Goal: Task Accomplishment & Management: Manage account settings

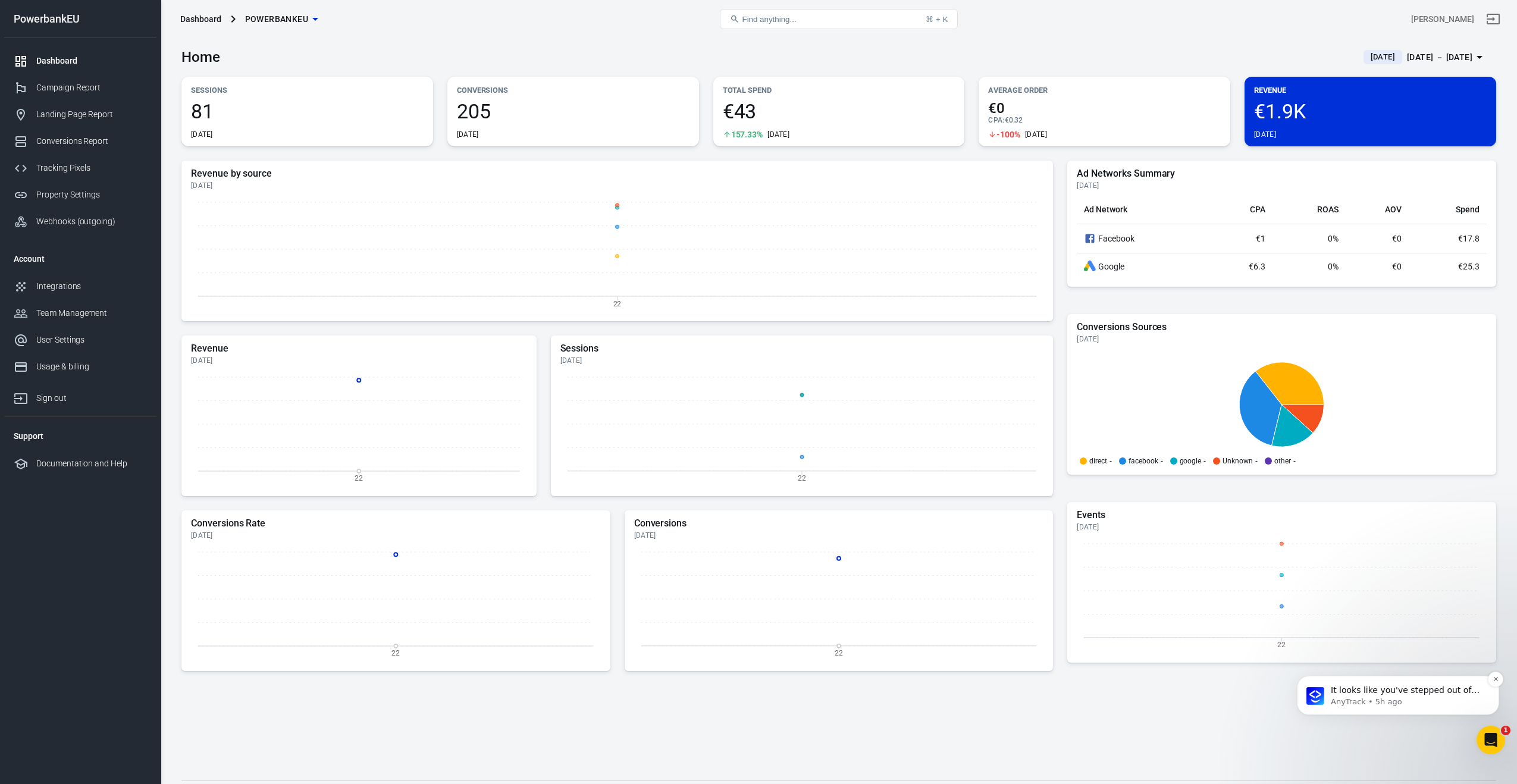
click at [1428, 700] on p "AnyTrack • 5h ago" at bounding box center [1408, 702] width 154 height 11
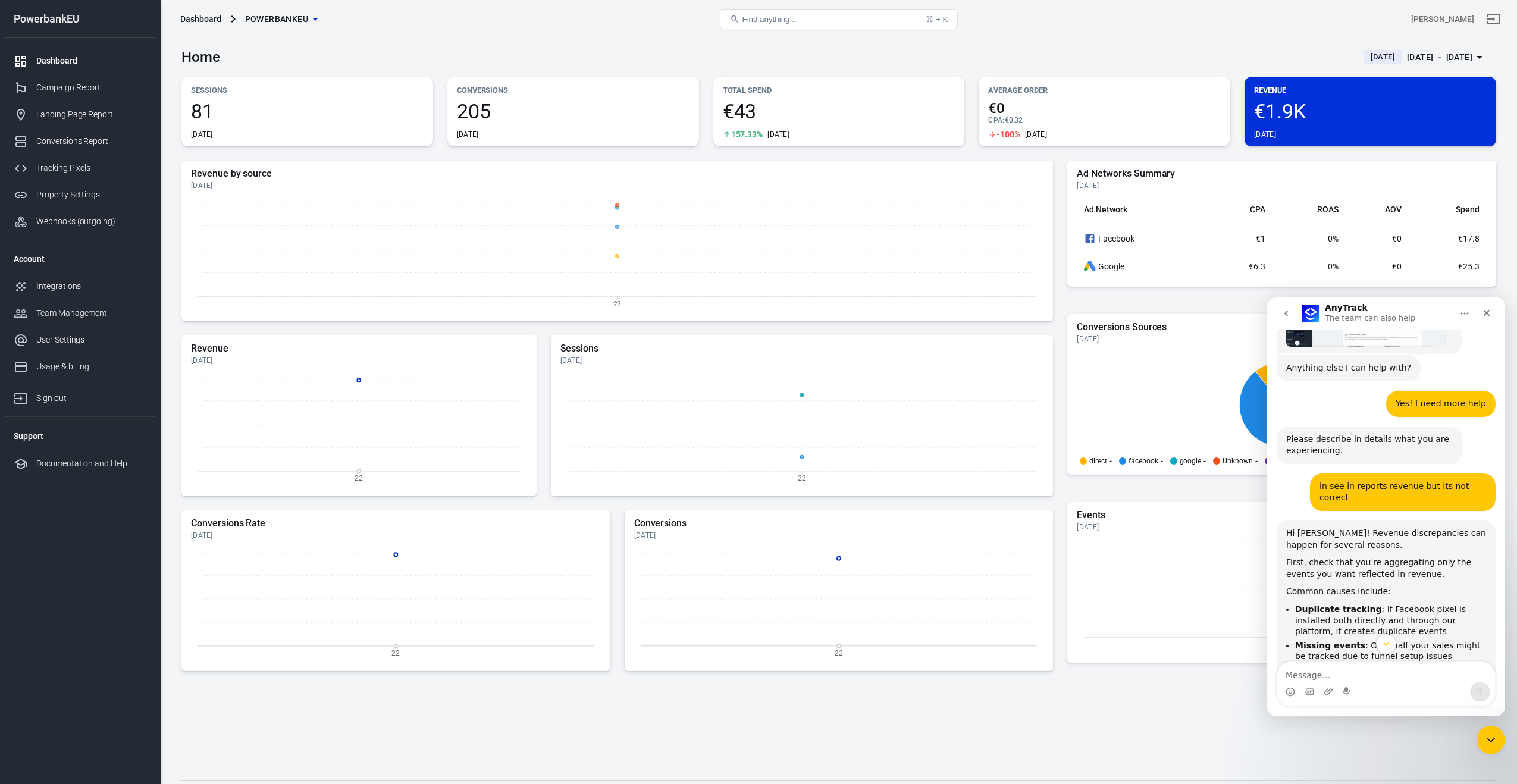
scroll to position [926, 0]
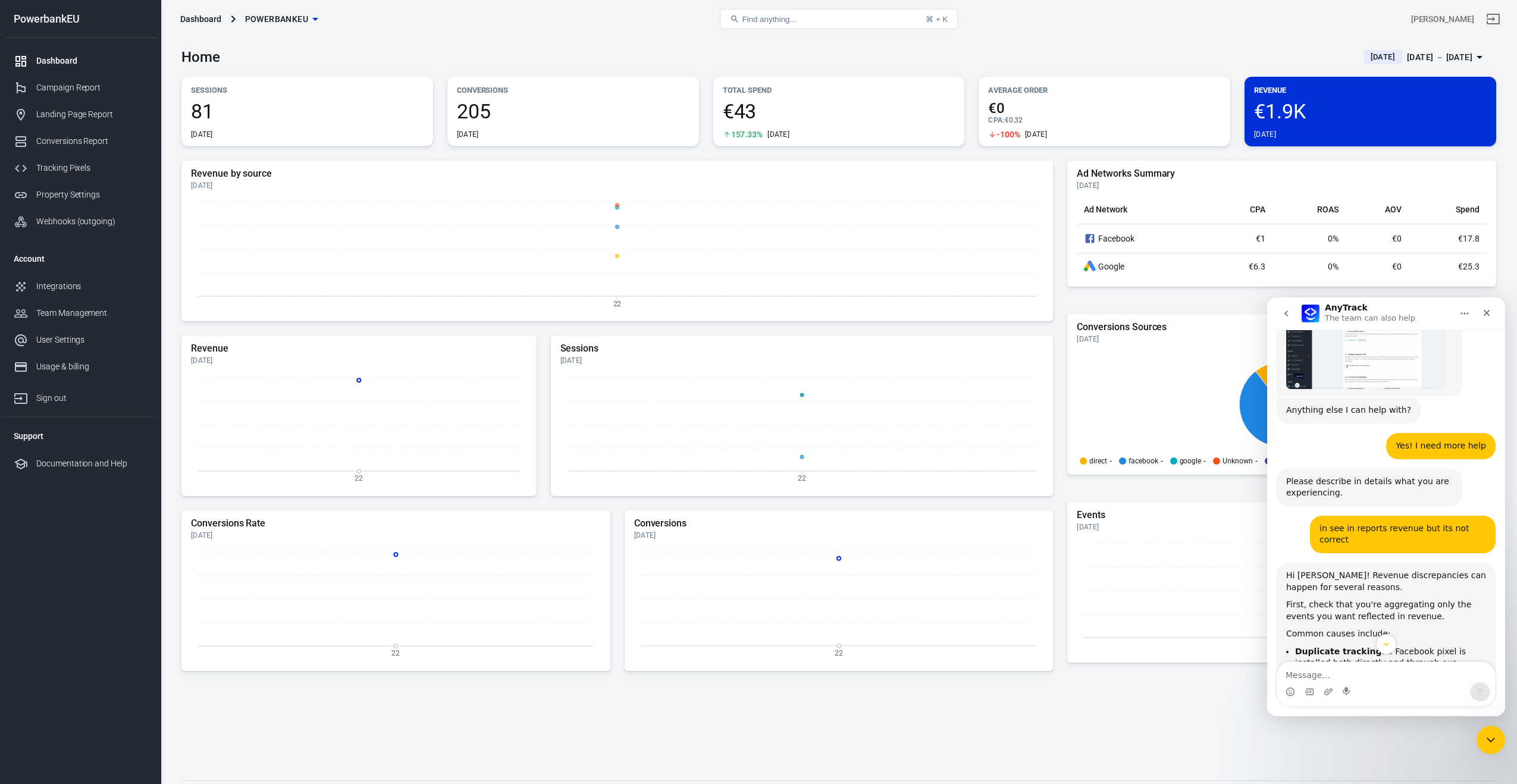
click at [1286, 311] on icon "go back" at bounding box center [1286, 313] width 4 height 6
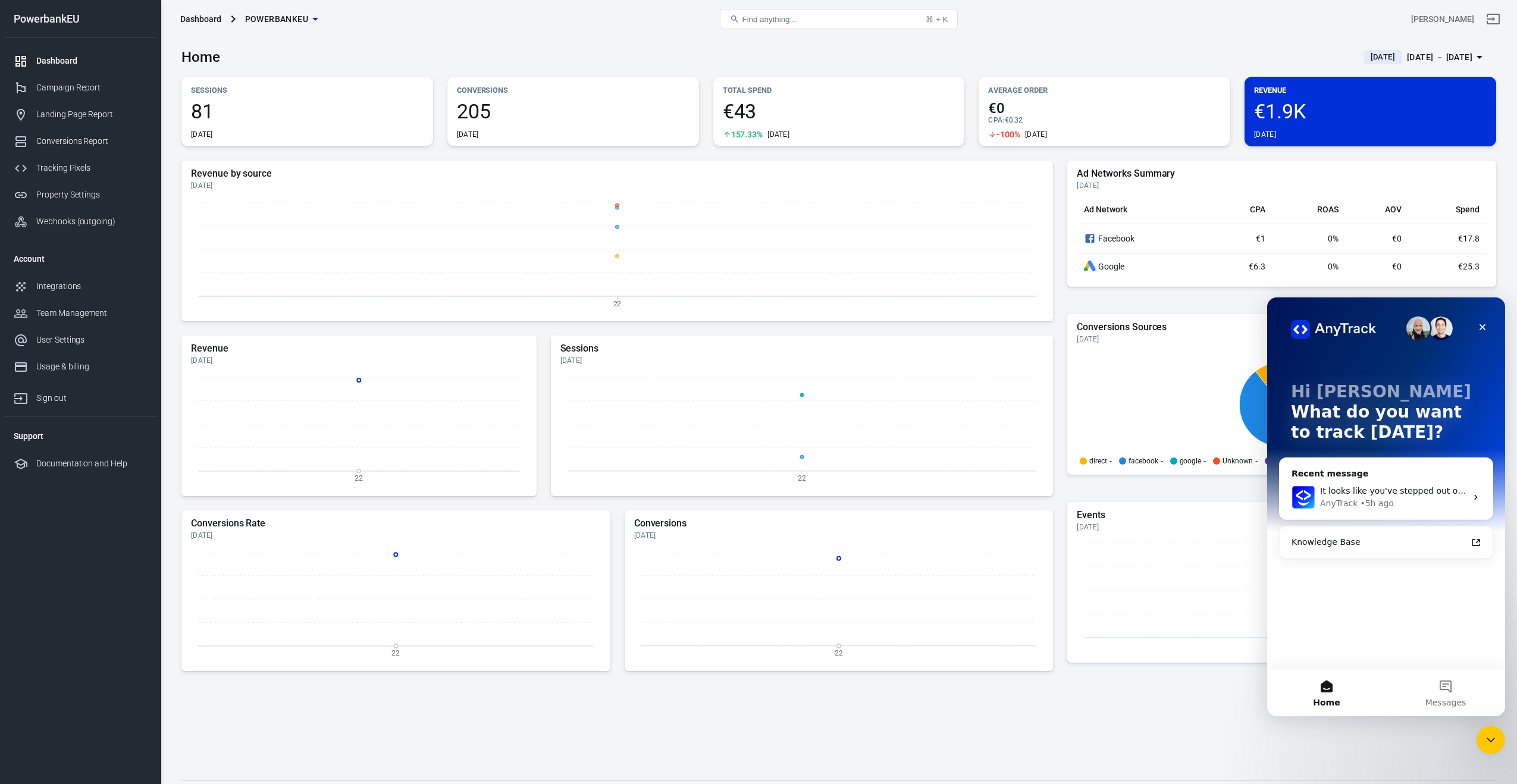
scroll to position [28, 0]
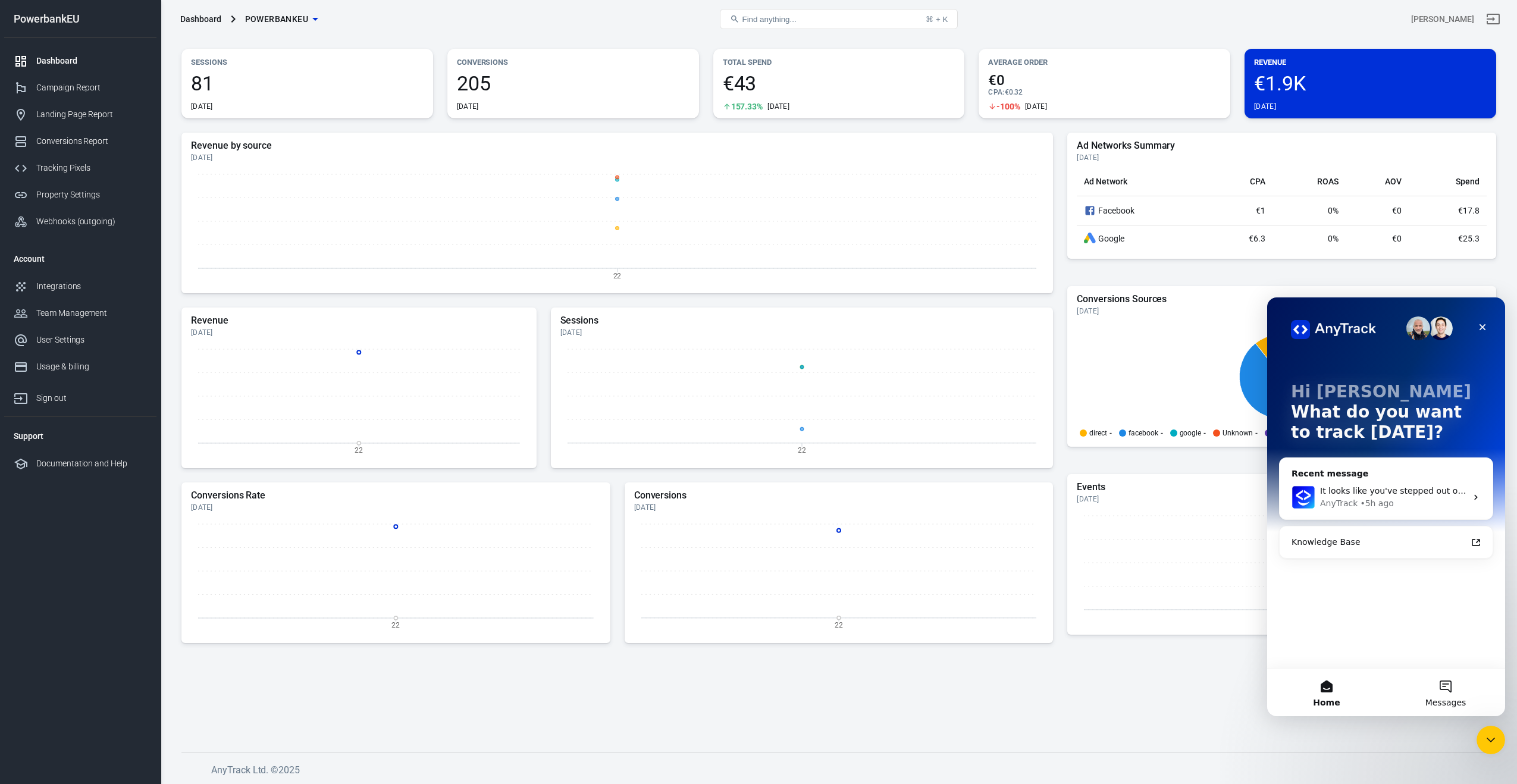
click at [1456, 688] on button "Messages" at bounding box center [1446, 692] width 119 height 48
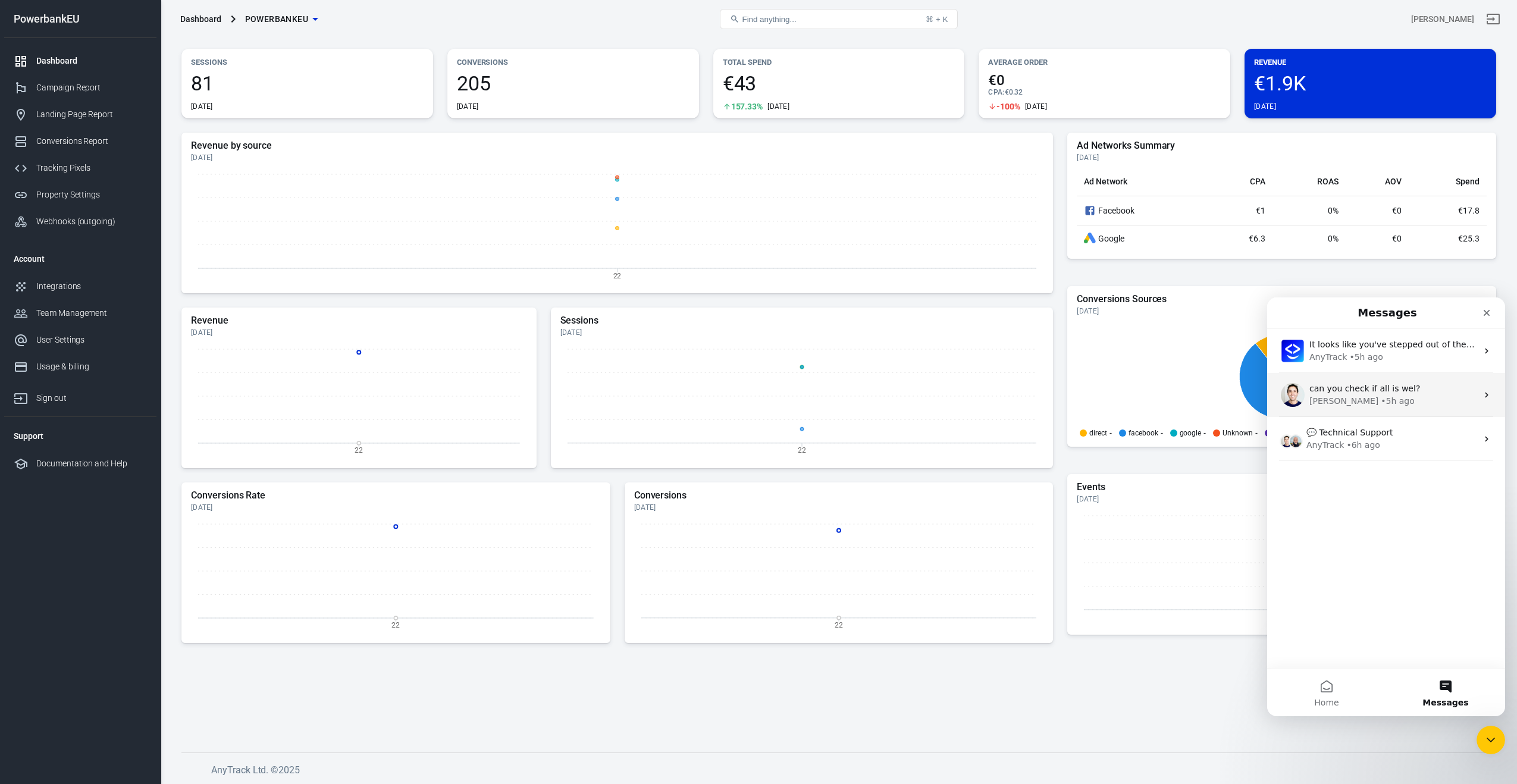
click at [1372, 401] on div "Jose • 5h ago" at bounding box center [1392, 401] width 167 height 13
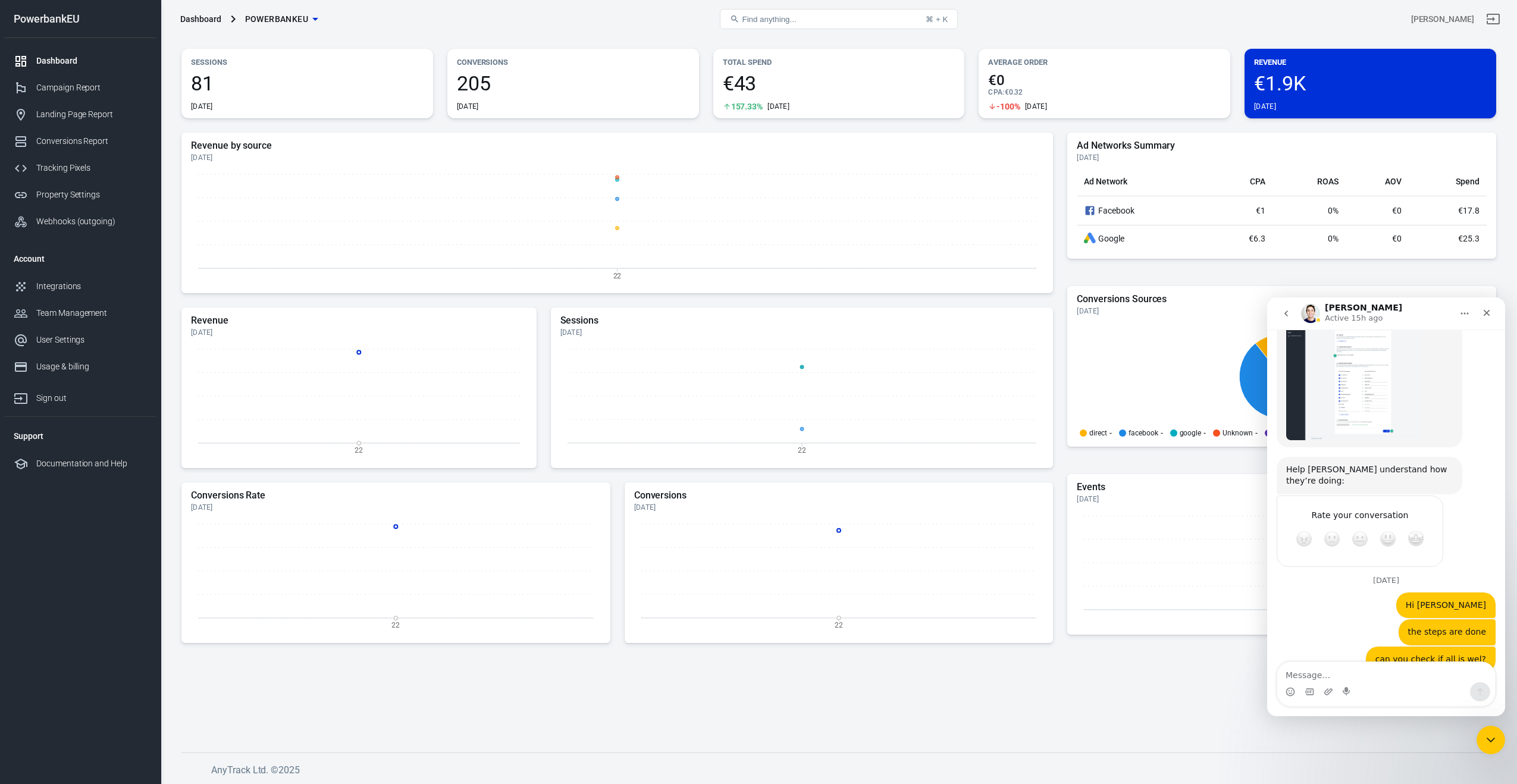
scroll to position [1249, 0]
click at [44, 56] on div "Dashboard" at bounding box center [91, 61] width 110 height 13
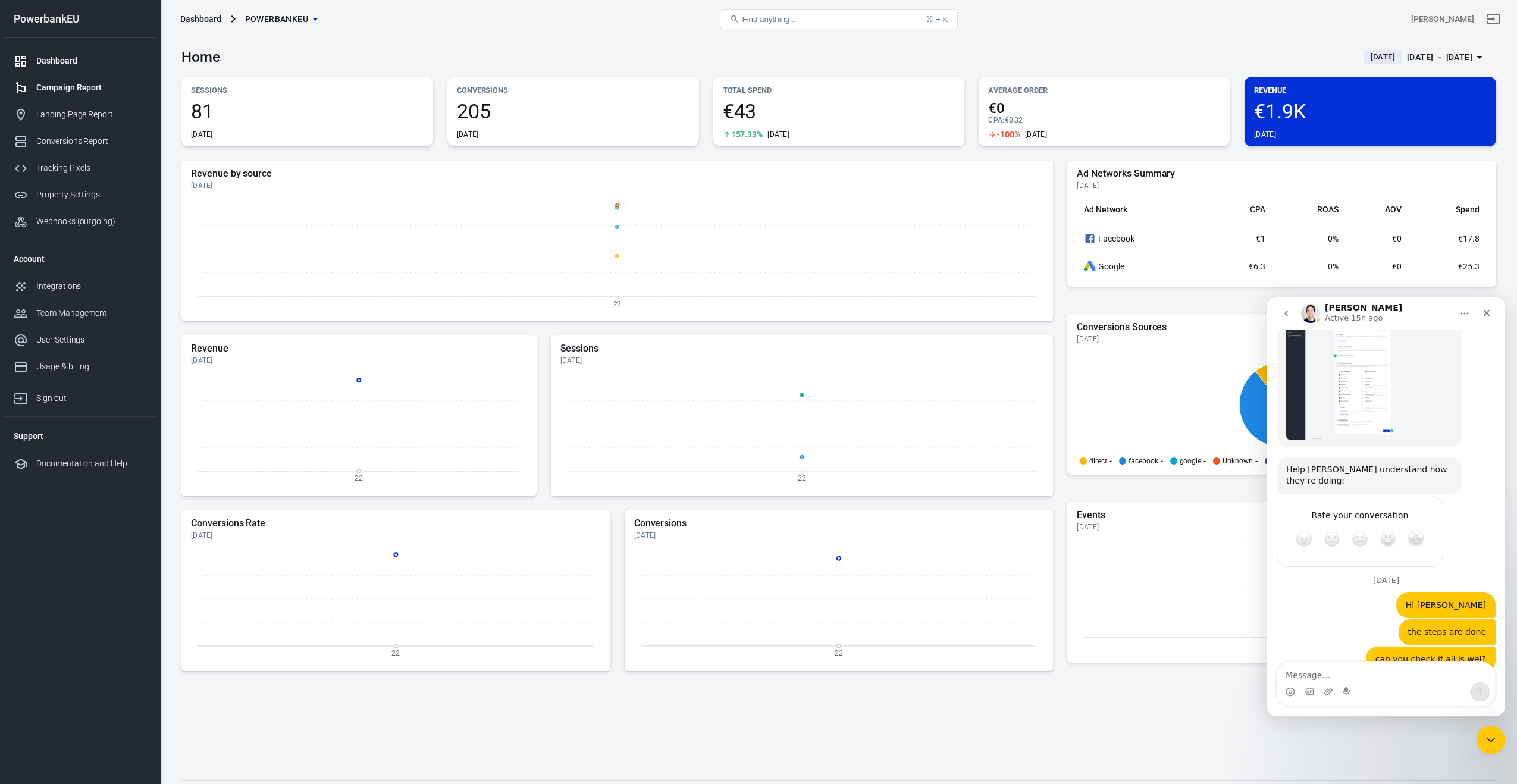
click at [47, 90] on div "Campaign Report" at bounding box center [91, 88] width 110 height 13
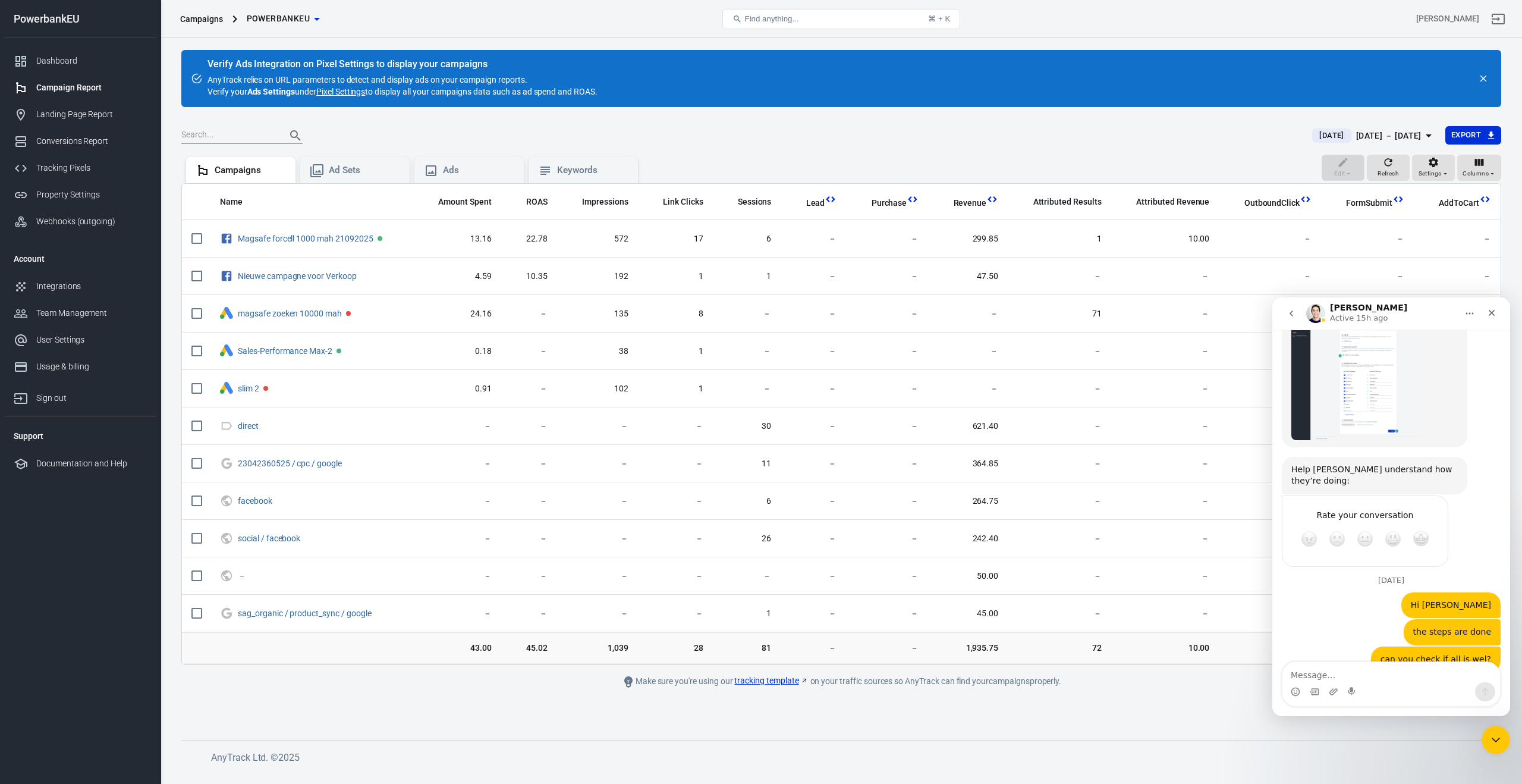
click at [338, 91] on link "Pixel Settings" at bounding box center [341, 91] width 49 height 12
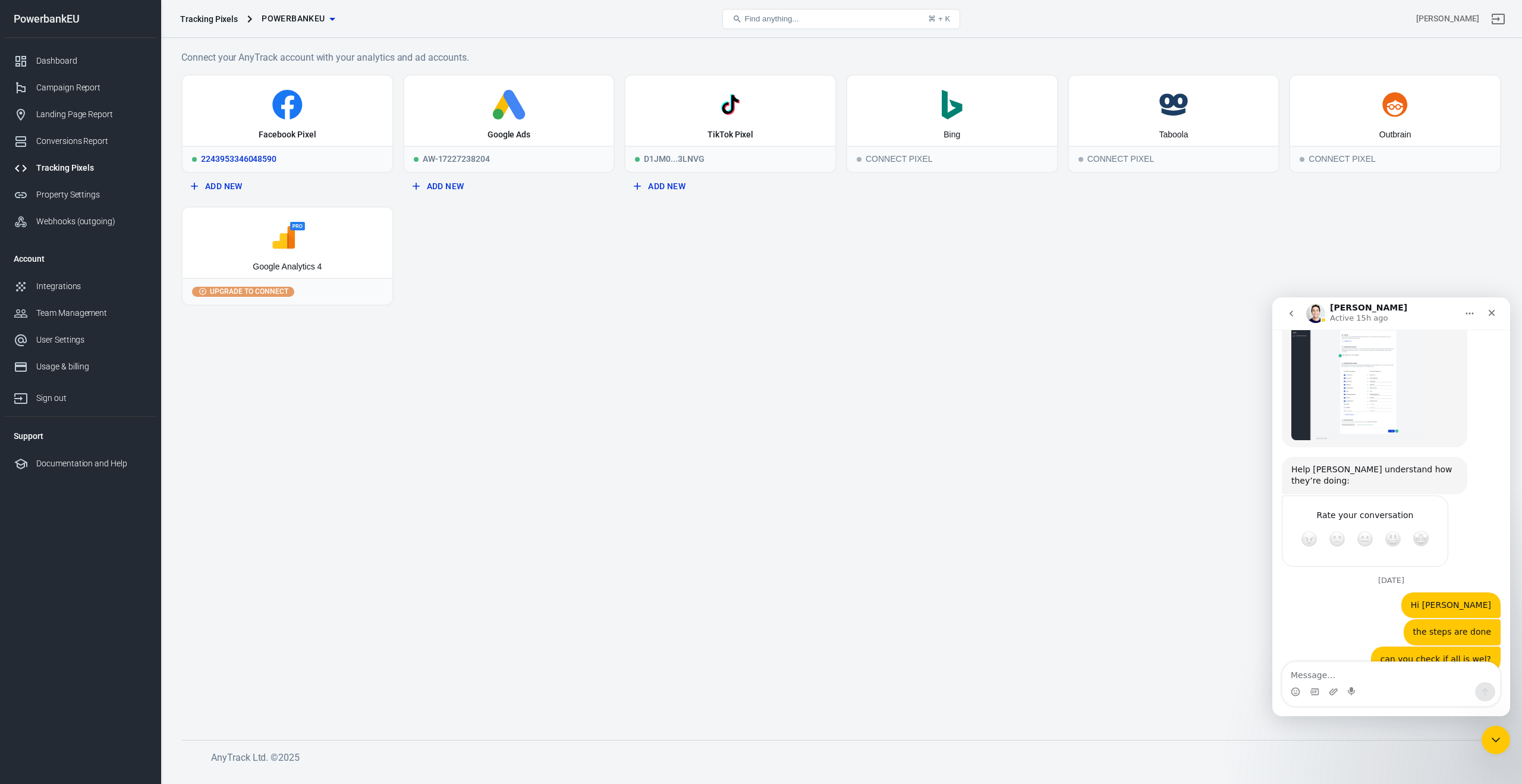
click at [301, 124] on div "Facebook Pixel" at bounding box center [288, 111] width 210 height 71
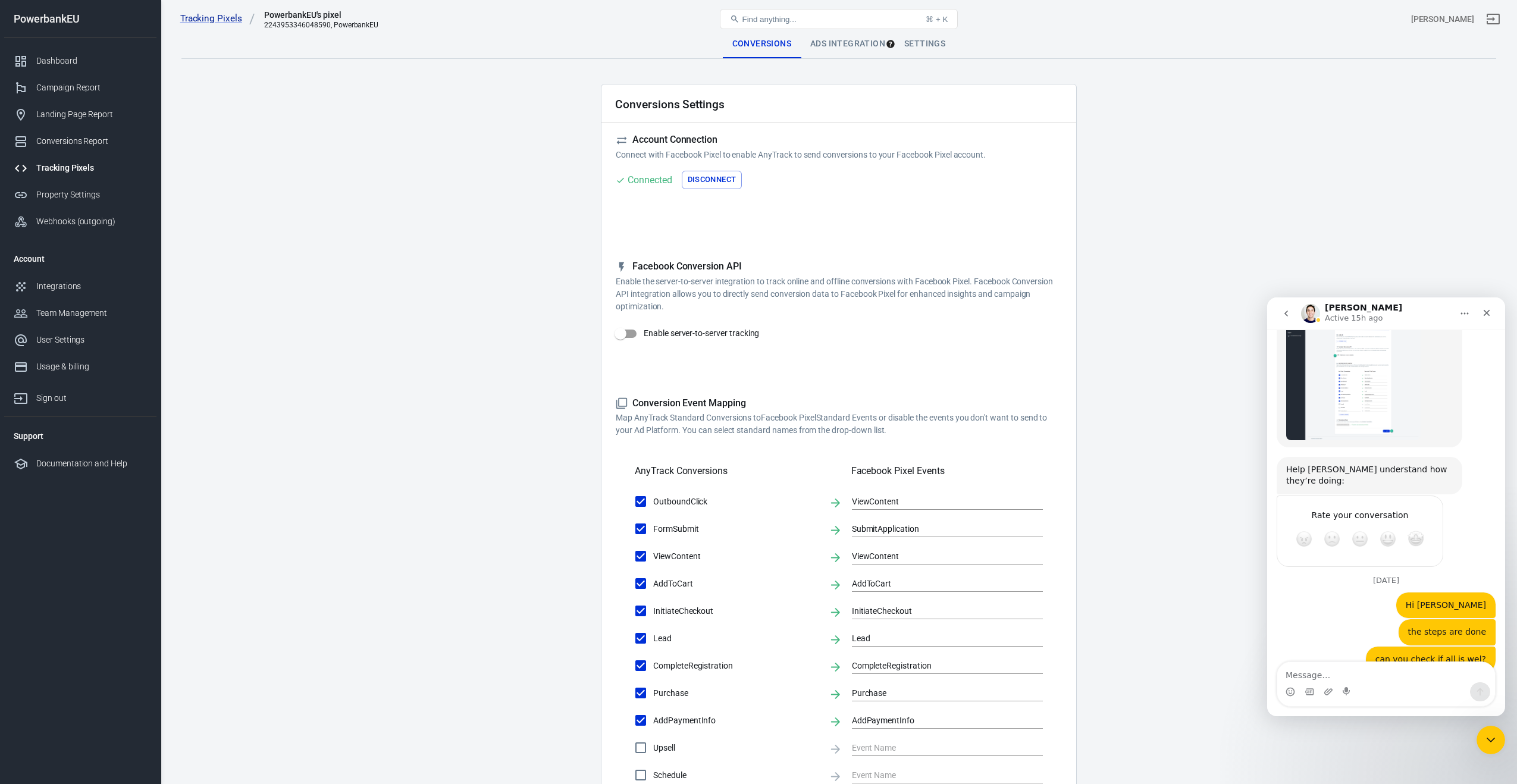
scroll to position [1, 0]
click at [631, 331] on span at bounding box center [626, 333] width 20 height 8
click at [631, 331] on input "Enable server-to-server tracking" at bounding box center [620, 333] width 68 height 23
checkbox input "true"
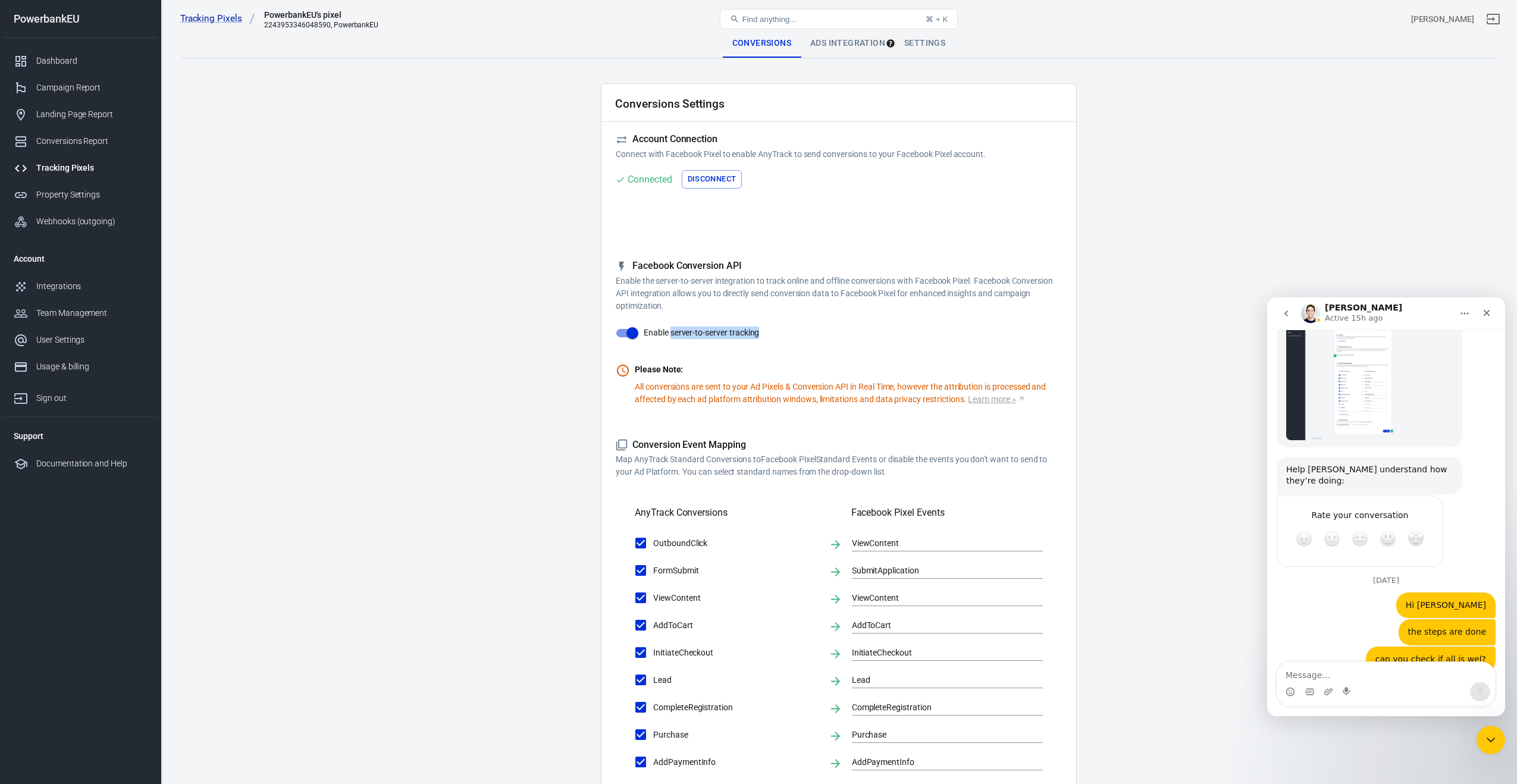
drag, startPoint x: 669, startPoint y: 333, endPoint x: 777, endPoint y: 332, distance: 108.0
click at [777, 332] on div "Facebook Conversion API Enable the server-to-server integration to track online…" at bounding box center [839, 332] width 446 height 146
copy span "server-to-server tracking"
click at [1288, 313] on icon "go back" at bounding box center [1285, 313] width 10 height 10
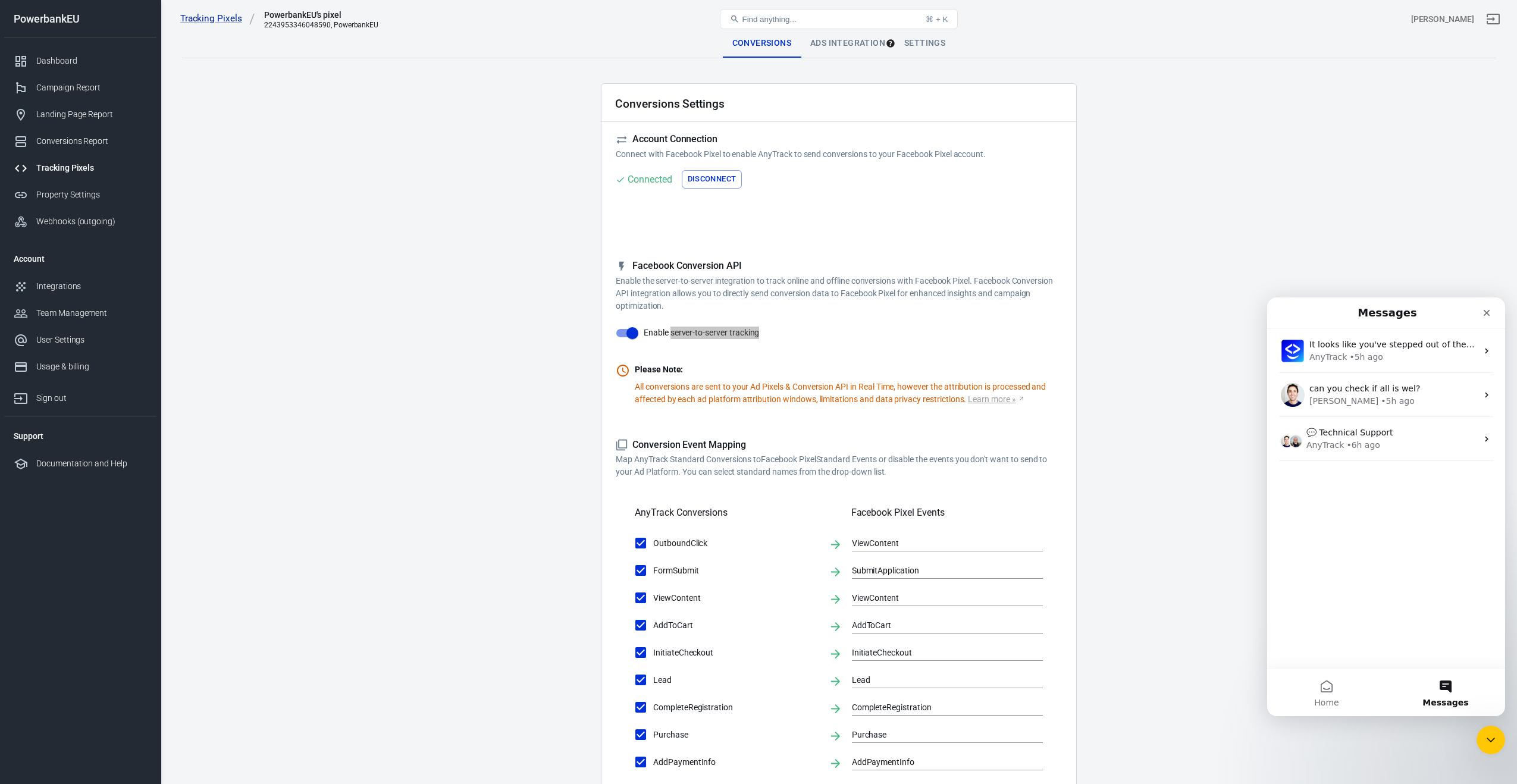
scroll to position [0, 0]
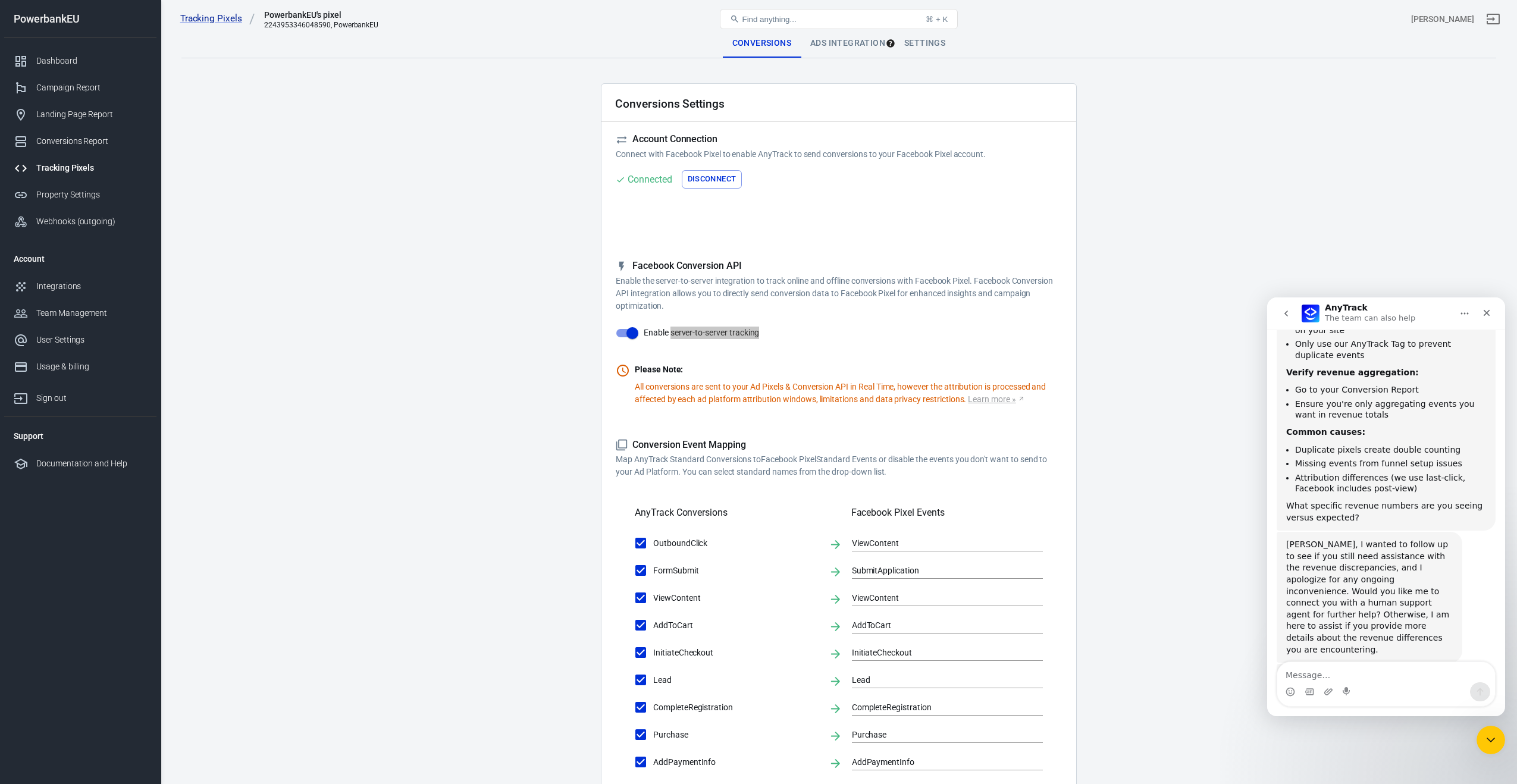
scroll to position [1658, 0]
click at [1336, 669] on textarea "Message…" at bounding box center [1386, 672] width 218 height 20
type textarea "server-to-server tracking"
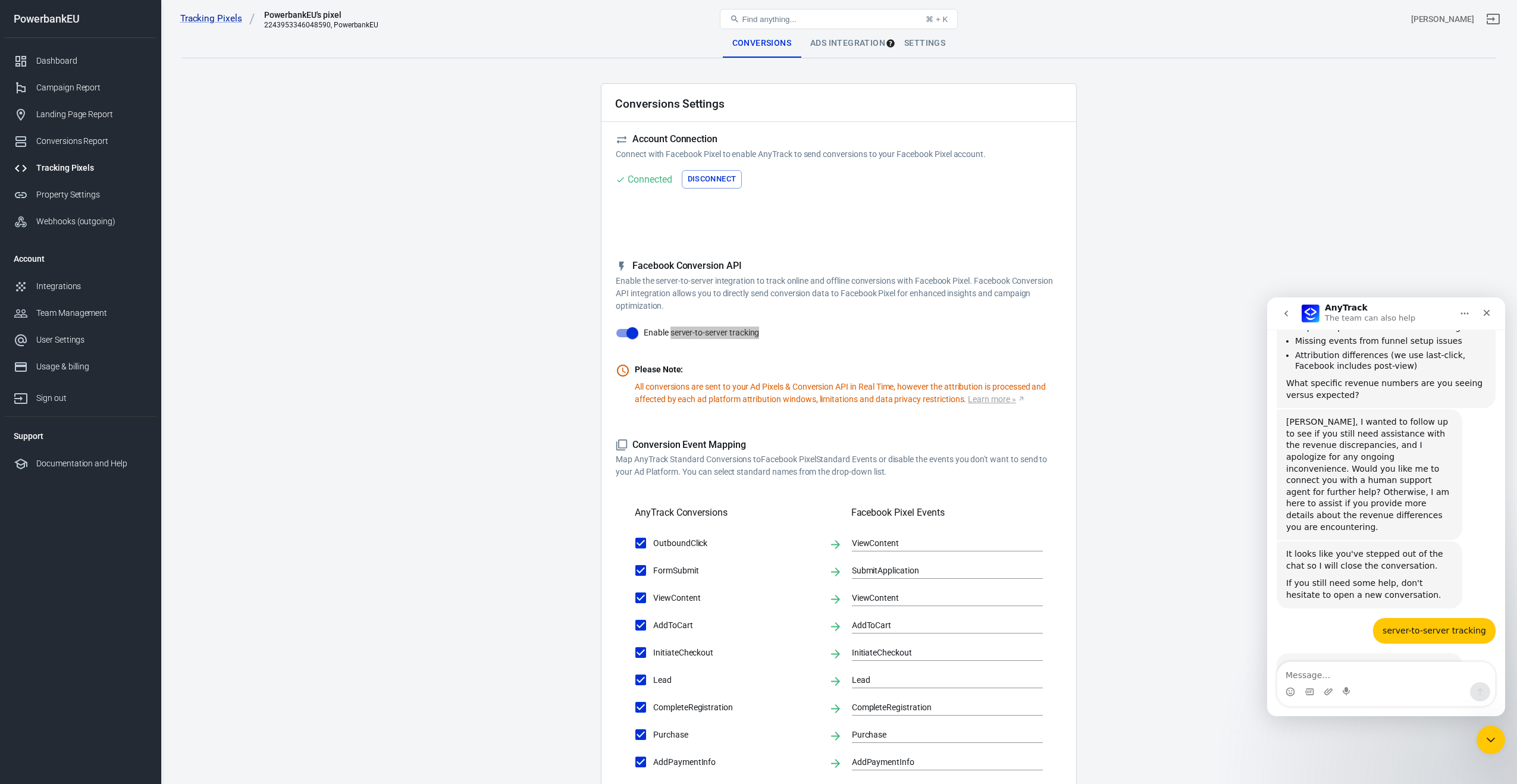
scroll to position [1787, 0]
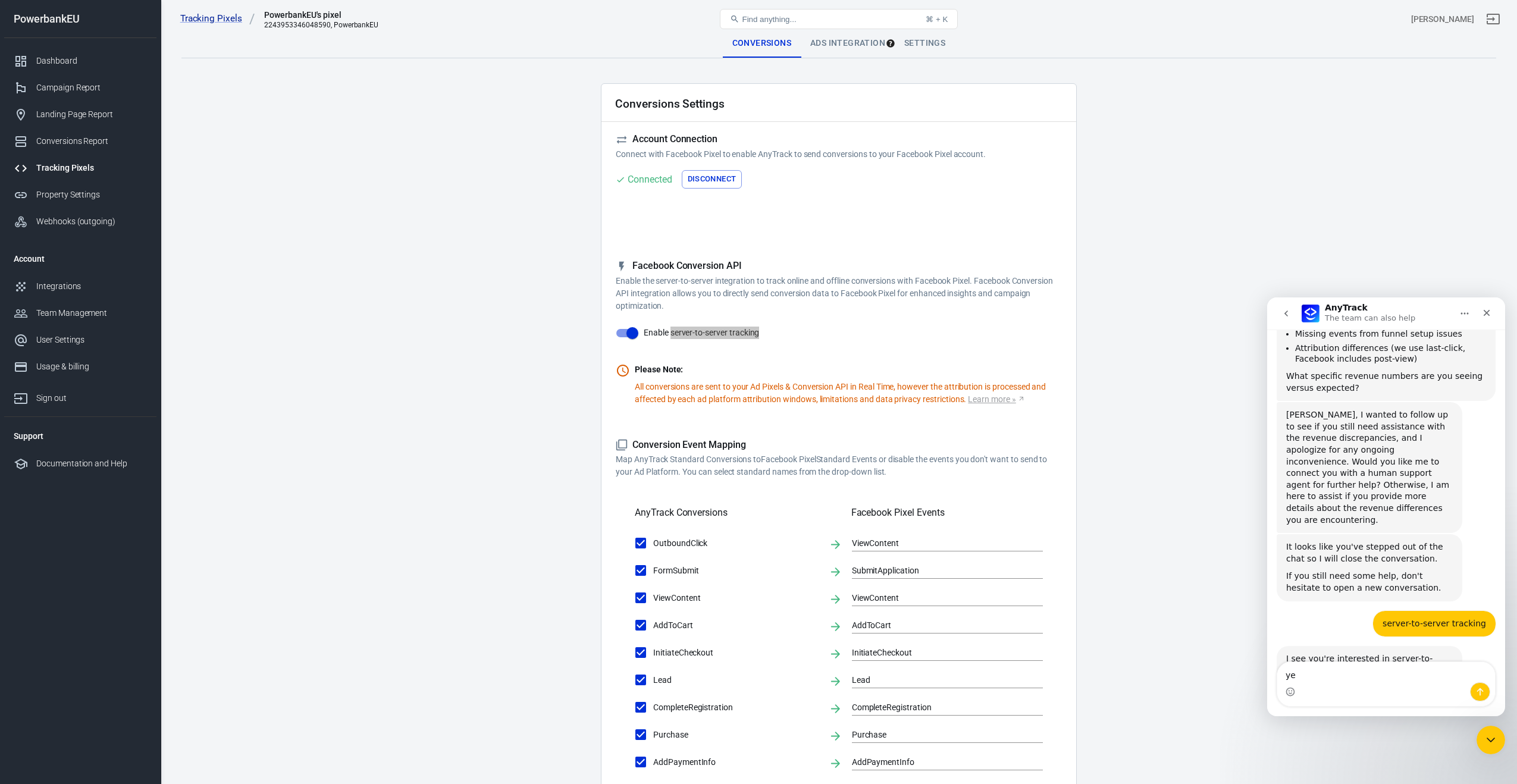
type textarea "yes"
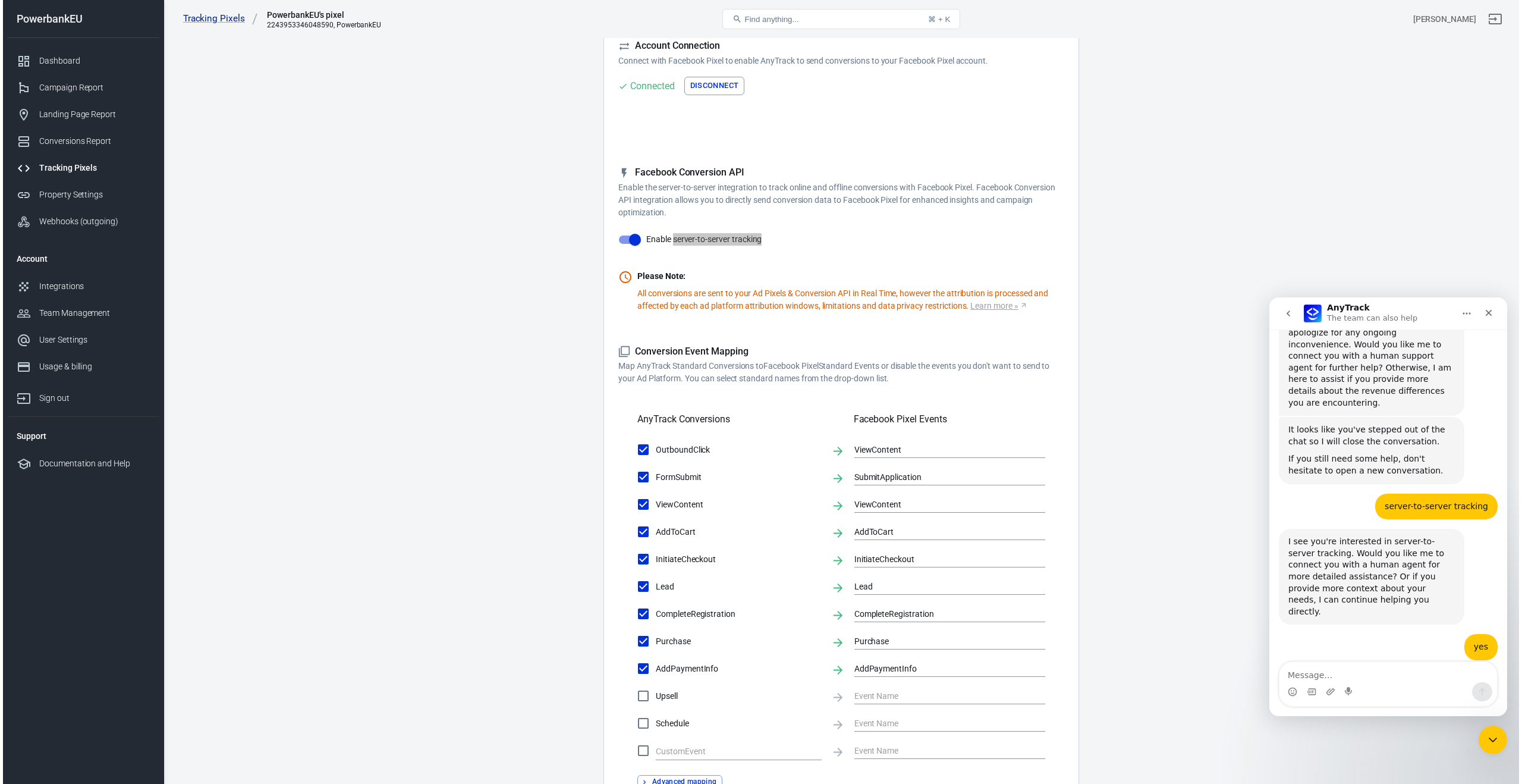
scroll to position [0, 0]
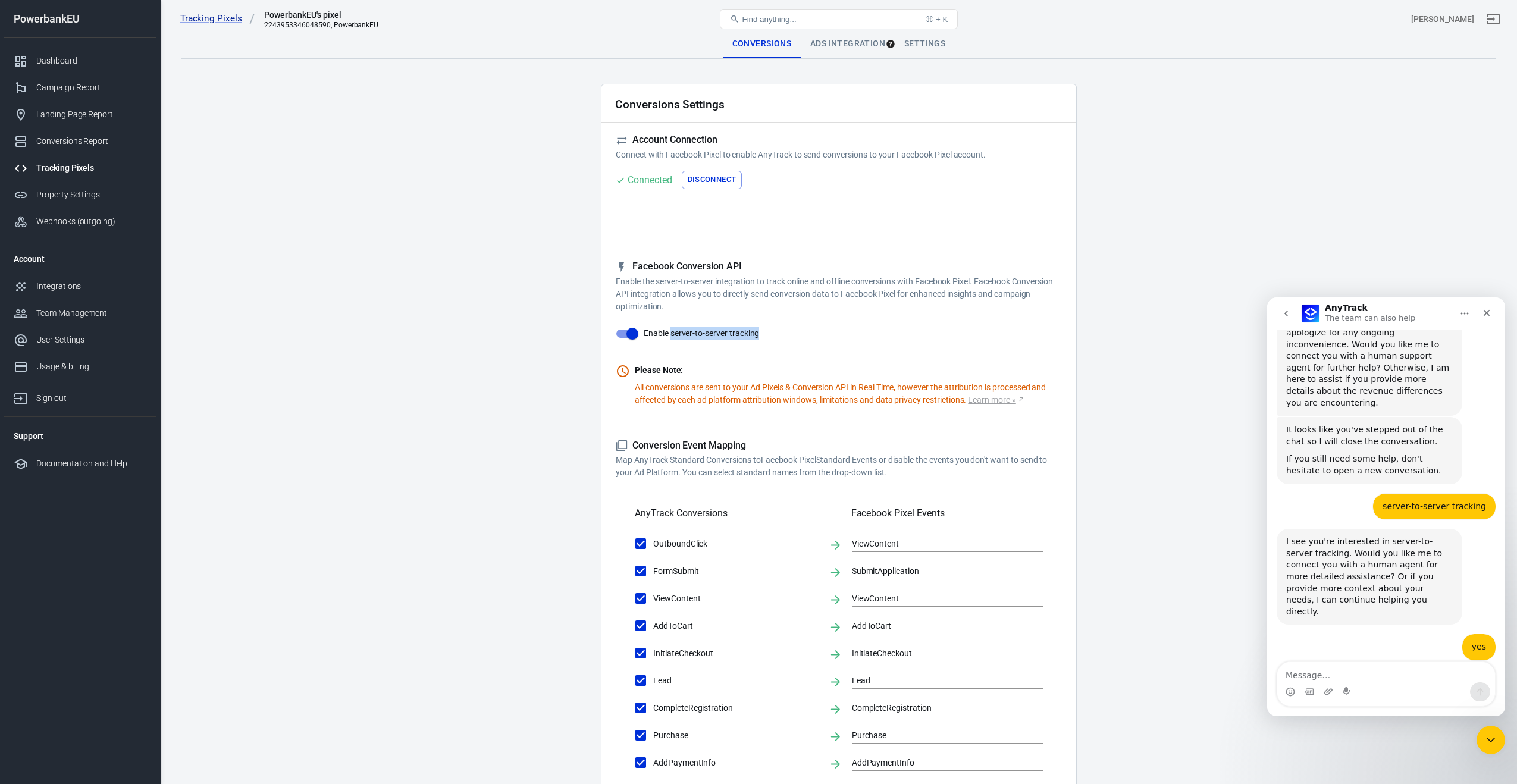
click at [625, 337] on input "Enable server-to-server tracking" at bounding box center [631, 333] width 68 height 23
click at [835, 335] on div "Facebook Conversion API Enable the server-to-server integration to track online…" at bounding box center [839, 333] width 446 height 146
click at [668, 332] on span "Enable server-to-server tracking" at bounding box center [701, 334] width 116 height 13
click at [654, 332] on input "Enable server-to-server tracking" at bounding box center [620, 333] width 68 height 23
click at [624, 335] on input "Enable server-to-server tracking" at bounding box center [631, 333] width 68 height 23
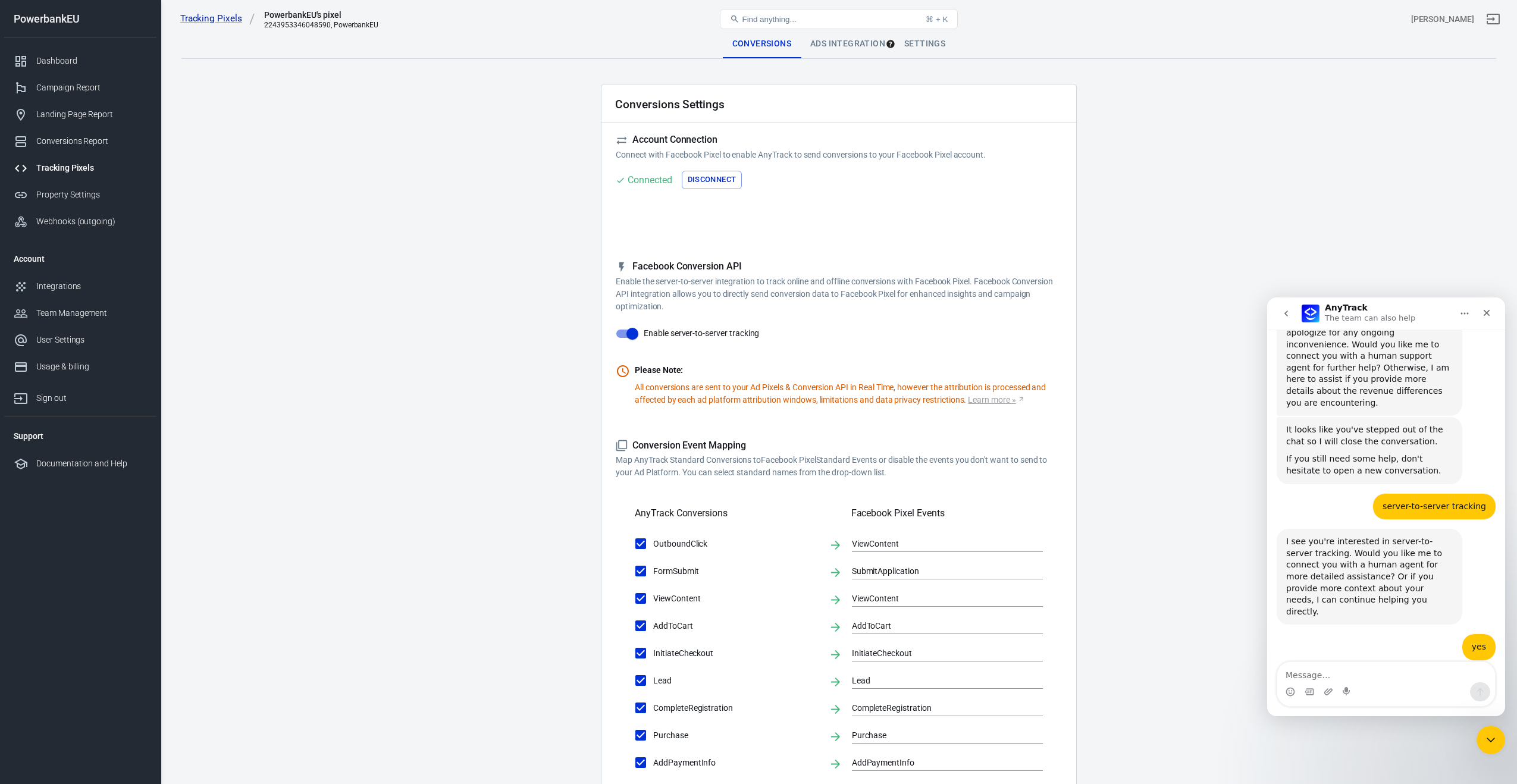
checkbox input "false"
click at [837, 41] on div "Ads Integration" at bounding box center [848, 44] width 94 height 29
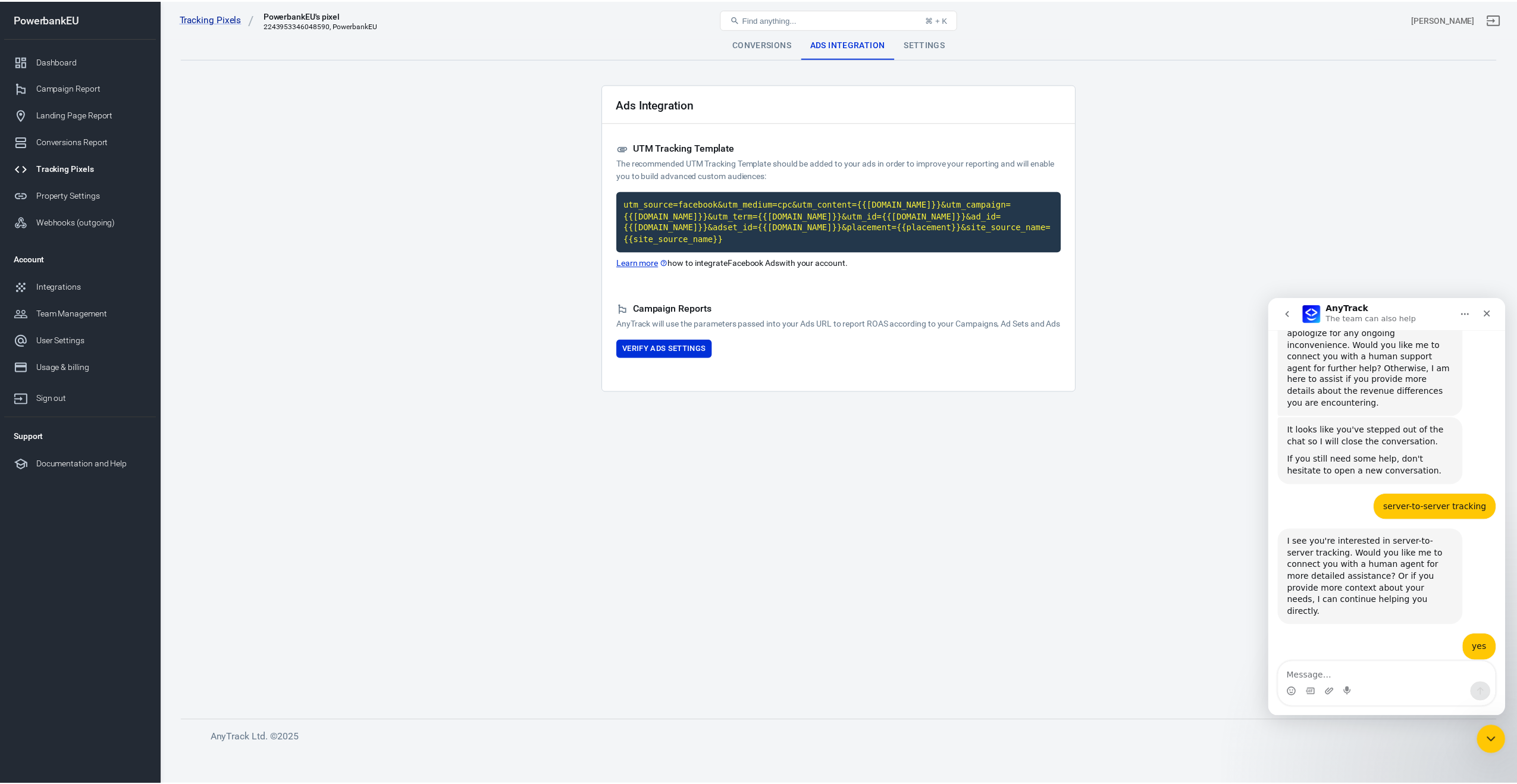
scroll to position [1894, 0]
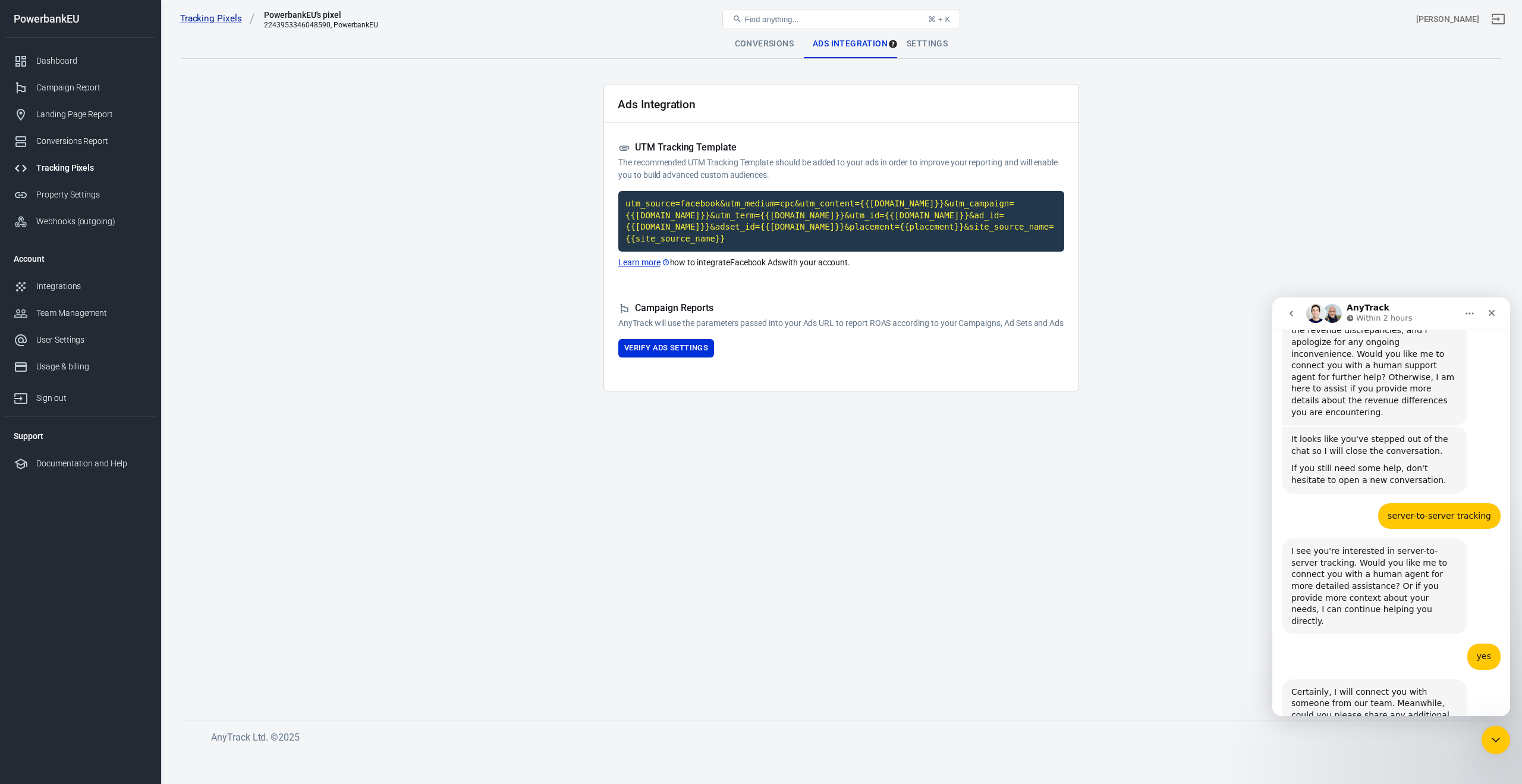
click at [924, 46] on div "Settings" at bounding box center [927, 44] width 60 height 29
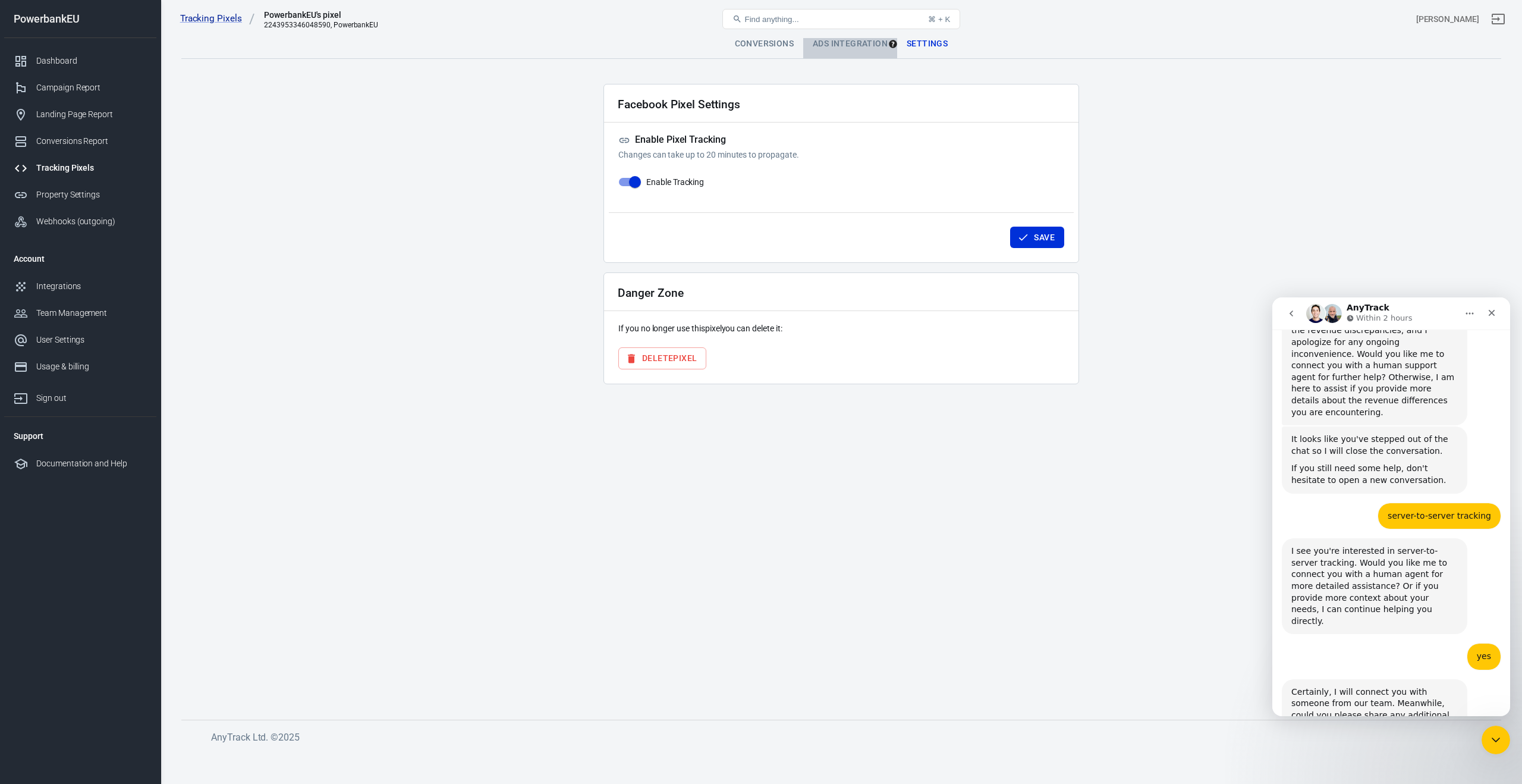
click at [861, 46] on div "Ads Integration" at bounding box center [850, 44] width 94 height 29
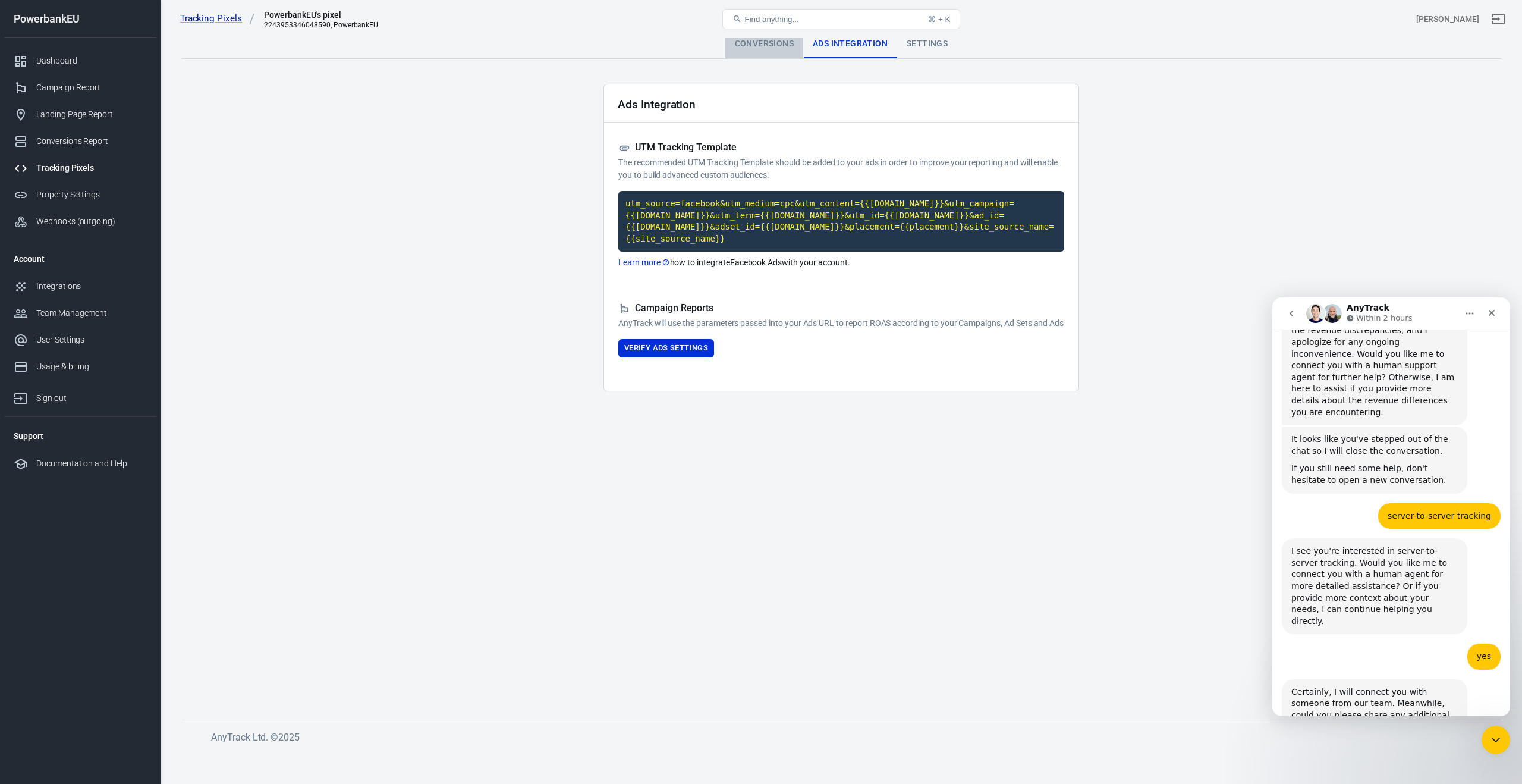
click at [768, 46] on div "Conversions" at bounding box center [764, 44] width 78 height 29
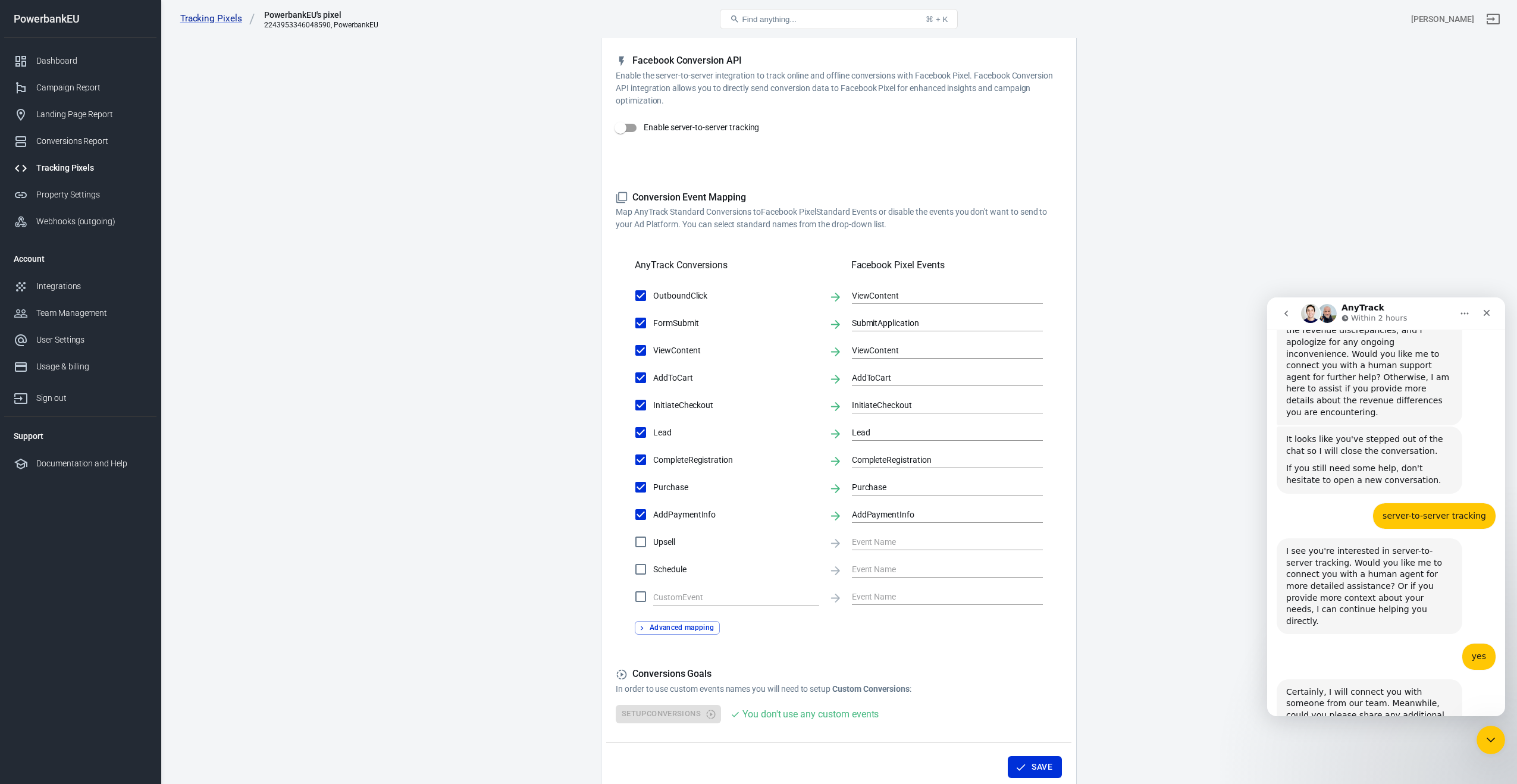
scroll to position [267, 0]
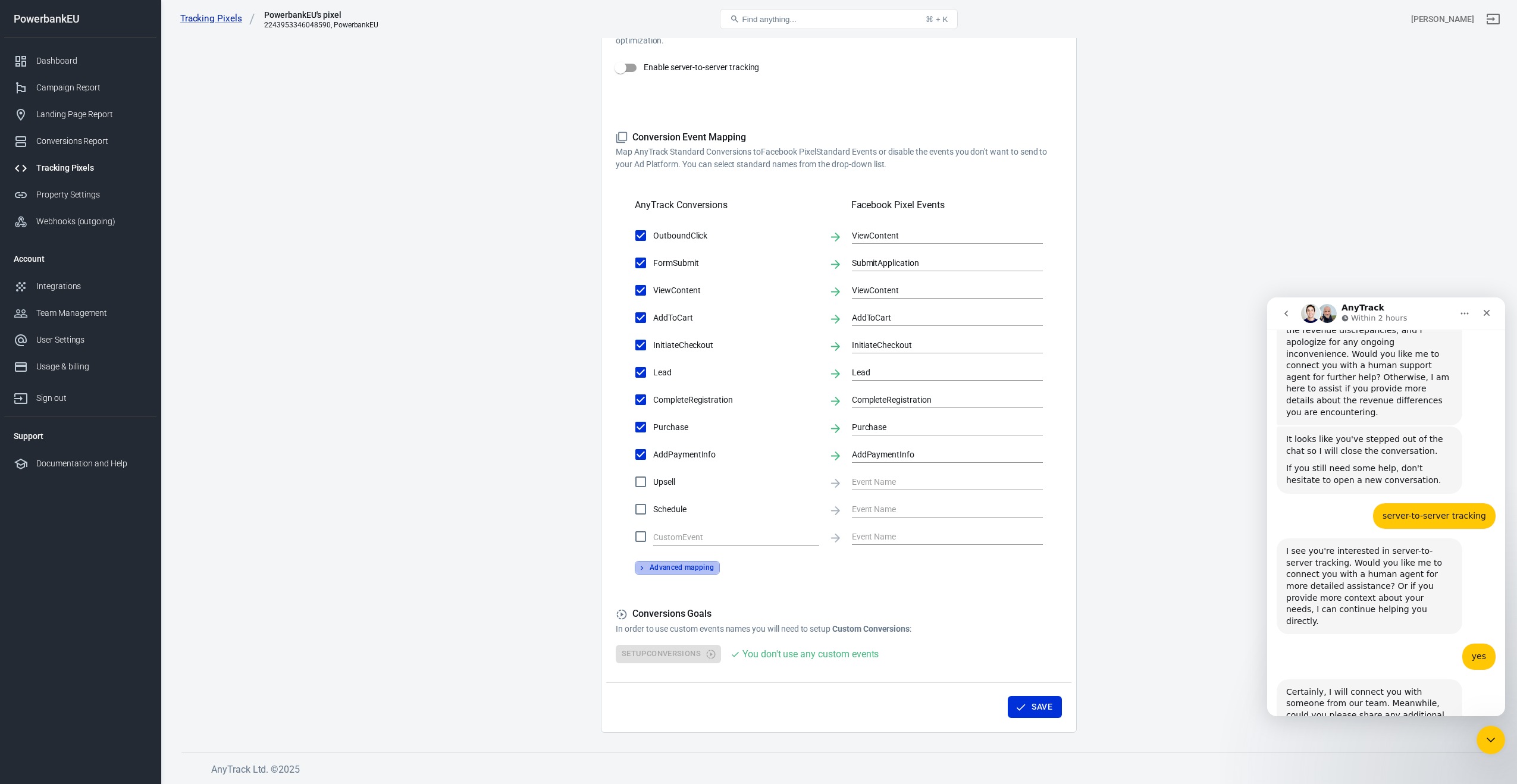
click at [682, 568] on button "Advanced mapping" at bounding box center [678, 567] width 85 height 14
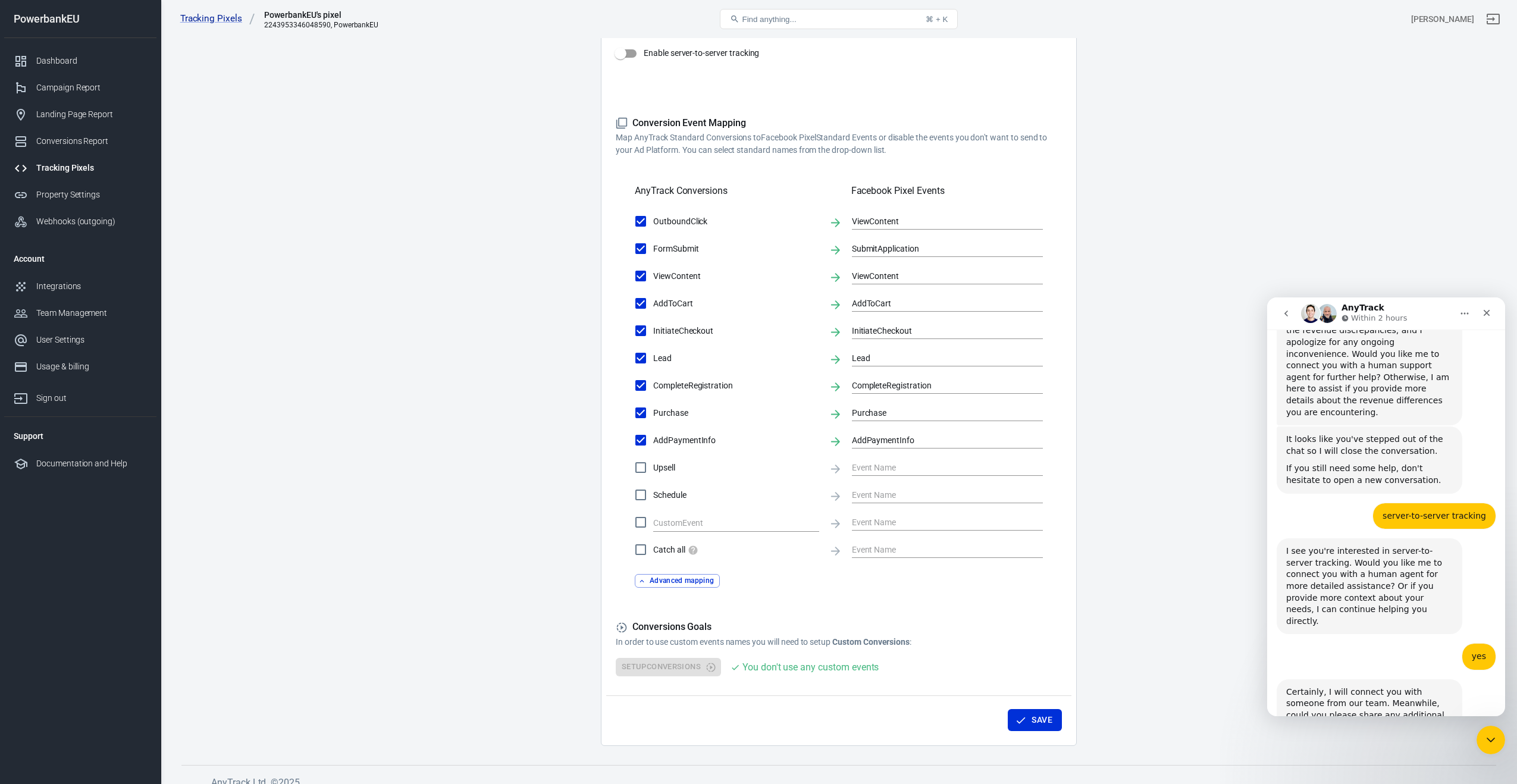
scroll to position [294, 0]
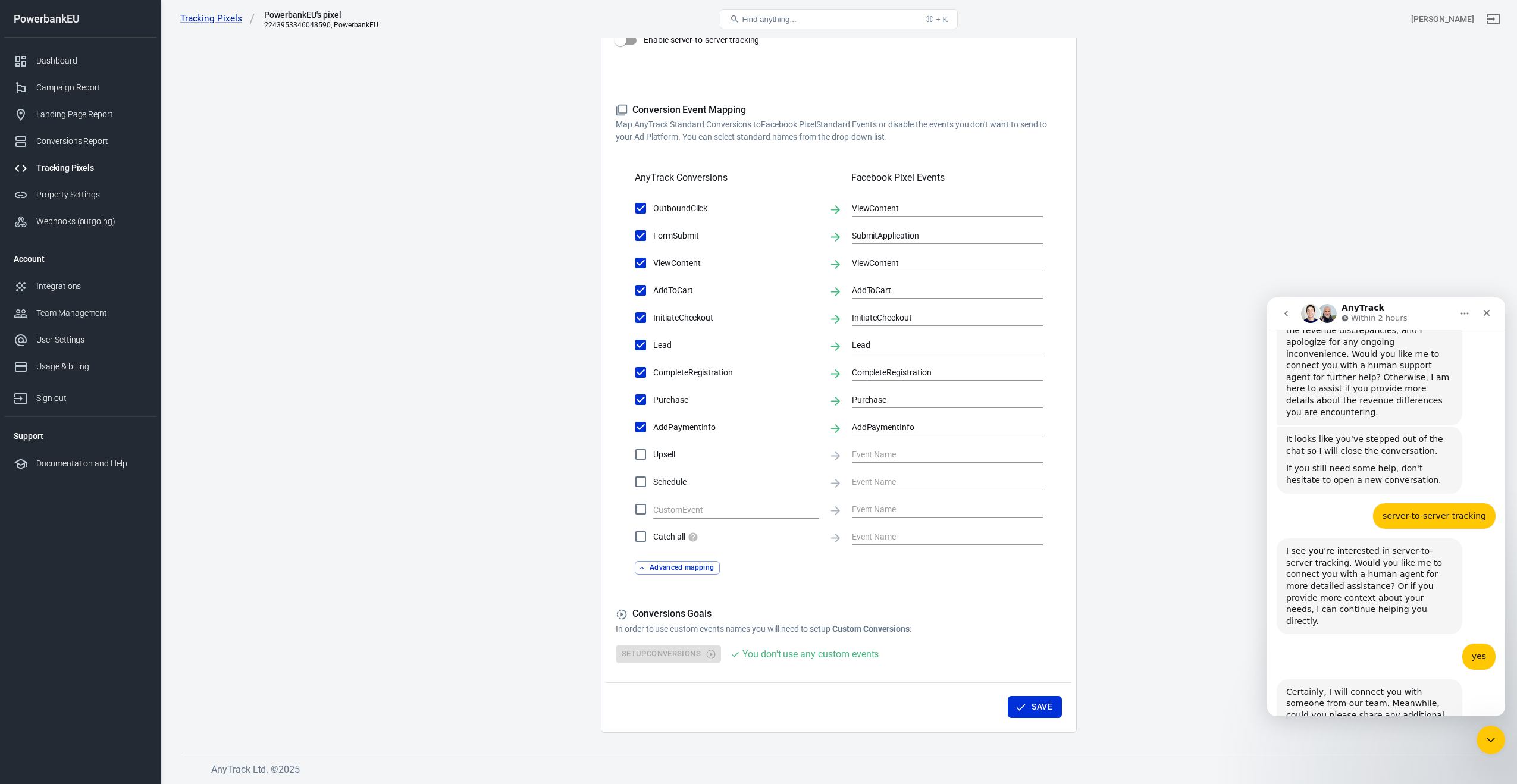
click at [854, 594] on form "Account Connection Connect with Facebook Pixel to enable AnyTrack to send conve…" at bounding box center [839, 251] width 446 height 822
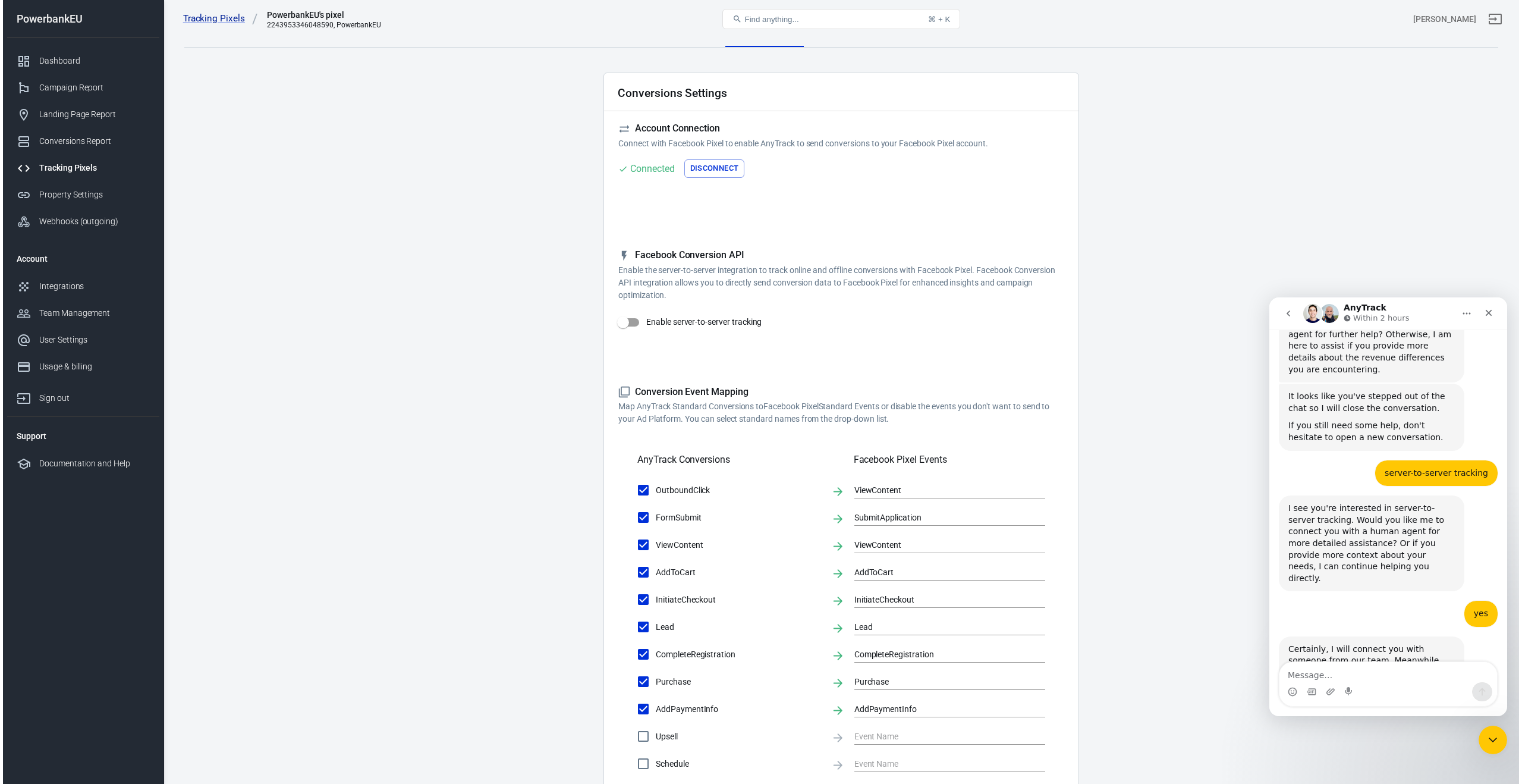
scroll to position [0, 0]
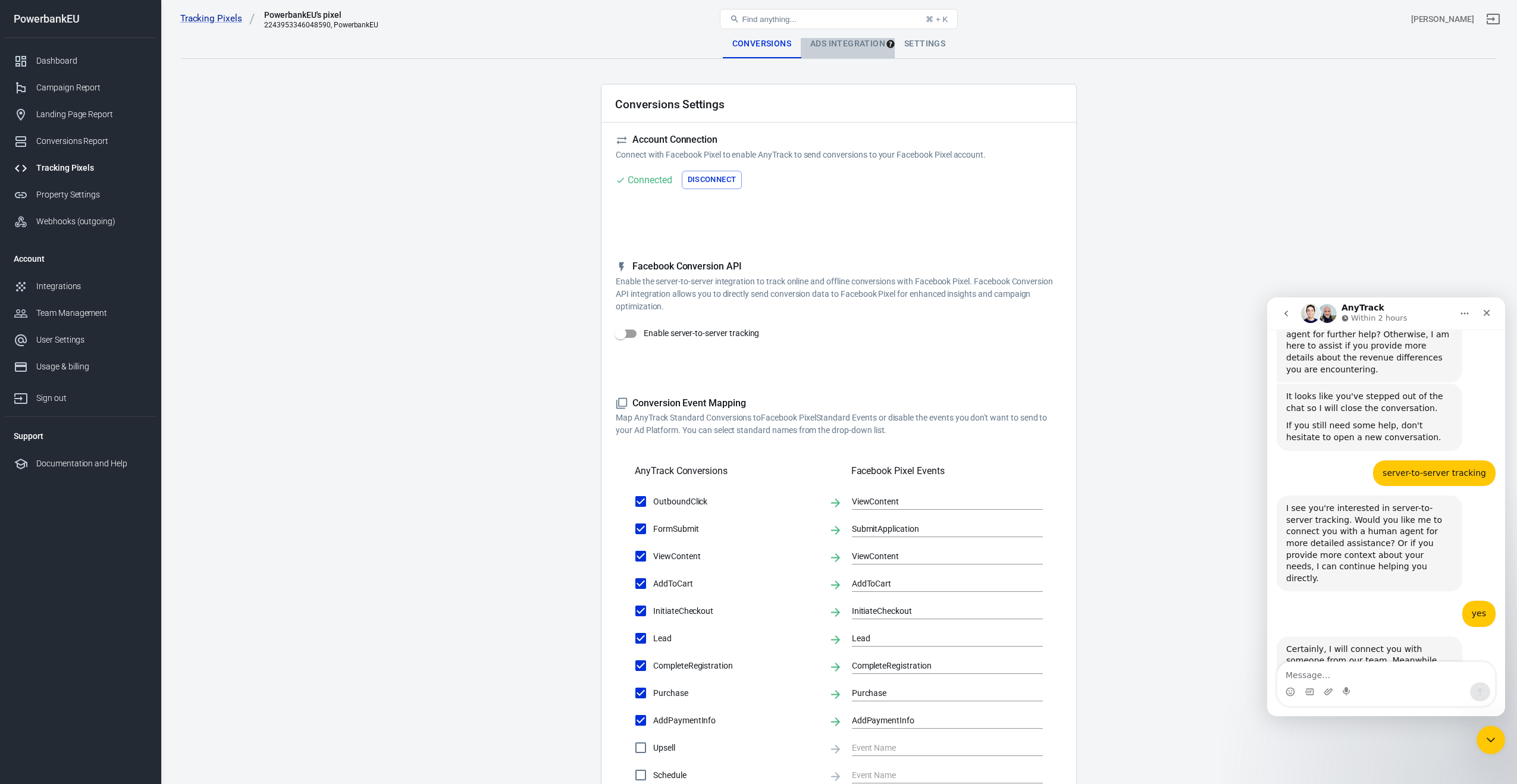
click at [850, 44] on div "Ads Integration" at bounding box center [848, 44] width 94 height 29
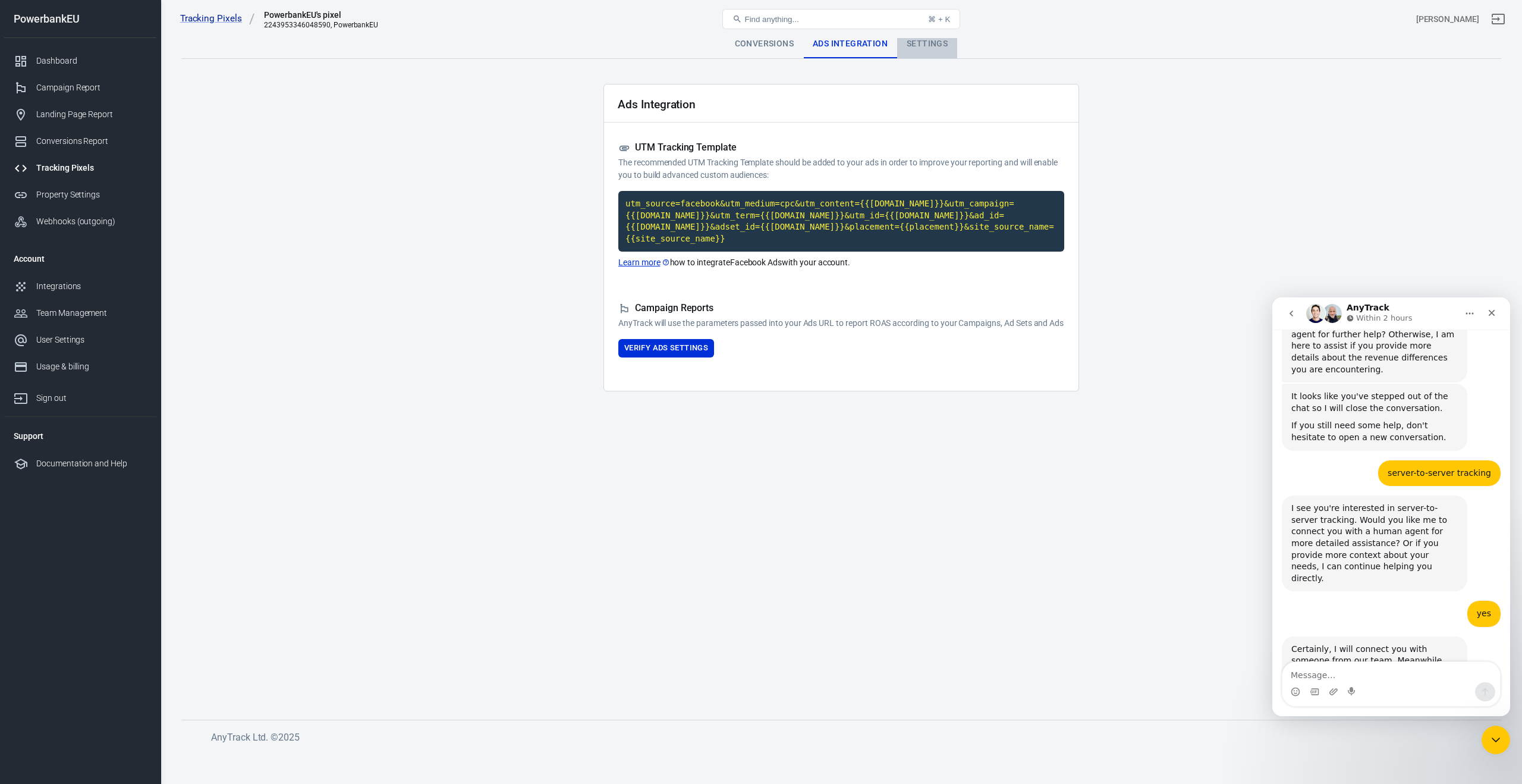
click at [954, 48] on div "Settings" at bounding box center [927, 44] width 60 height 29
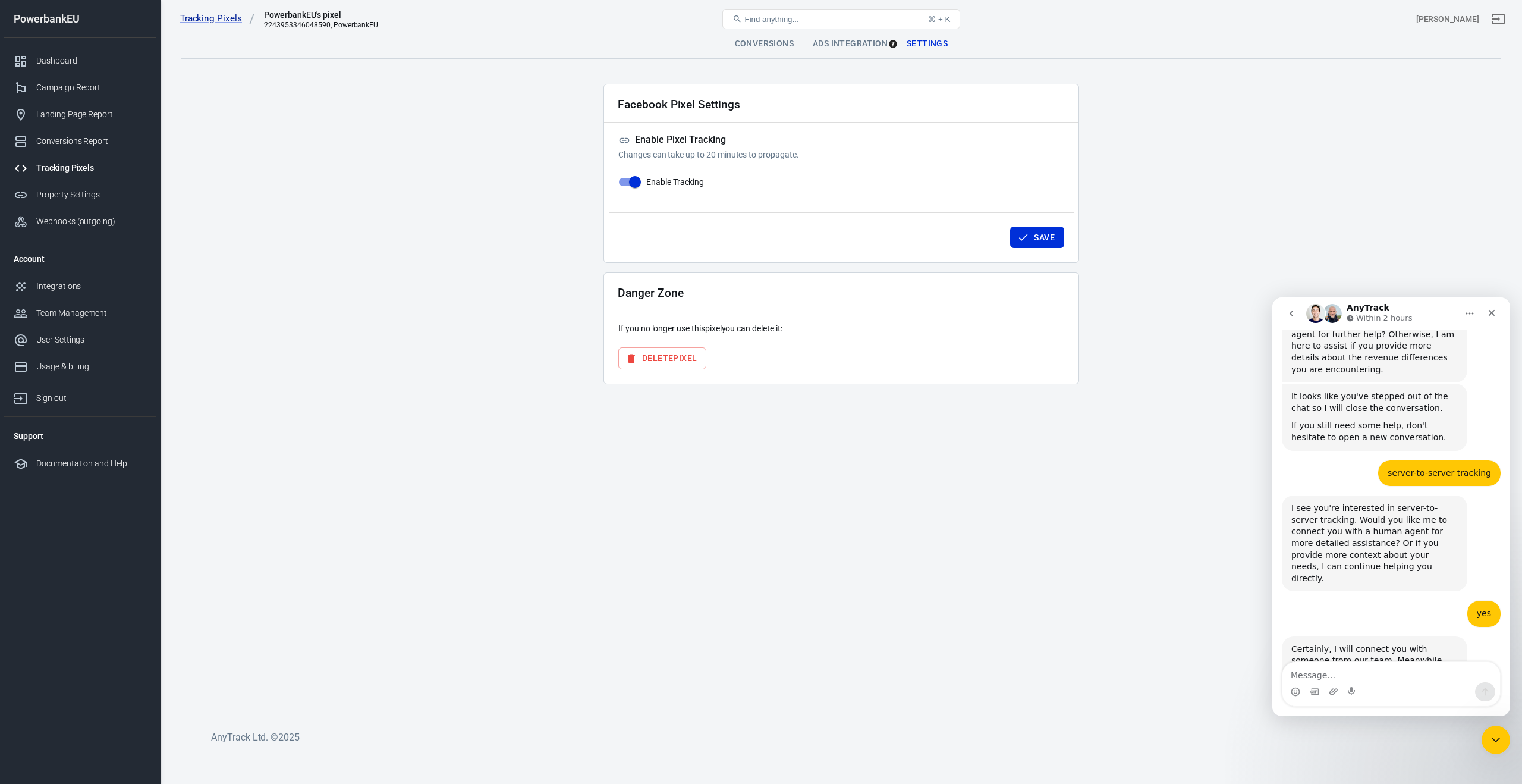
click at [730, 50] on div "Conversions" at bounding box center [764, 44] width 78 height 29
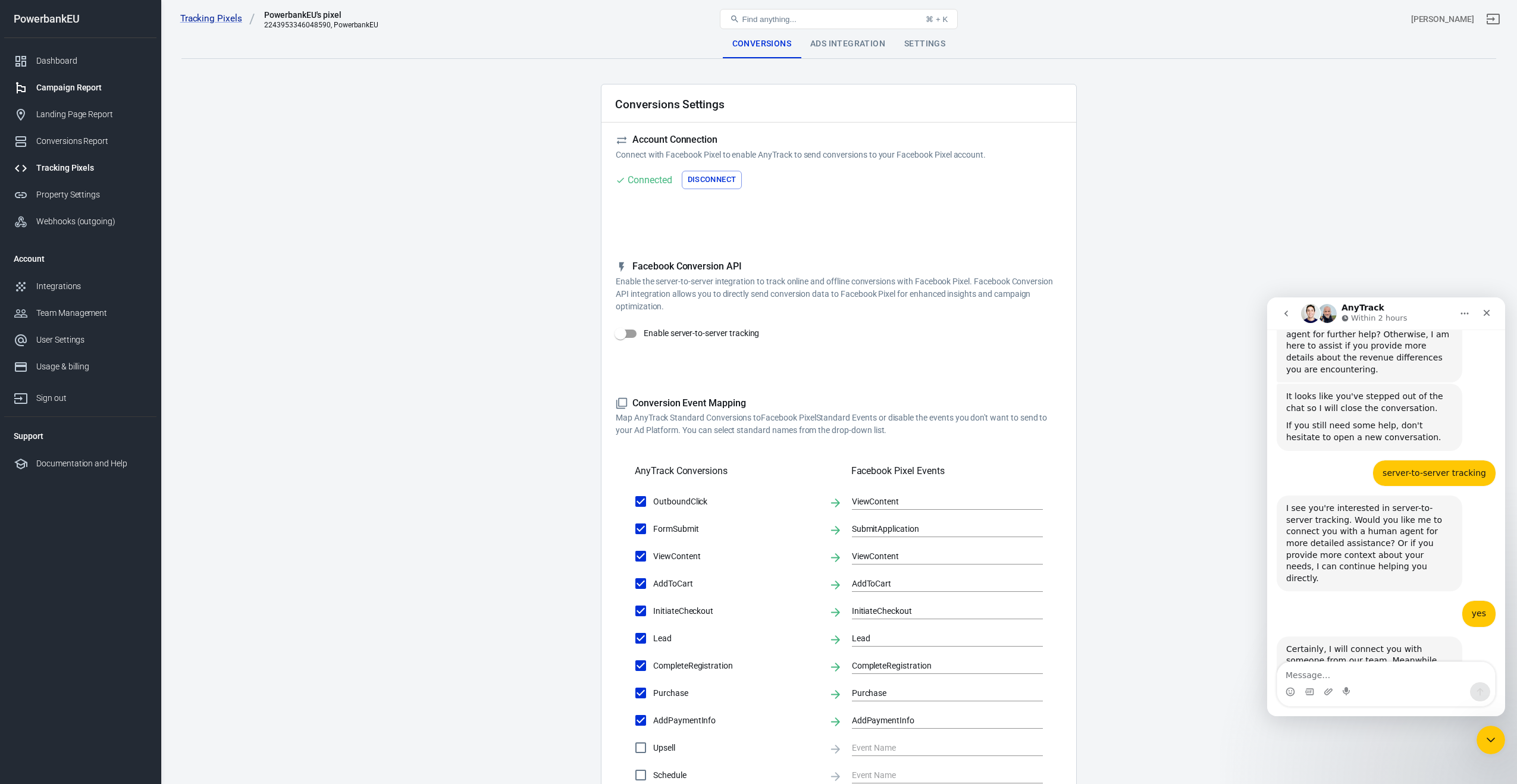
click at [50, 89] on div "Campaign Report" at bounding box center [91, 88] width 110 height 13
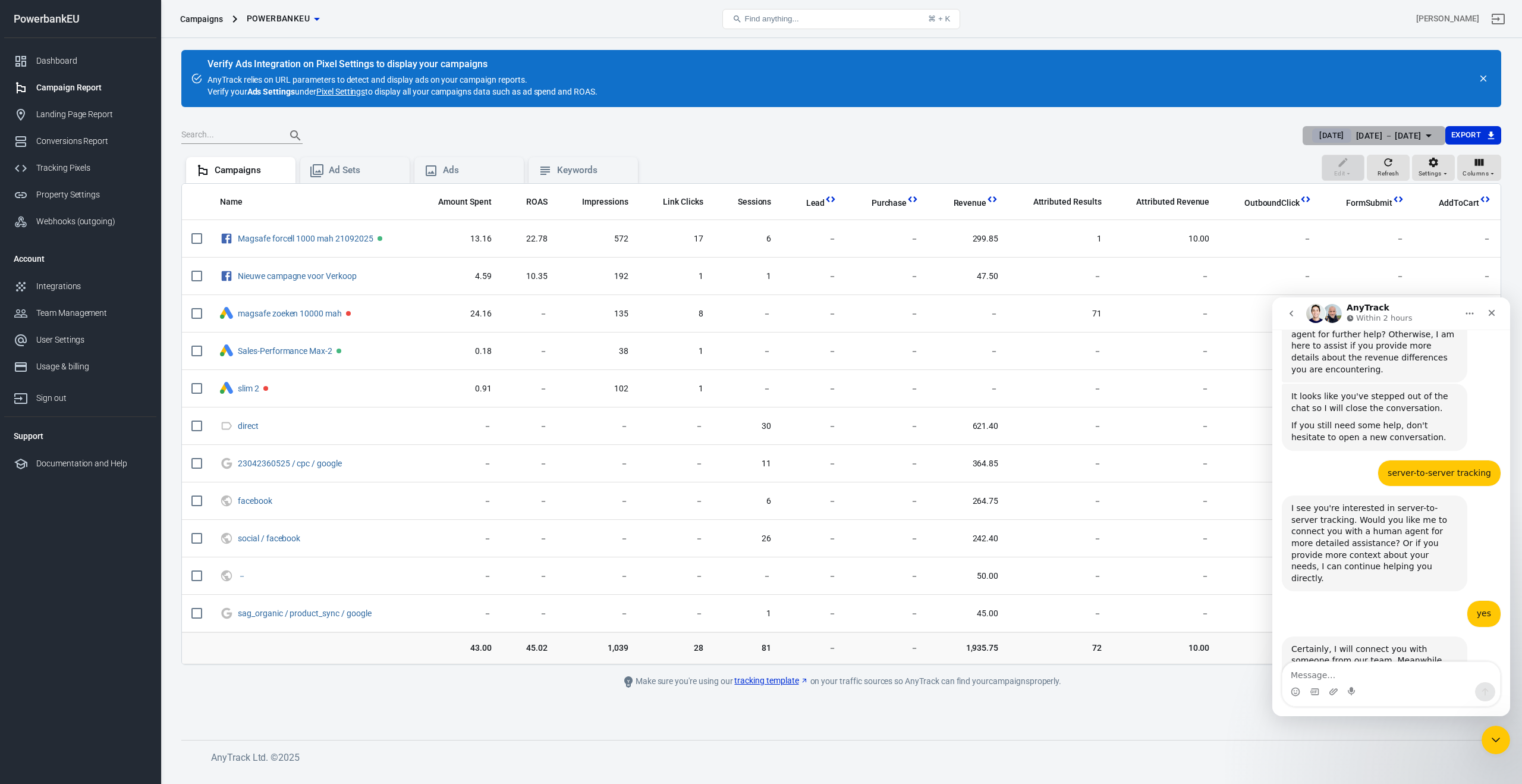
click at [1375, 135] on div "Sep 22 － Sep 22, 2025" at bounding box center [1389, 136] width 65 height 14
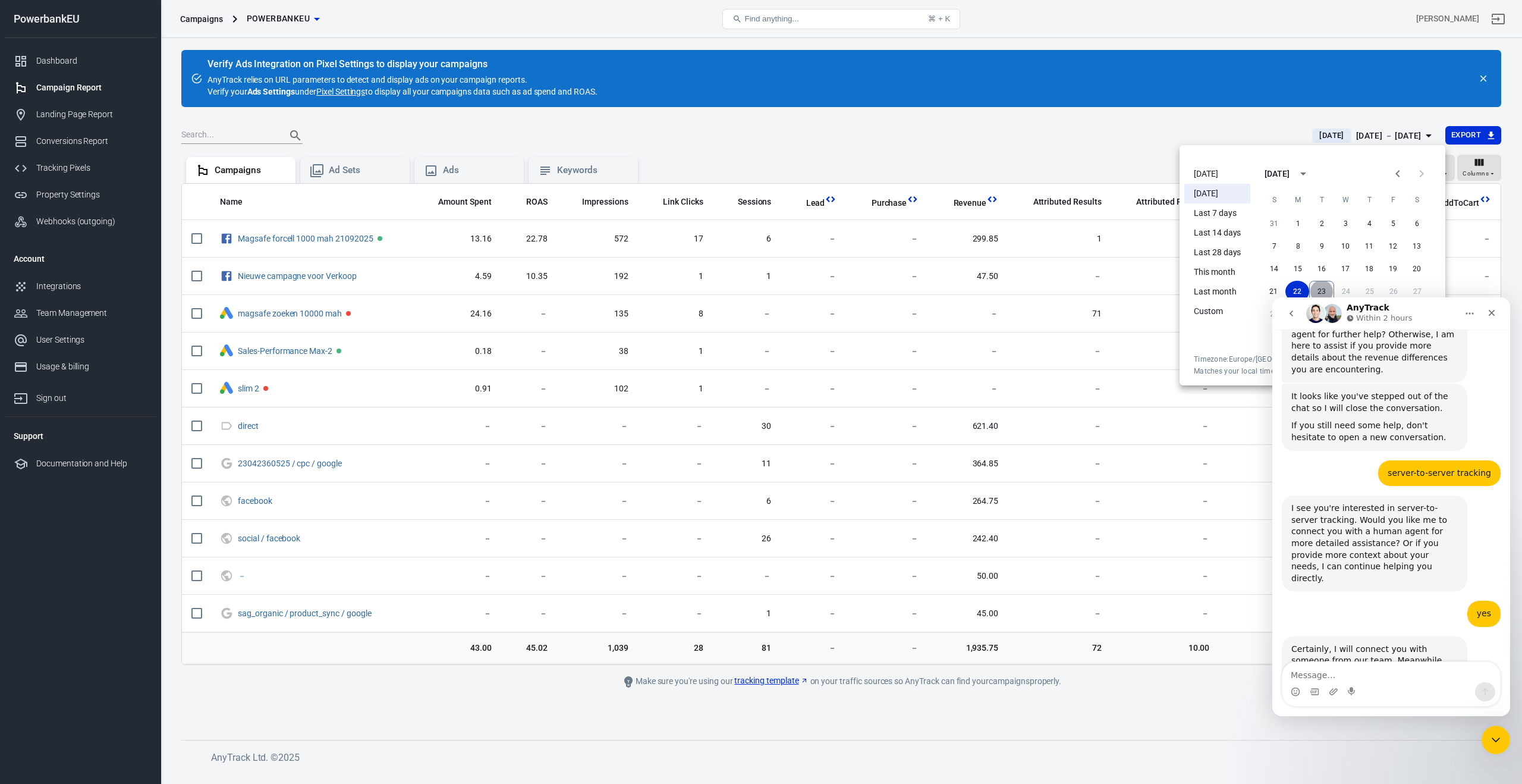
click at [1321, 291] on button "23" at bounding box center [1322, 291] width 25 height 22
click at [1321, 291] on button "23" at bounding box center [1322, 291] width 24 height 22
click at [1216, 334] on ul "Today Yesterday Last 7 days Last 14 days Last 28 days This month Last month Cus…" at bounding box center [1217, 257] width 66 height 195
click at [1441, 313] on div "AnyTrack Within 2 hours" at bounding box center [1382, 313] width 151 height 21
click at [1501, 743] on div "Close Intercom Messenger" at bounding box center [1495, 738] width 29 height 29
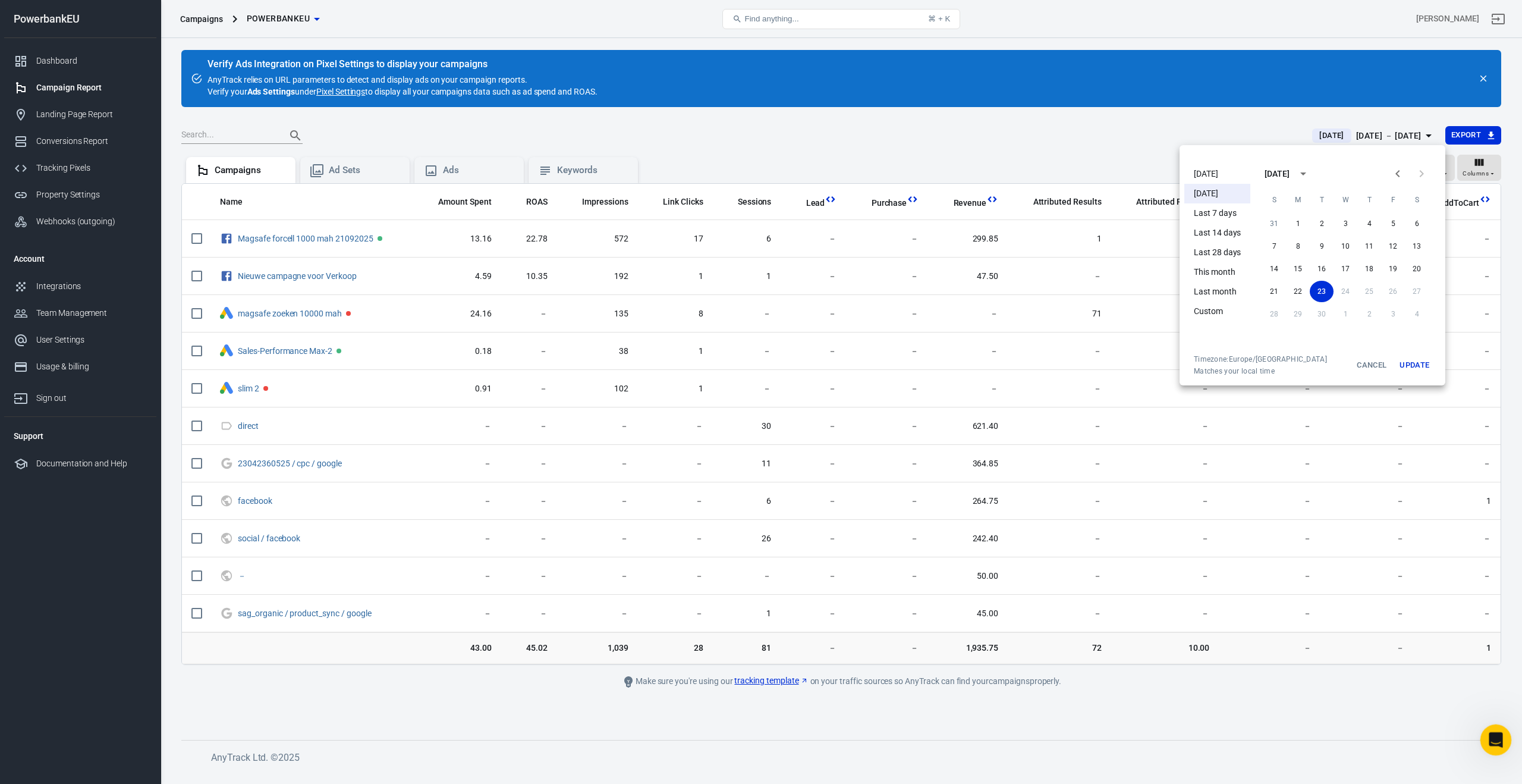
scroll to position [1937, 0]
click at [1424, 364] on button "Update" at bounding box center [1414, 365] width 38 height 22
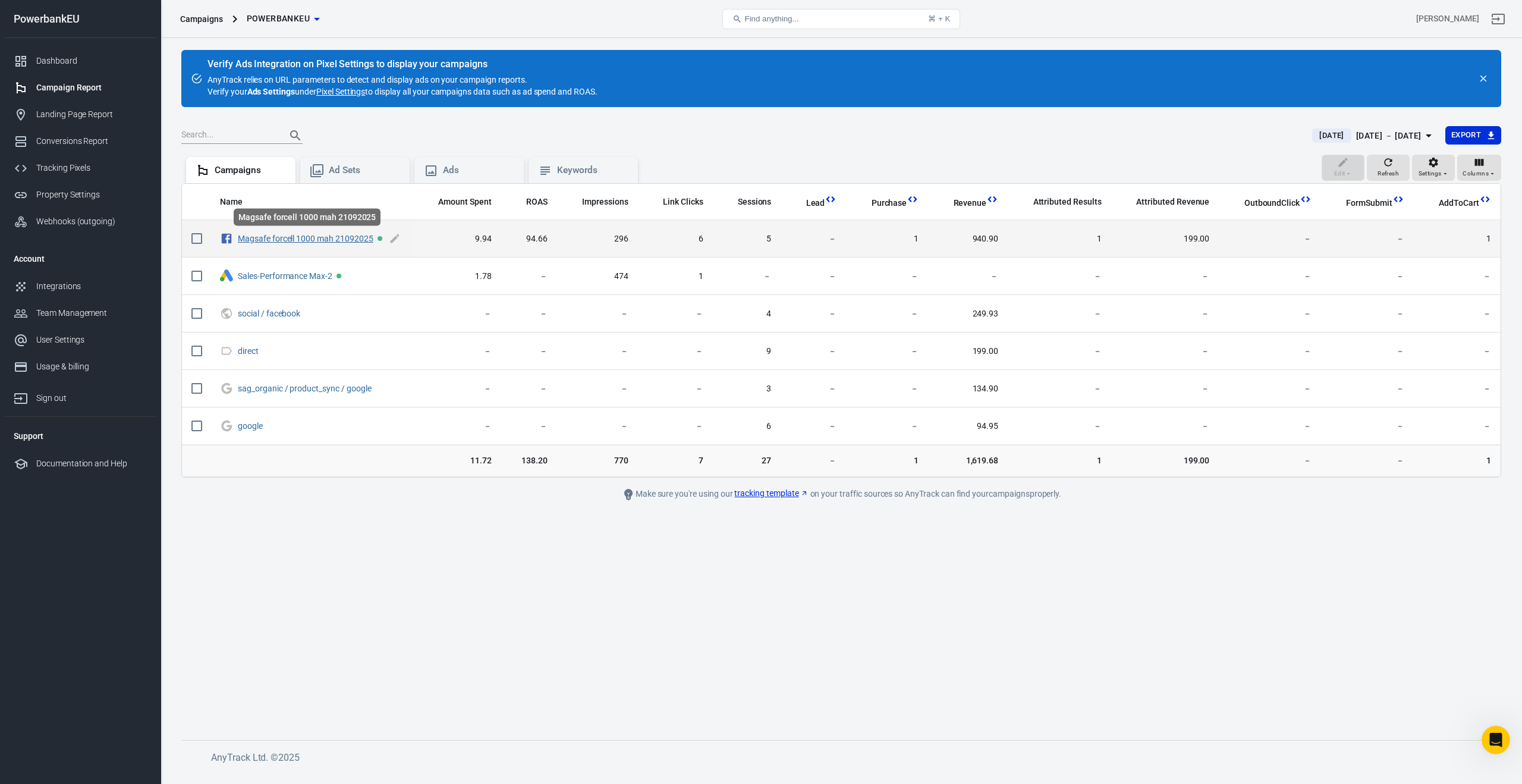
click at [270, 236] on link "Magsafe forcell 1000 mah 21092025" at bounding box center [306, 238] width 136 height 10
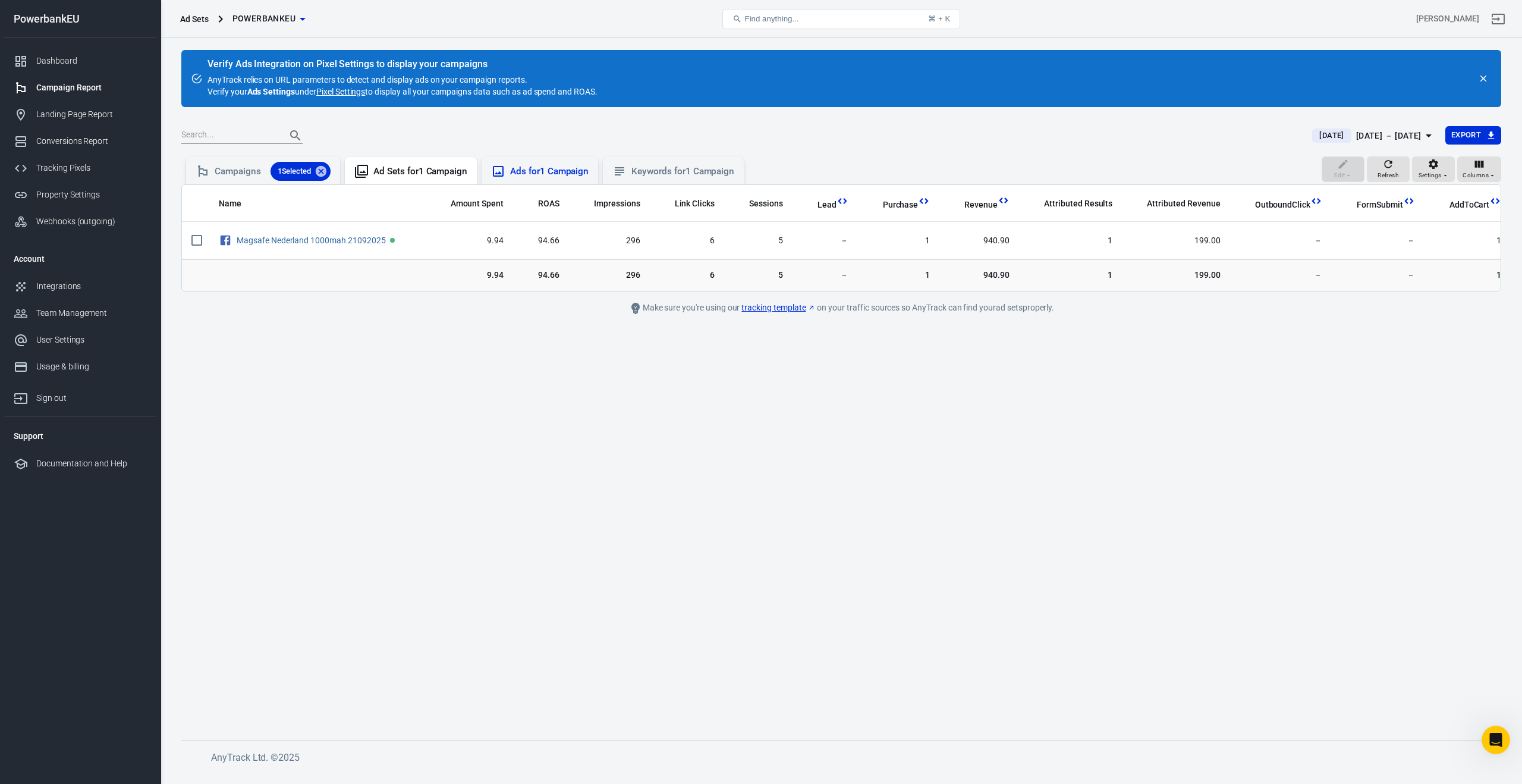
click at [532, 170] on div "Ads for 1 Campaign" at bounding box center [549, 172] width 79 height 13
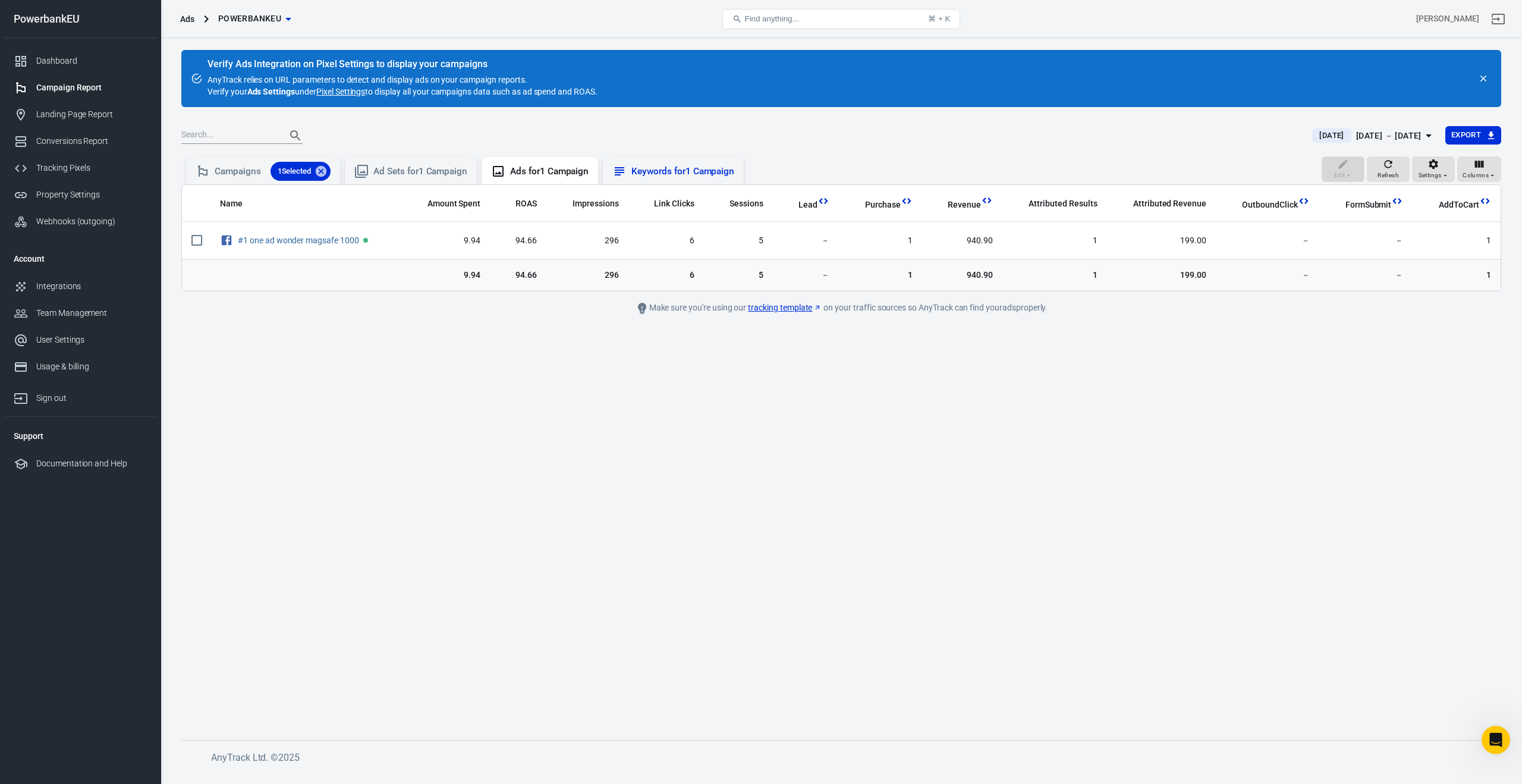
click at [666, 169] on div "Keywords for 1 Campaign" at bounding box center [683, 172] width 103 height 13
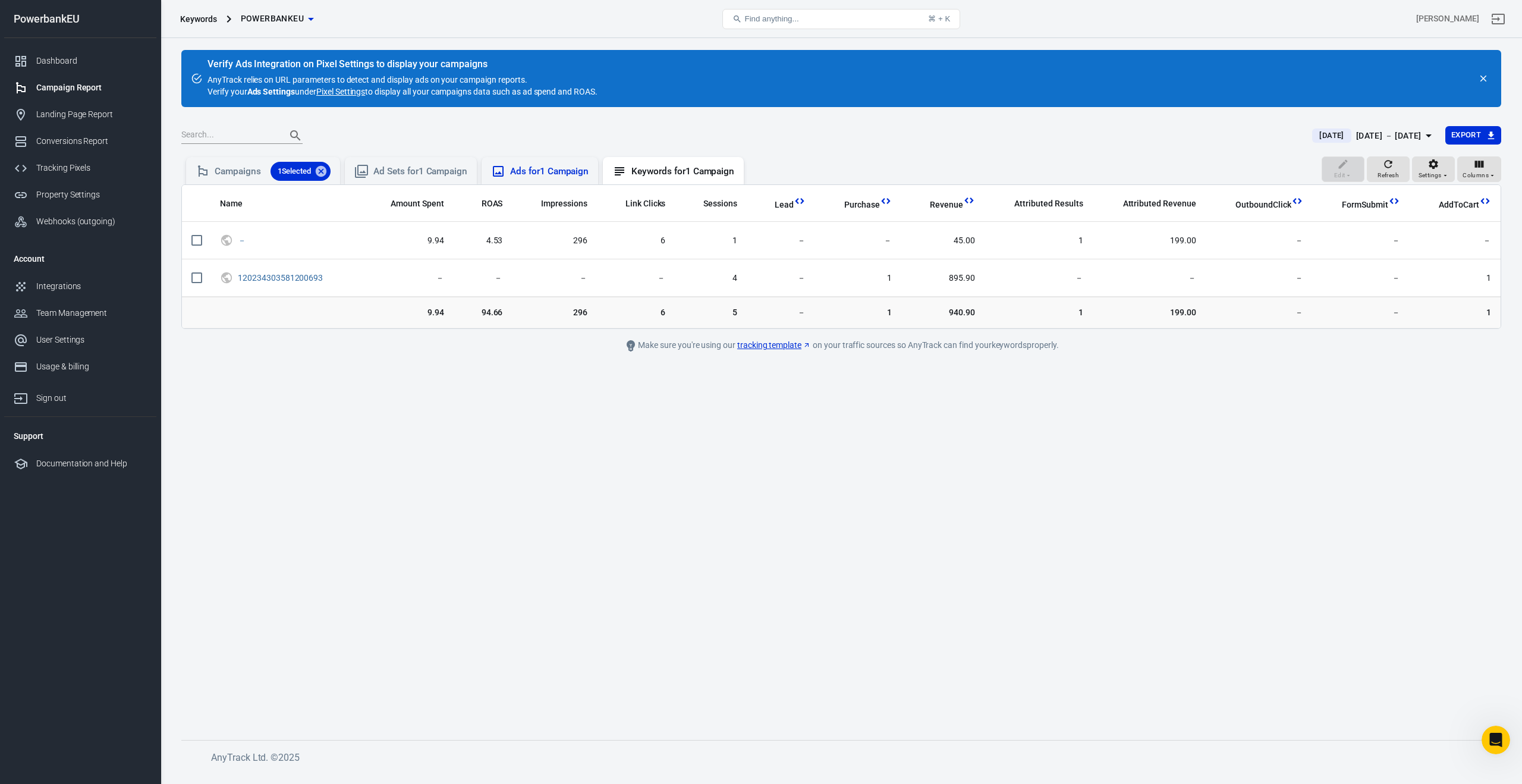
drag, startPoint x: 550, startPoint y: 167, endPoint x: 521, endPoint y: 166, distance: 29.0
click at [550, 167] on div "Ads for 1 Campaign" at bounding box center [549, 172] width 79 height 13
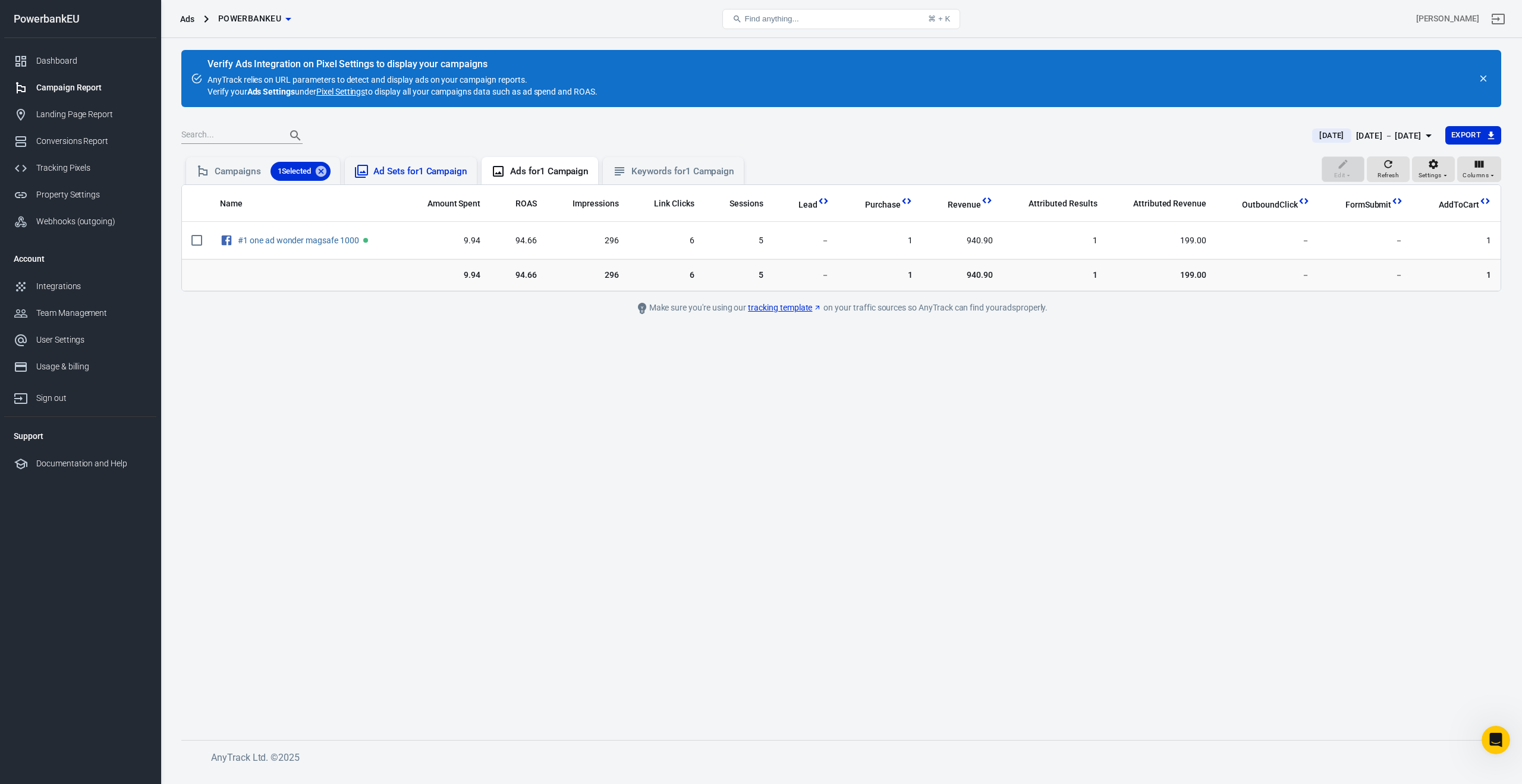
click at [434, 168] on div "Ad Sets for 1 Campaign" at bounding box center [421, 172] width 94 height 13
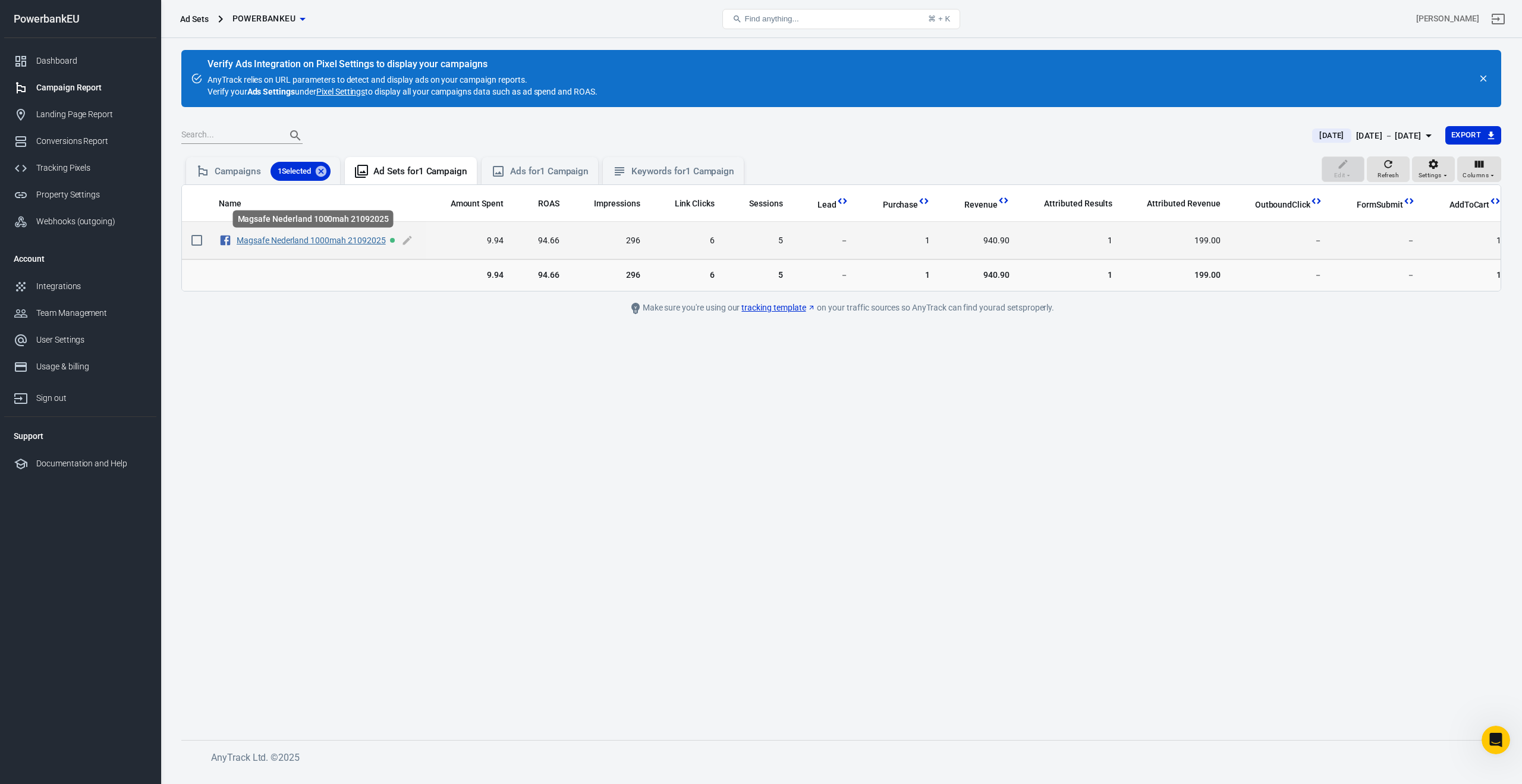
click at [346, 242] on link "Magsafe Nederland 1000mah 21092025" at bounding box center [311, 240] width 149 height 10
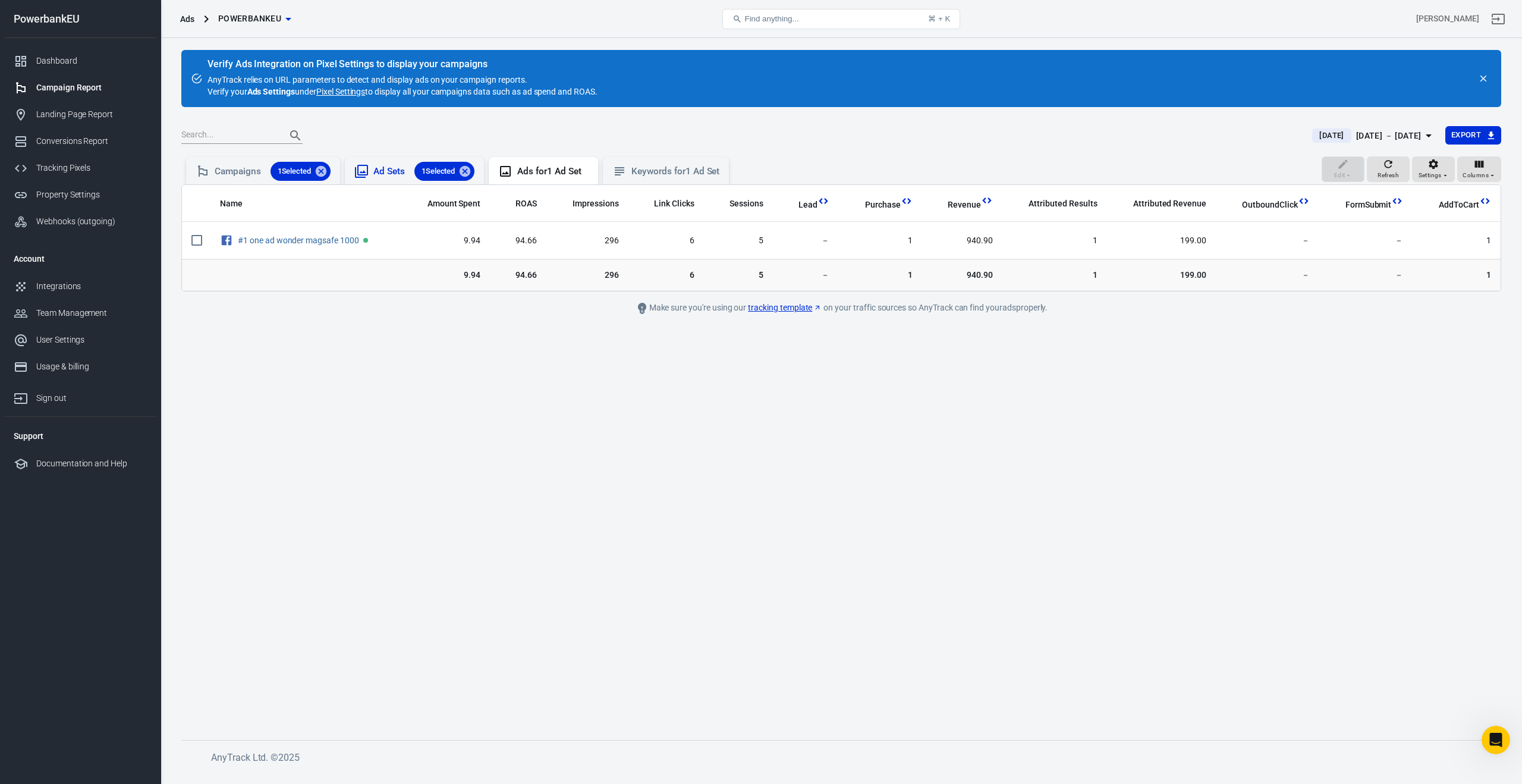
click at [376, 173] on div "Ad Sets 1 Selected" at bounding box center [424, 171] width 101 height 19
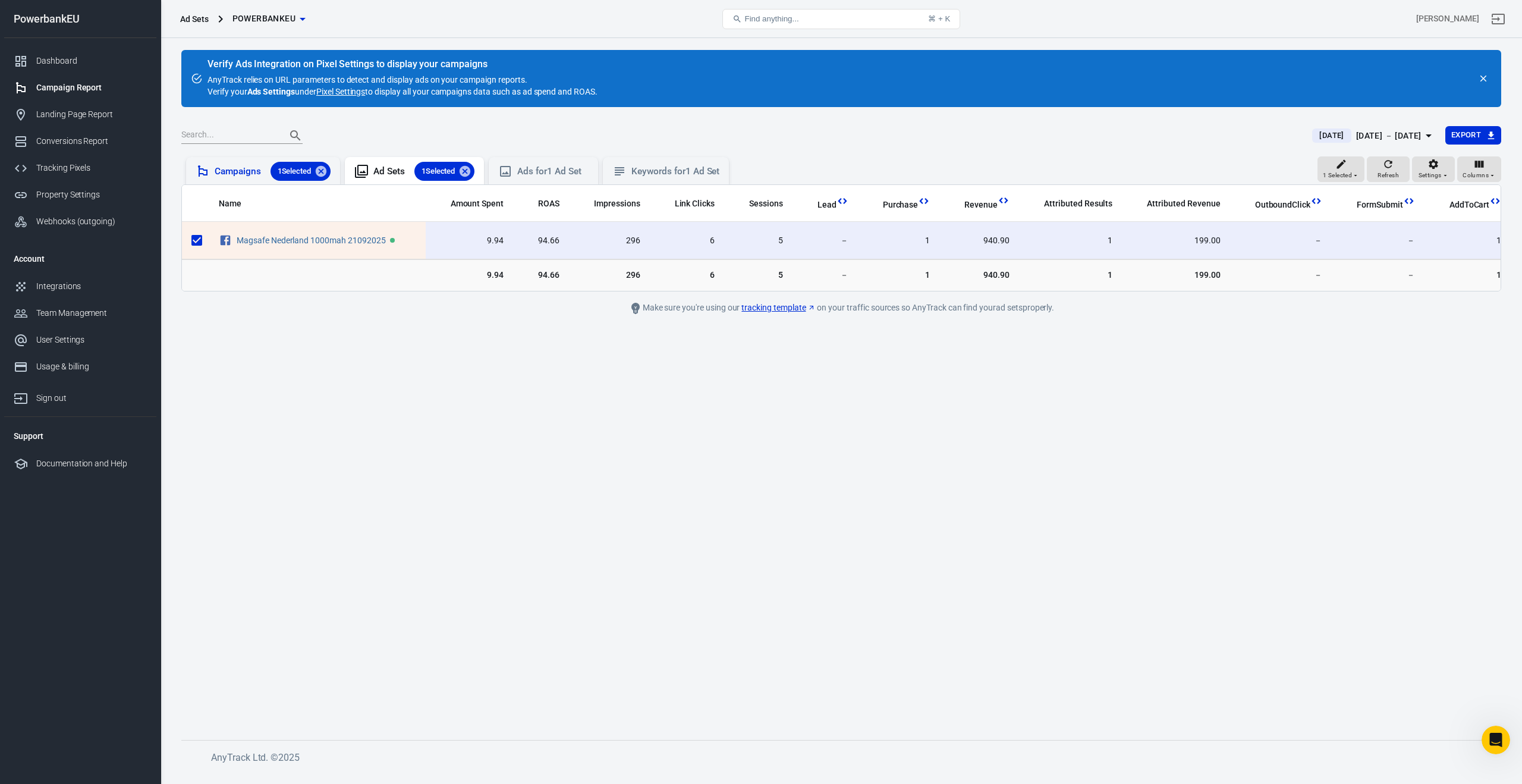
click at [237, 171] on div "Campaigns 1 Selected" at bounding box center [272, 171] width 116 height 19
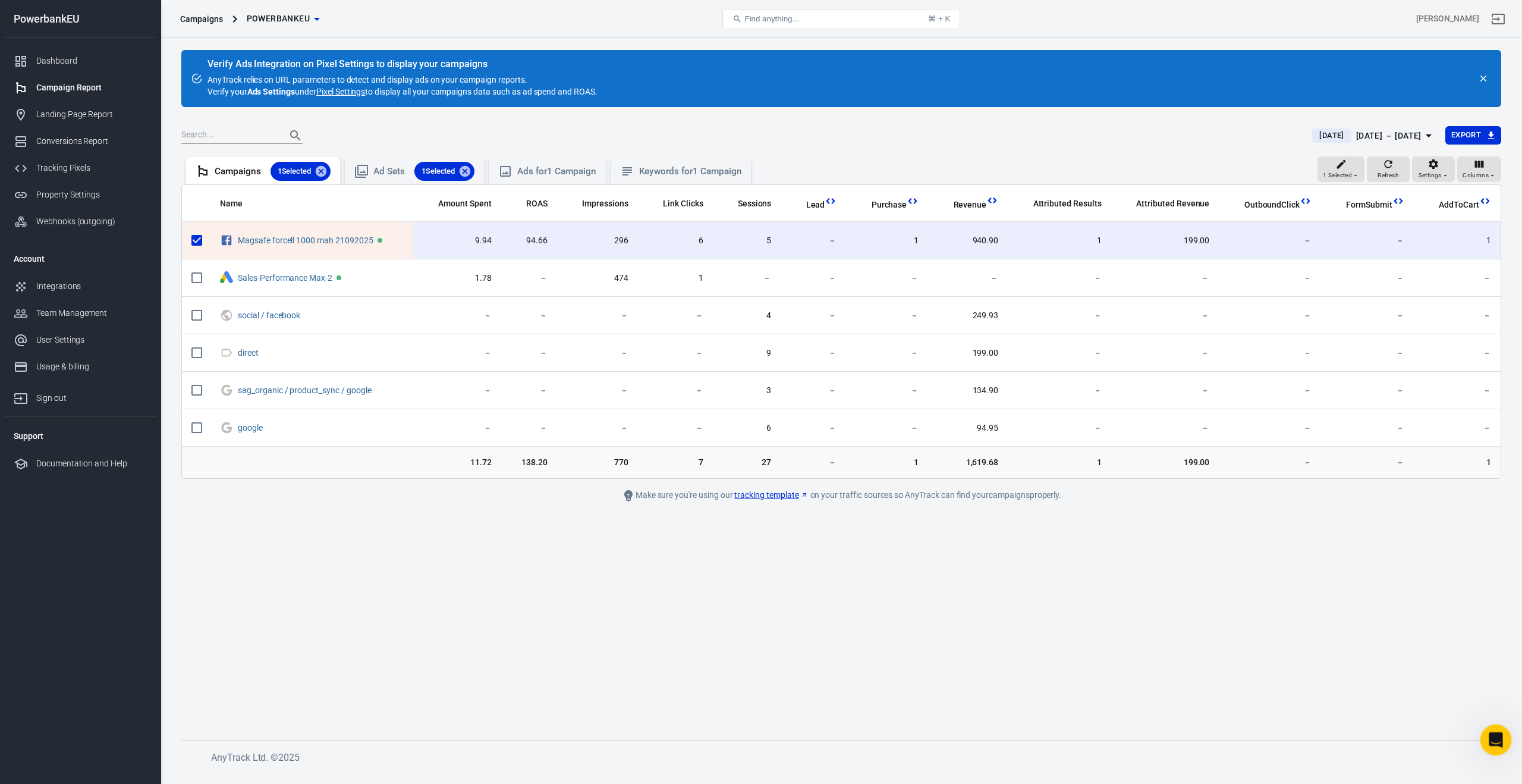
click at [1489, 745] on div "Open Intercom Messenger" at bounding box center [1494, 737] width 39 height 39
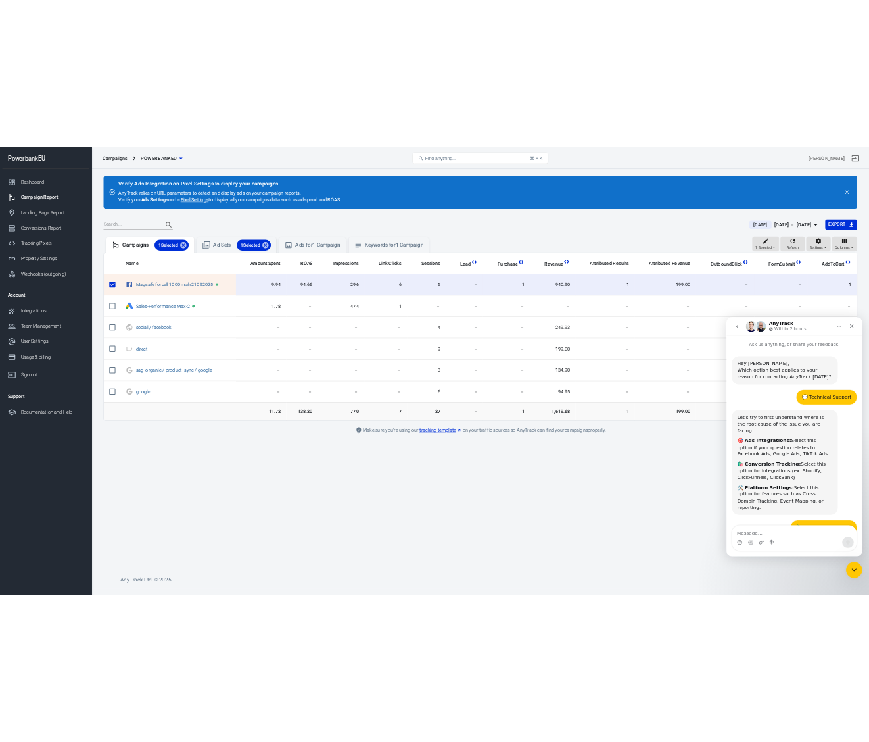
scroll to position [2142, 0]
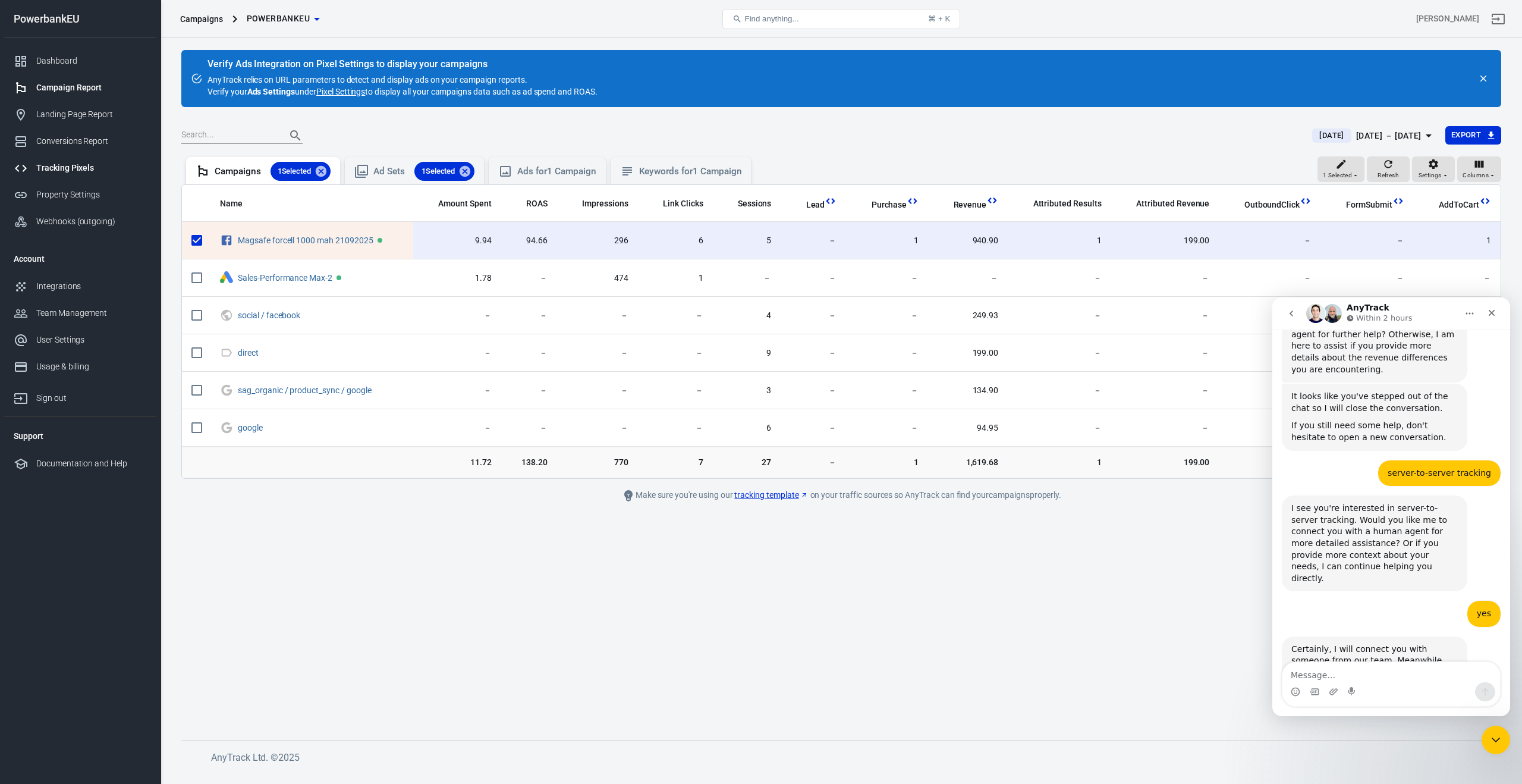
click at [52, 174] on div "Tracking Pixels" at bounding box center [91, 168] width 110 height 13
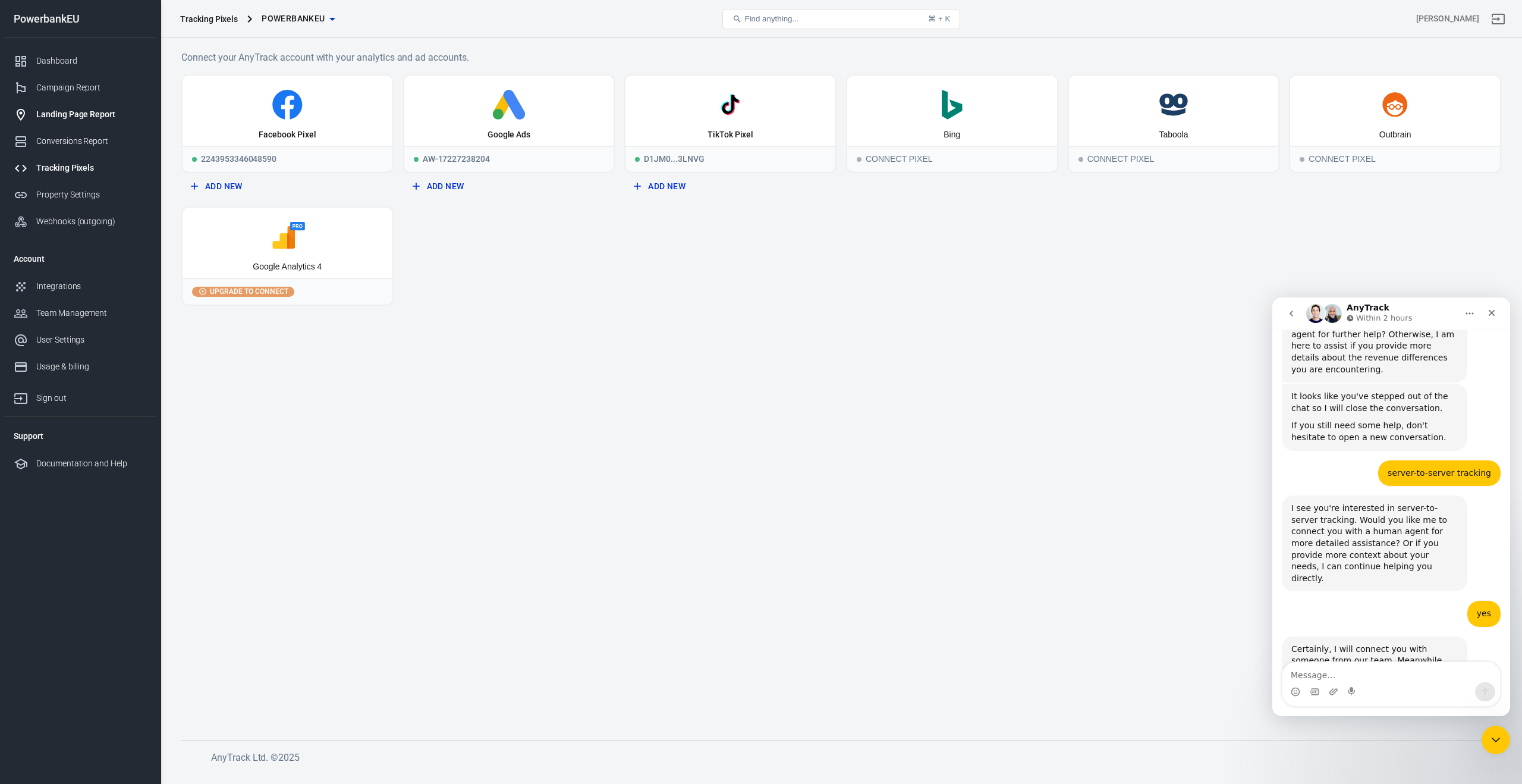
click at [49, 114] on div "Landing Page Report" at bounding box center [91, 115] width 110 height 13
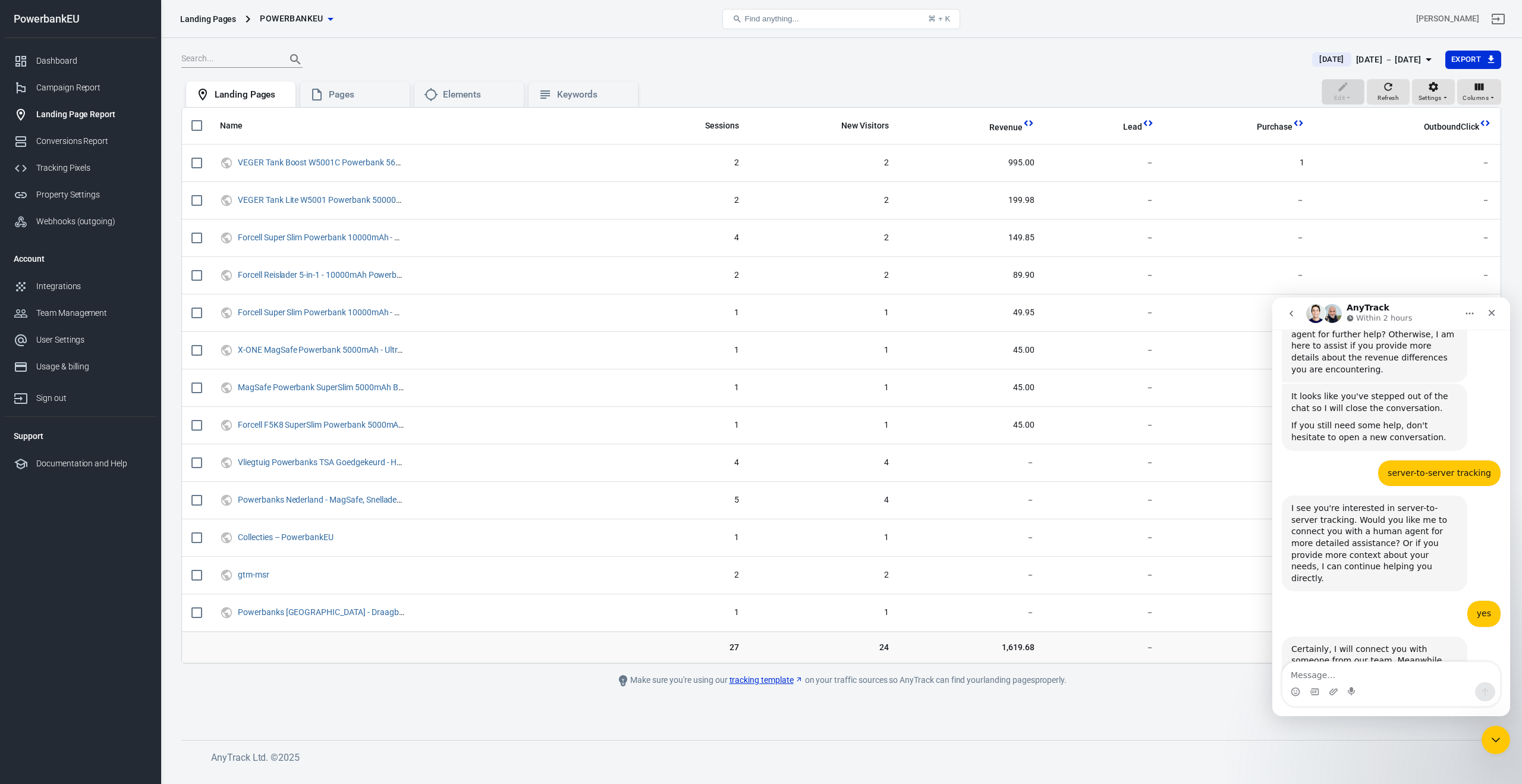
click at [779, 13] on button "Find anything... ⌘ + K" at bounding box center [841, 19] width 238 height 20
click at [730, 19] on button "Find anything... ⌘ + K" at bounding box center [841, 19] width 238 height 20
click at [930, 18] on div "⌘ + K" at bounding box center [939, 19] width 22 height 9
click at [954, 18] on button "Find anything... ⌘ + K" at bounding box center [841, 19] width 238 height 20
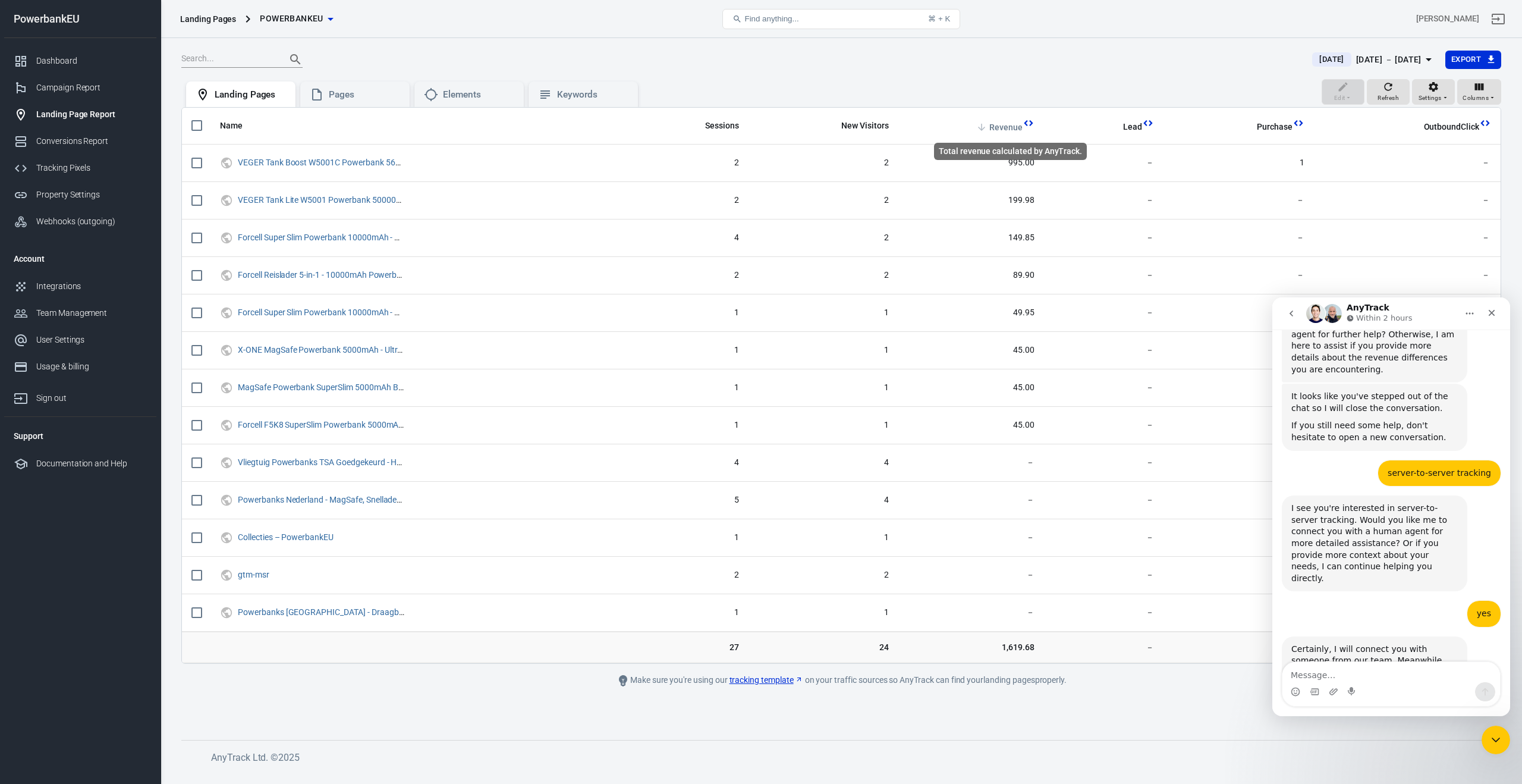
click at [1015, 132] on span "Revenue" at bounding box center [1006, 128] width 33 height 12
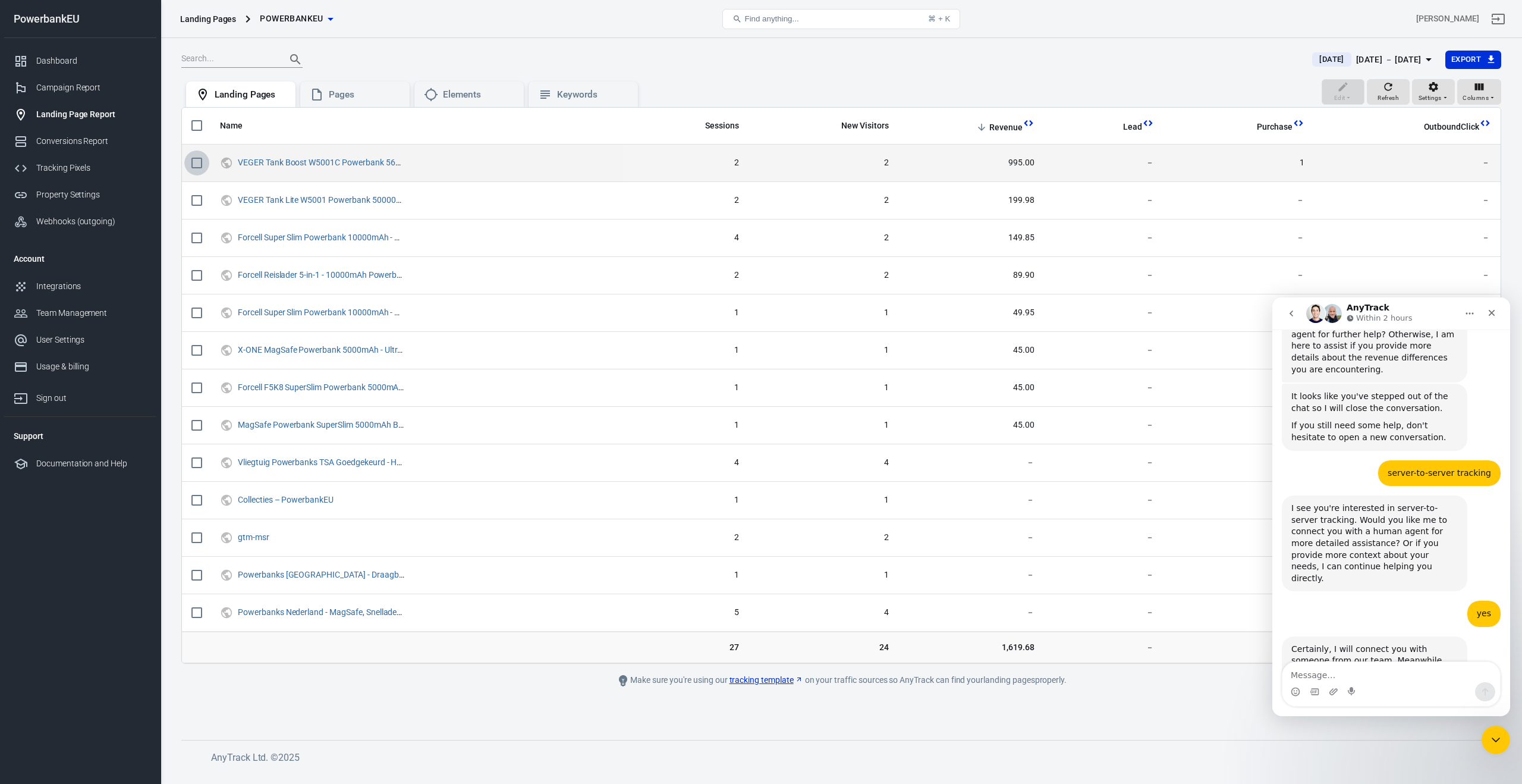
click at [196, 164] on input "scrollable content" at bounding box center [197, 163] width 25 height 25
checkbox input "true"
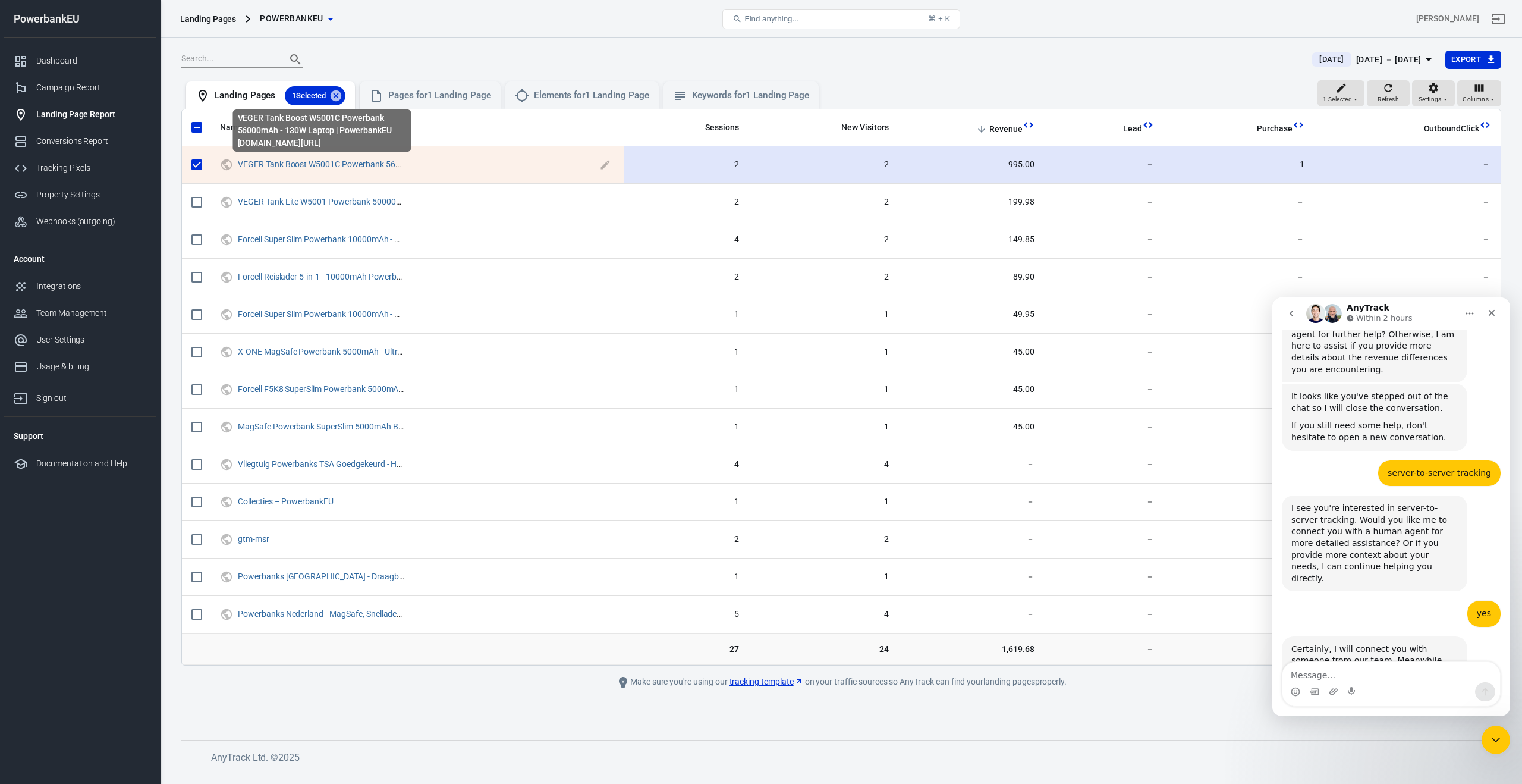
click at [299, 165] on link "VEGER Tank Boost W5001C Powerbank 56000mAh - 130W Laptop | PowerbankEU" at bounding box center [388, 164] width 301 height 10
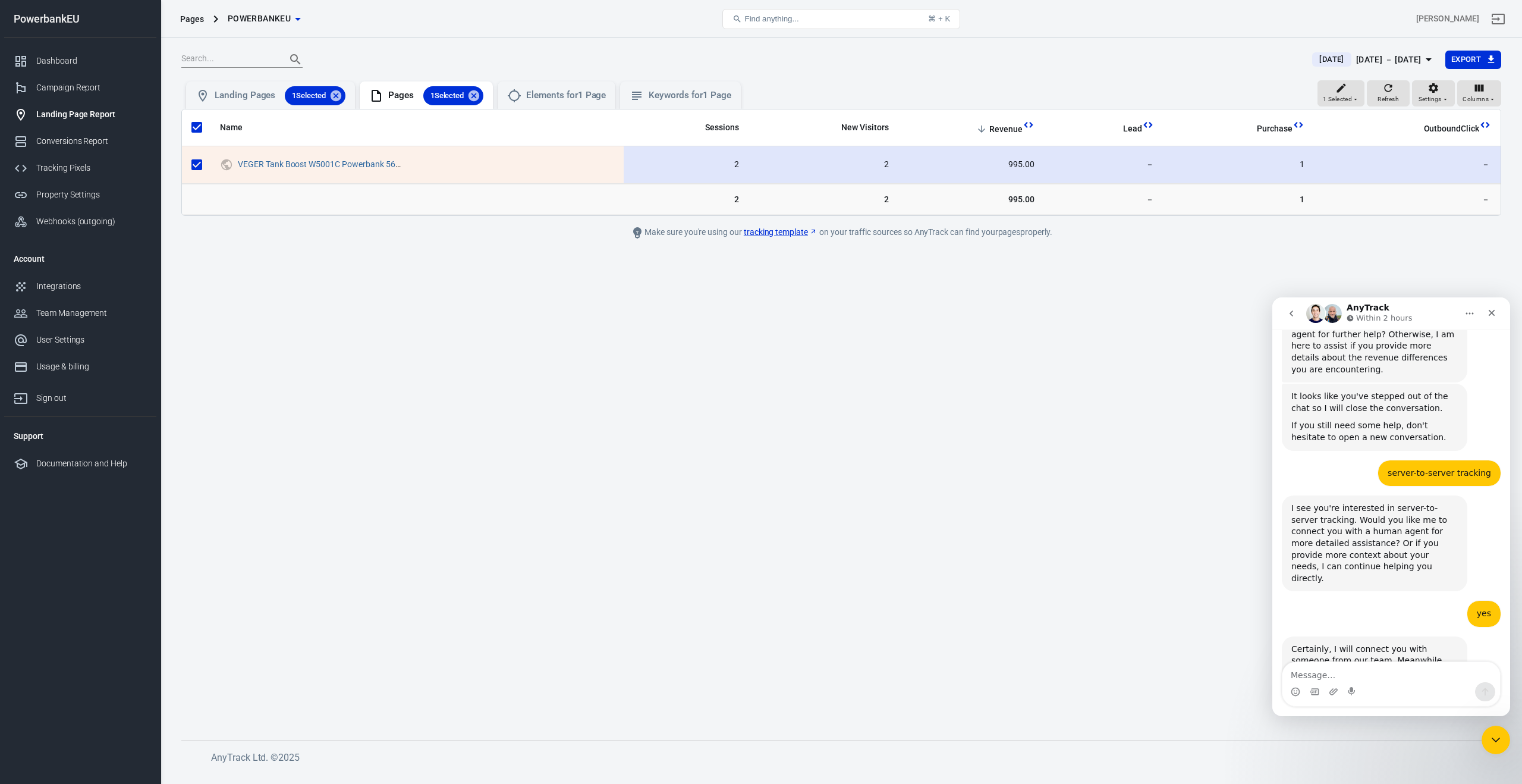
click at [1034, 164] on span "995.00" at bounding box center [971, 165] width 127 height 12
click at [758, 231] on link "tracking template" at bounding box center [781, 232] width 74 height 13
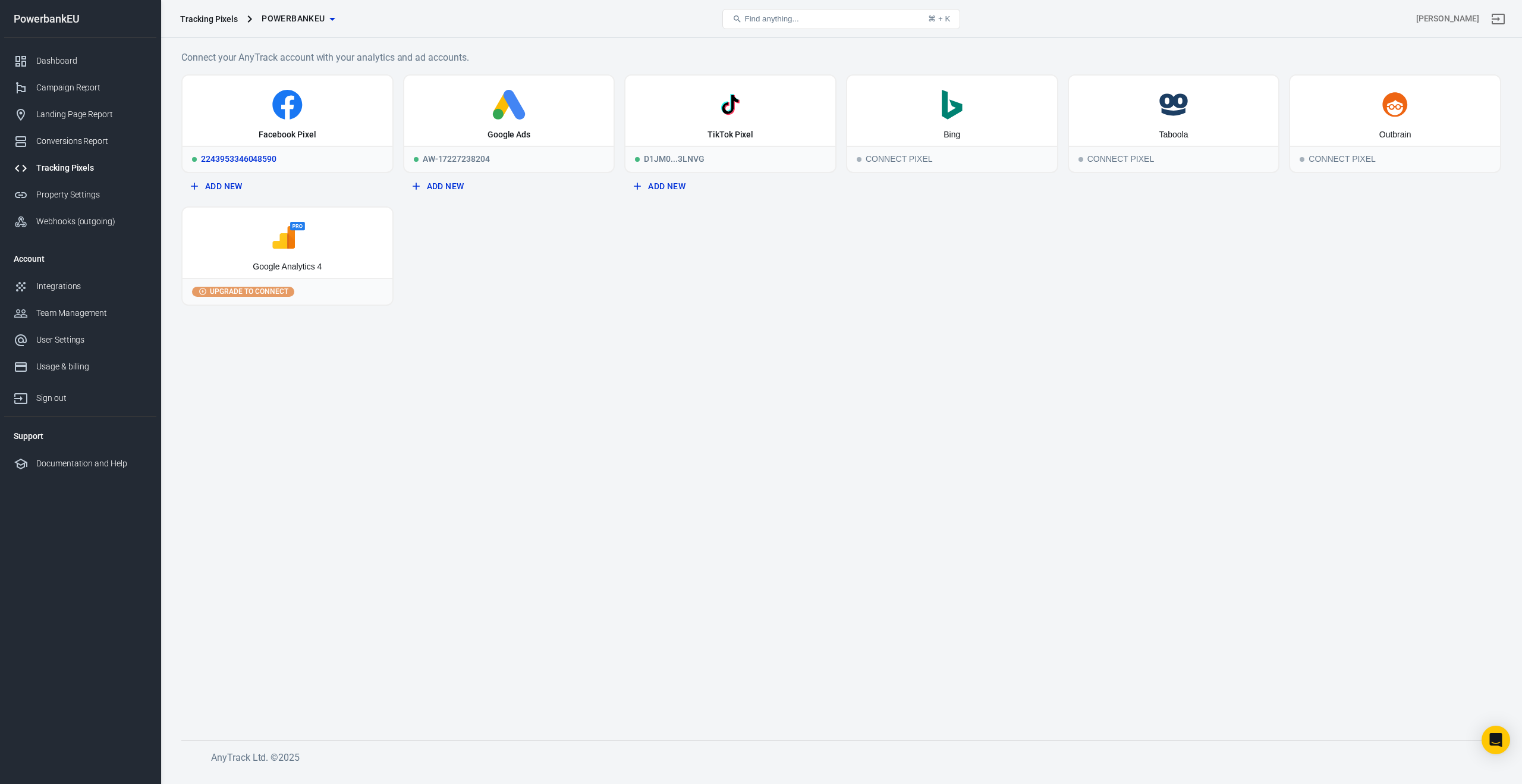
click at [303, 152] on div "2243953346048590" at bounding box center [288, 158] width 210 height 26
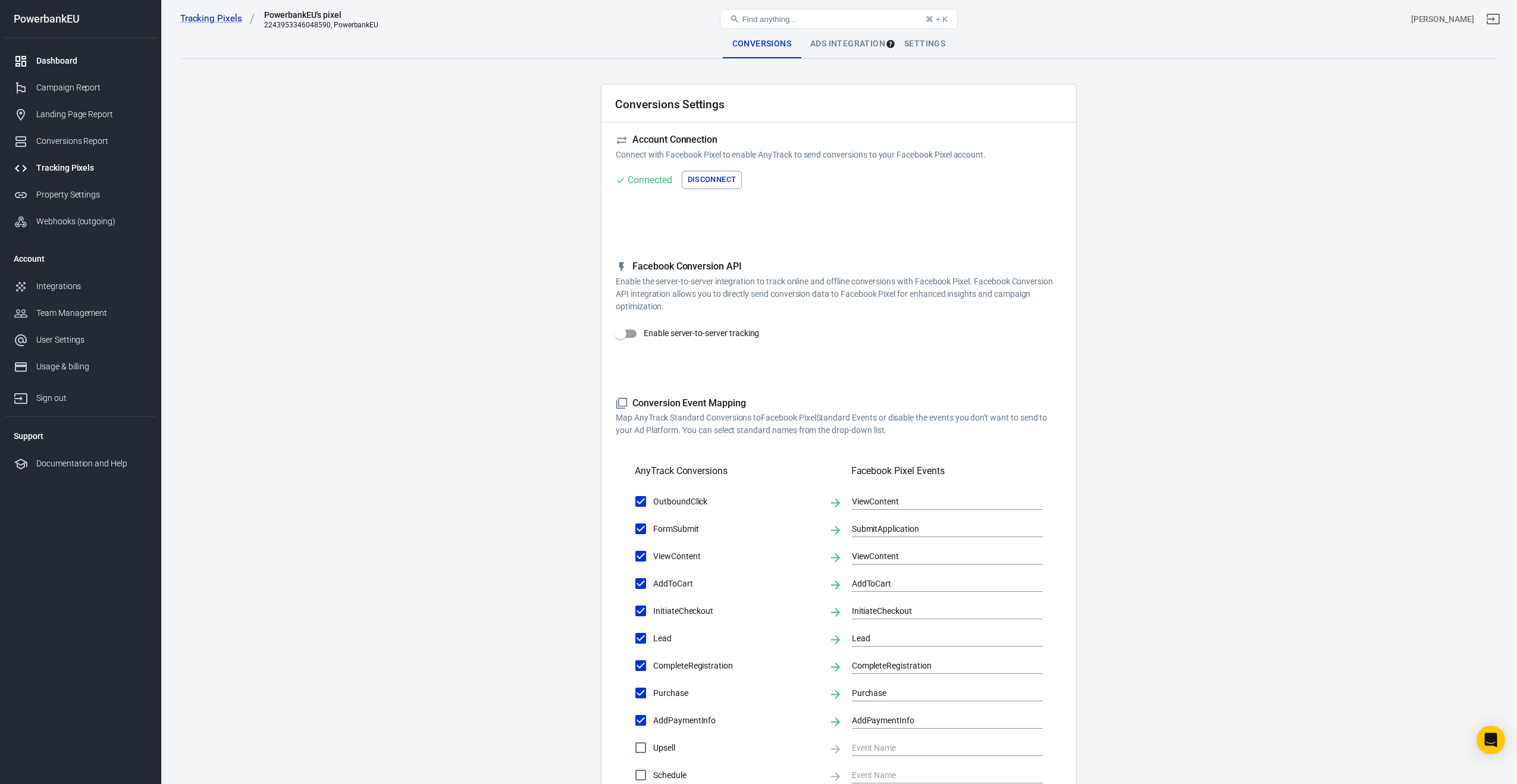
click at [58, 59] on div "Dashboard" at bounding box center [91, 61] width 110 height 13
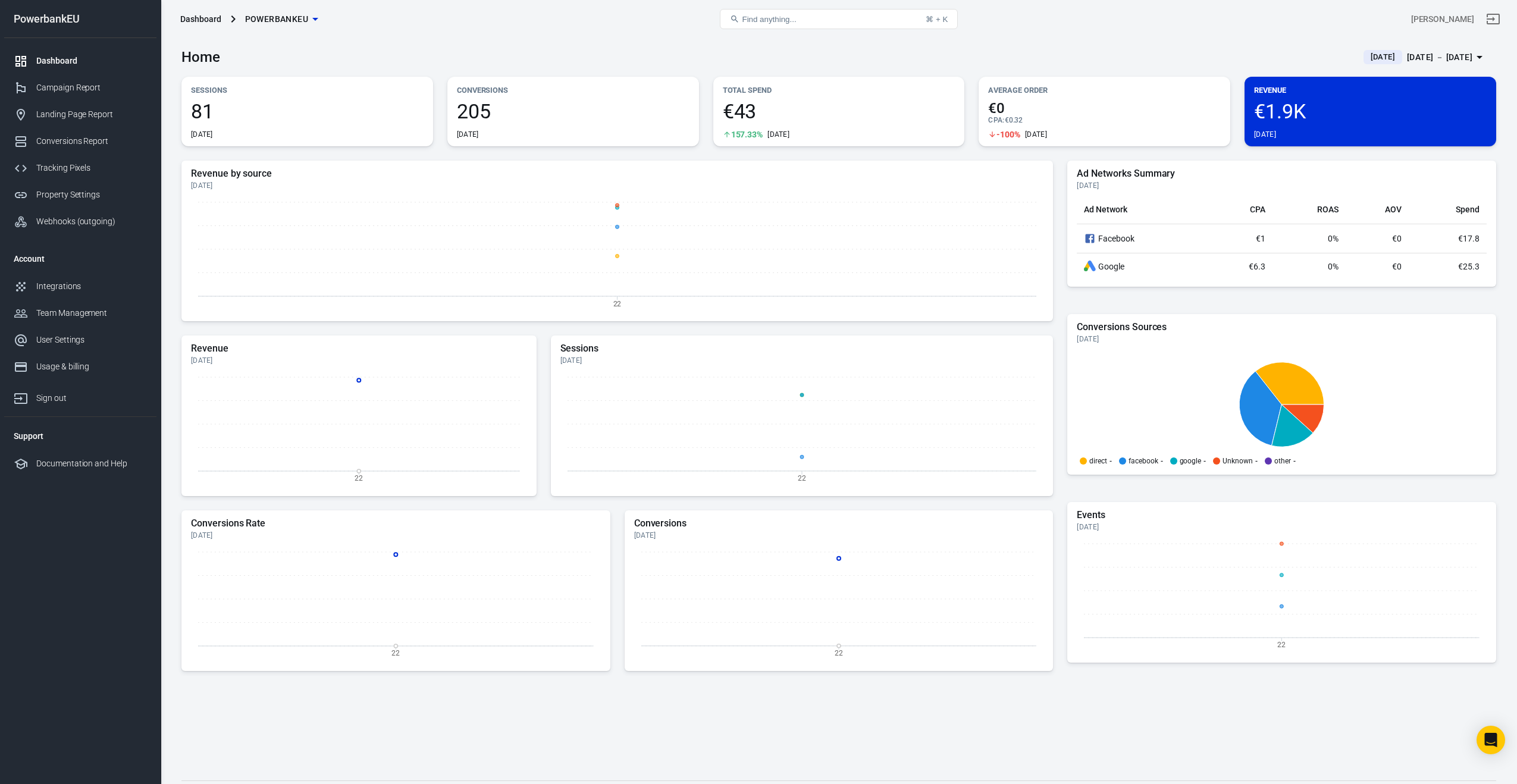
click at [1294, 105] on span "€1.9K" at bounding box center [1370, 111] width 232 height 20
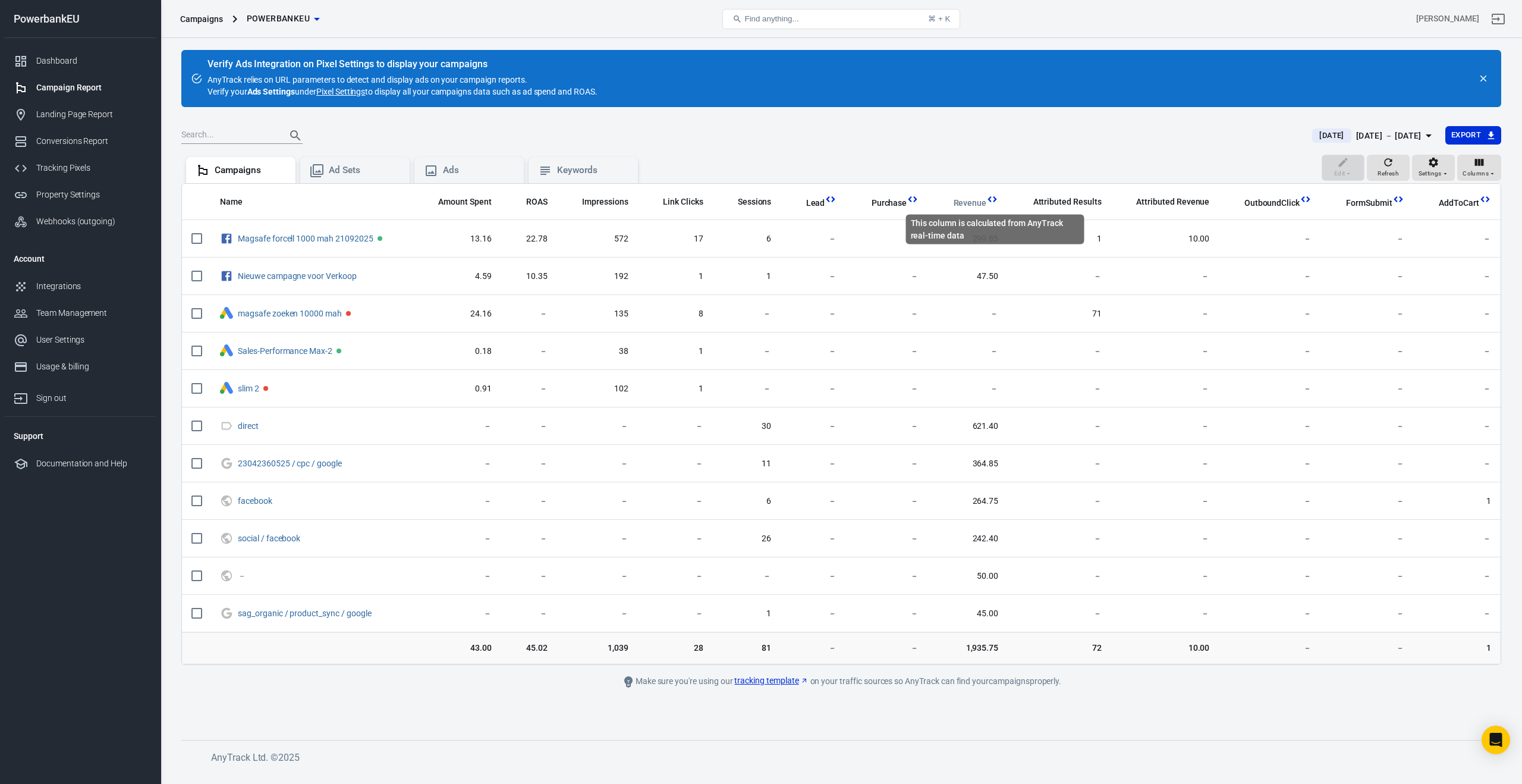
drag, startPoint x: 950, startPoint y: 203, endPoint x: 1001, endPoint y: 204, distance: 51.0
click at [1001, 204] on th "Revenue" at bounding box center [968, 202] width 80 height 37
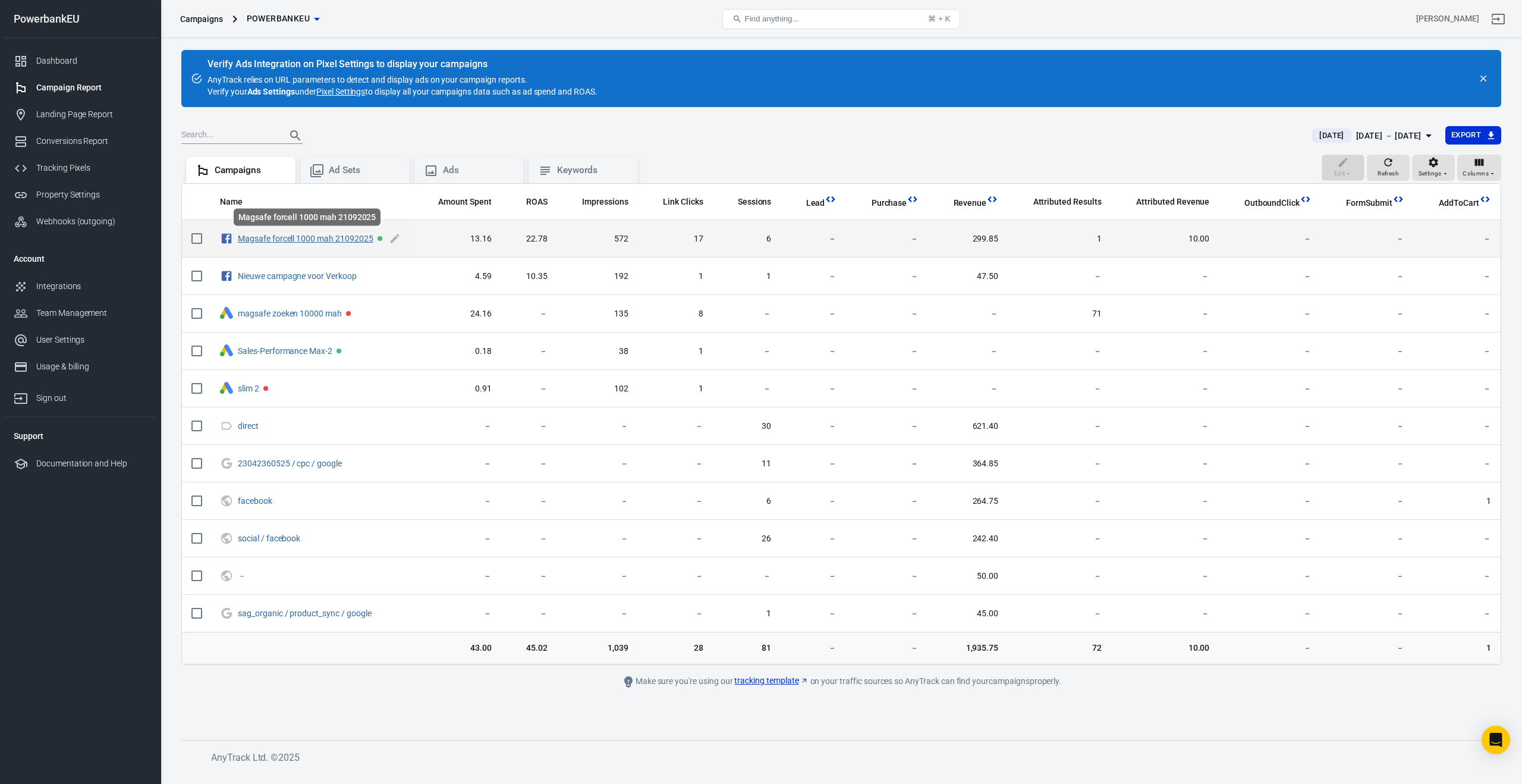
click at [304, 237] on link "Magsafe forcell 1000 mah 21092025" at bounding box center [306, 238] width 136 height 10
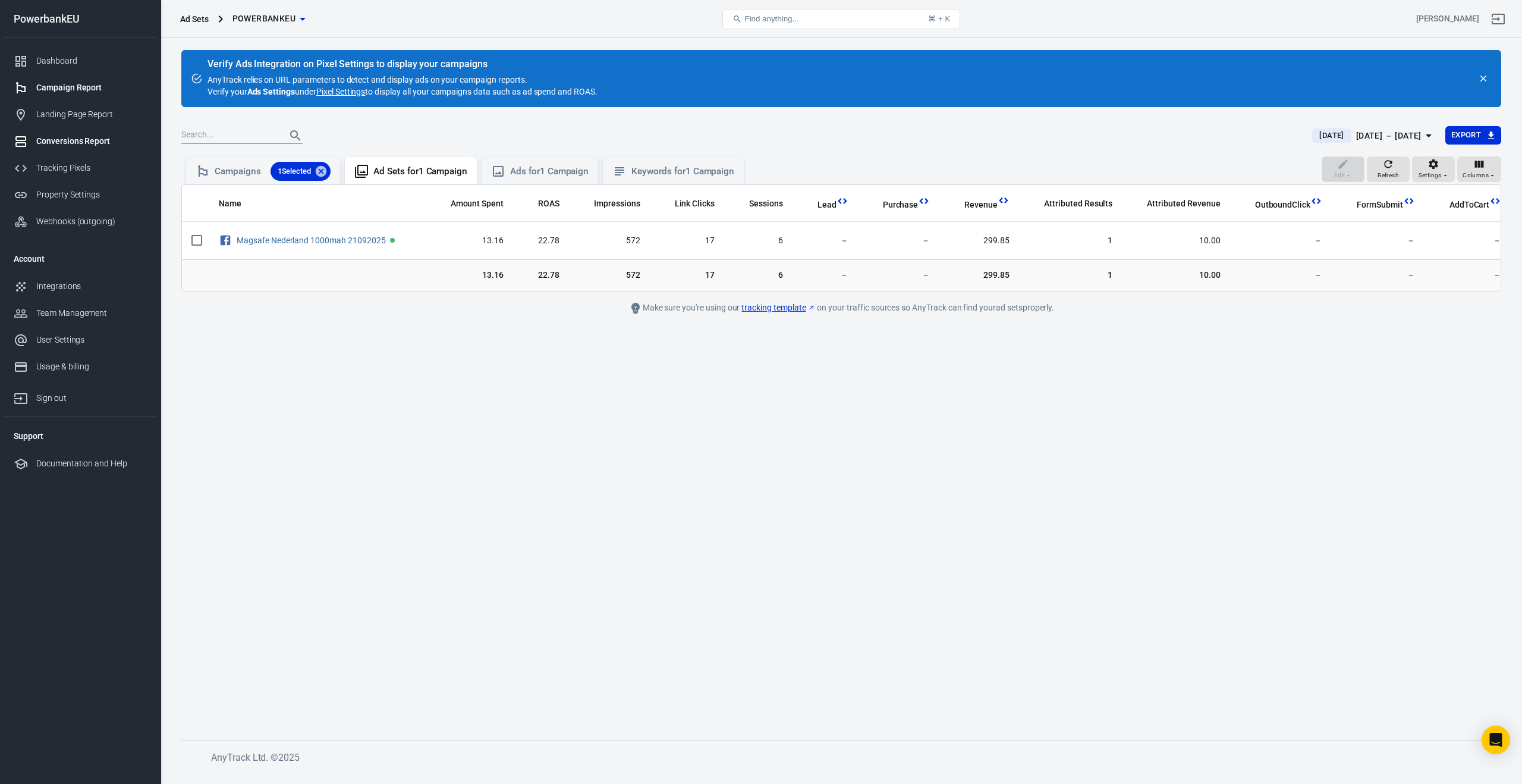
click at [82, 141] on div "Conversions Report" at bounding box center [91, 141] width 110 height 13
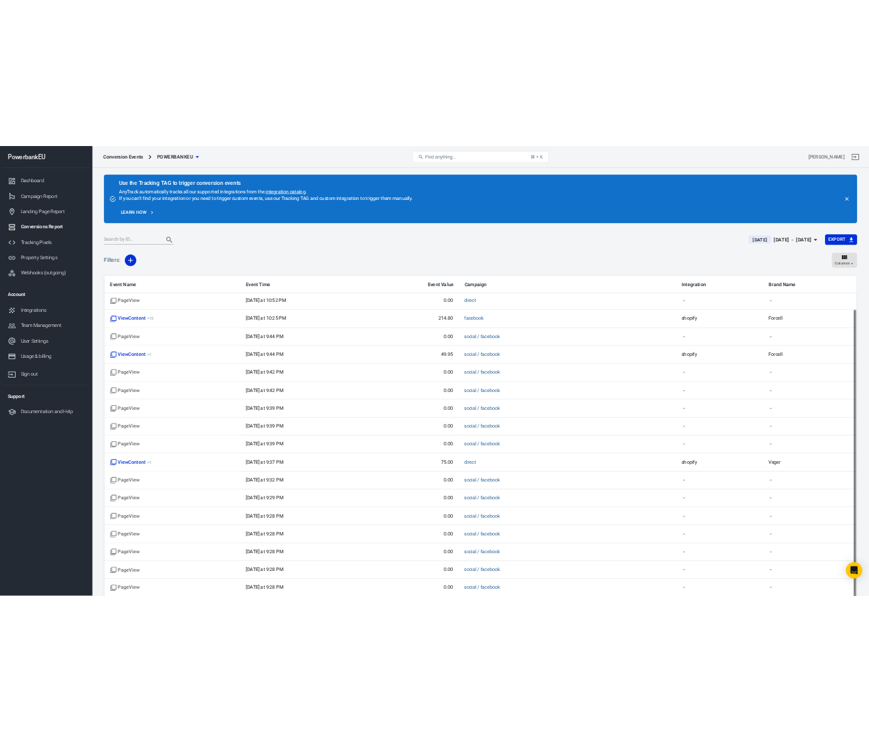
scroll to position [76, 0]
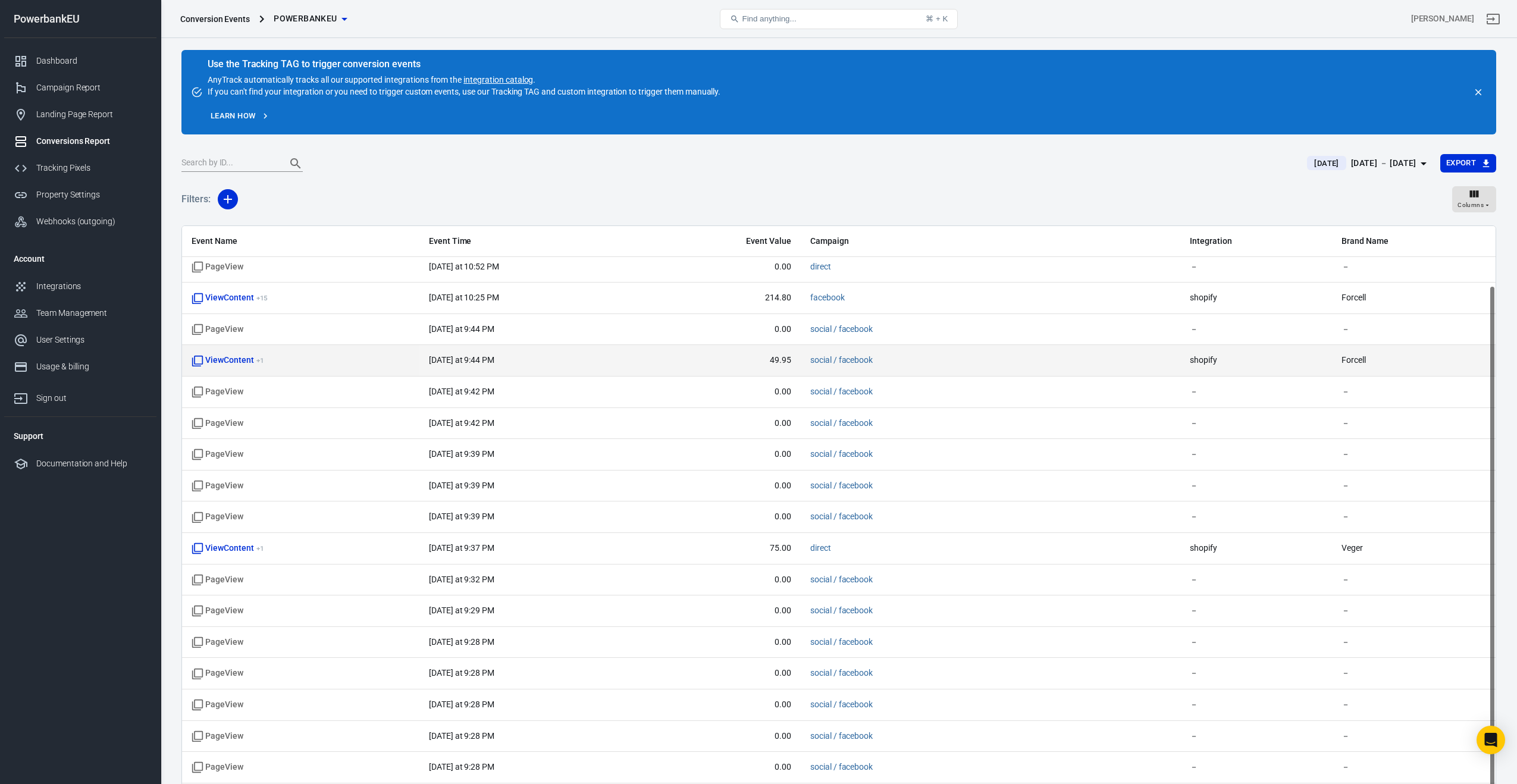
click at [792, 358] on span "49.95" at bounding box center [721, 360] width 140 height 12
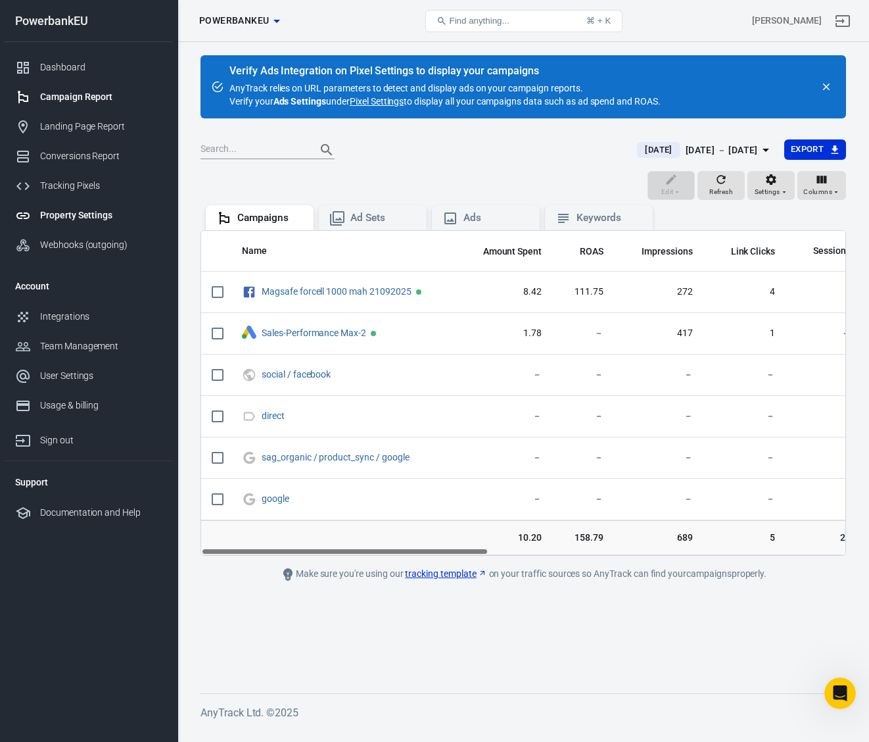
click at [50, 212] on div "Property Settings" at bounding box center [101, 215] width 122 height 14
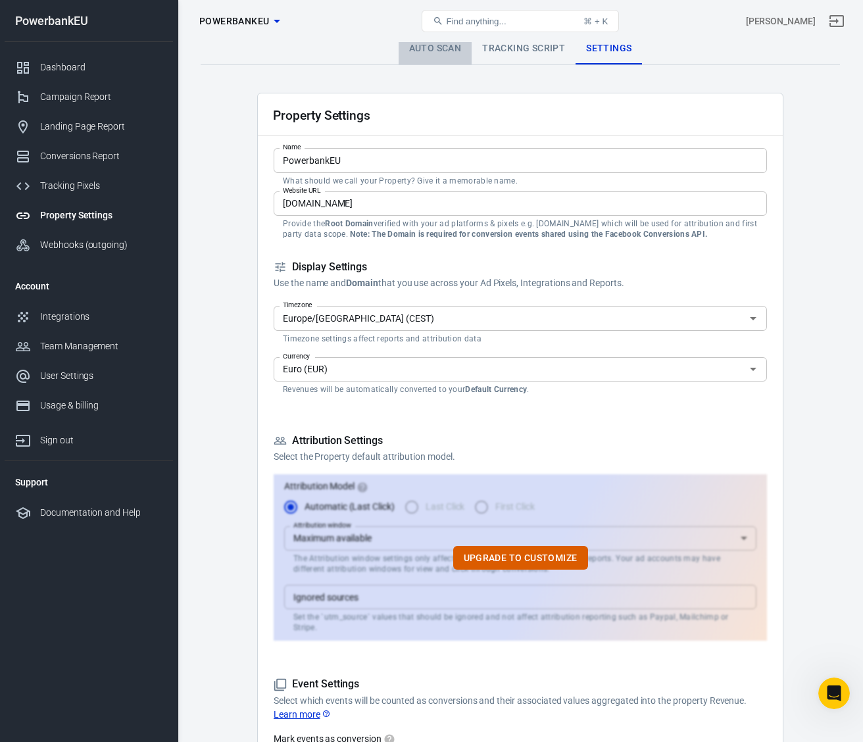
click at [435, 46] on link "Auto Scan" at bounding box center [435, 49] width 74 height 32
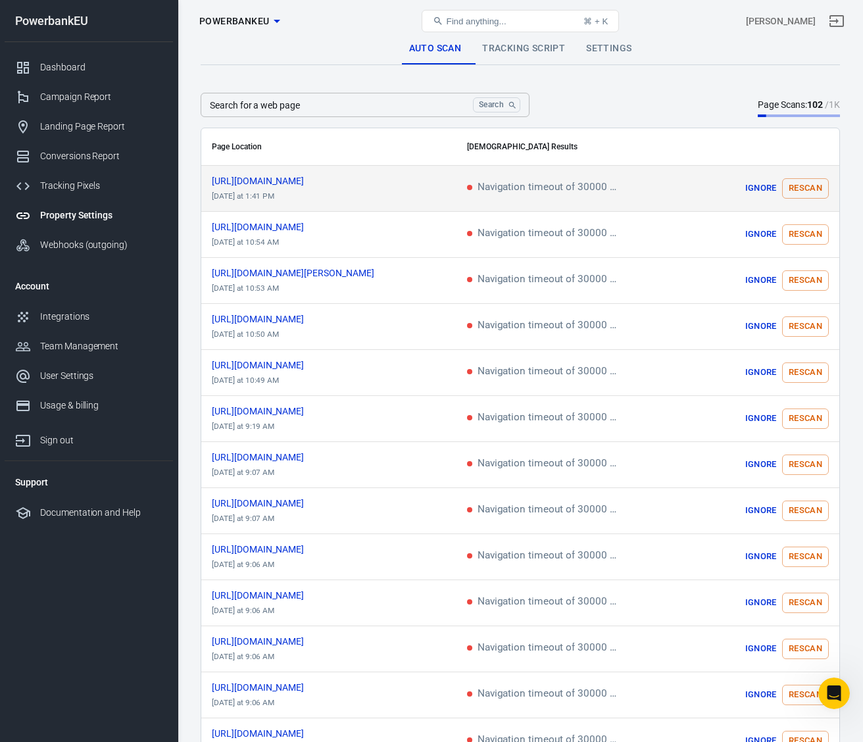
click at [808, 183] on button "Rescan" at bounding box center [805, 188] width 47 height 20
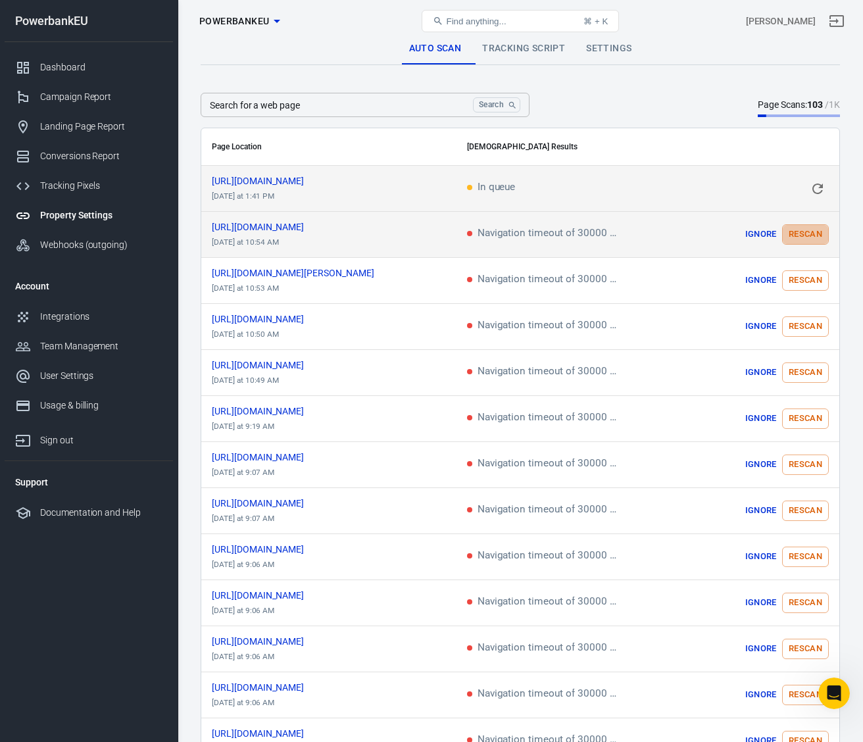
drag, startPoint x: 805, startPoint y: 231, endPoint x: 804, endPoint y: 245, distance: 13.3
click at [805, 231] on button "Rescan" at bounding box center [805, 234] width 47 height 20
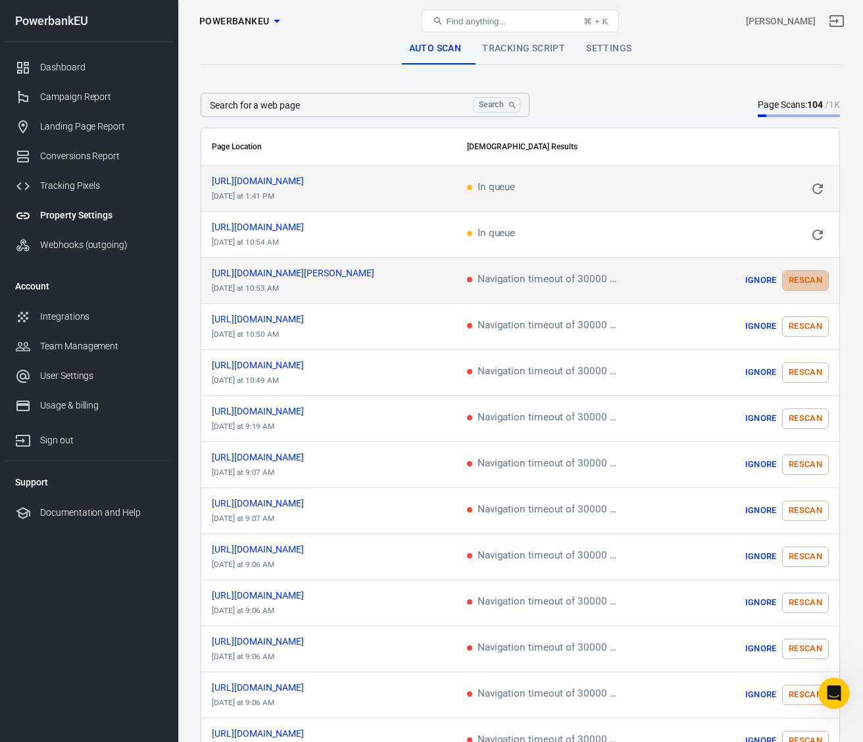
click at [804, 277] on button "Rescan" at bounding box center [805, 280] width 47 height 20
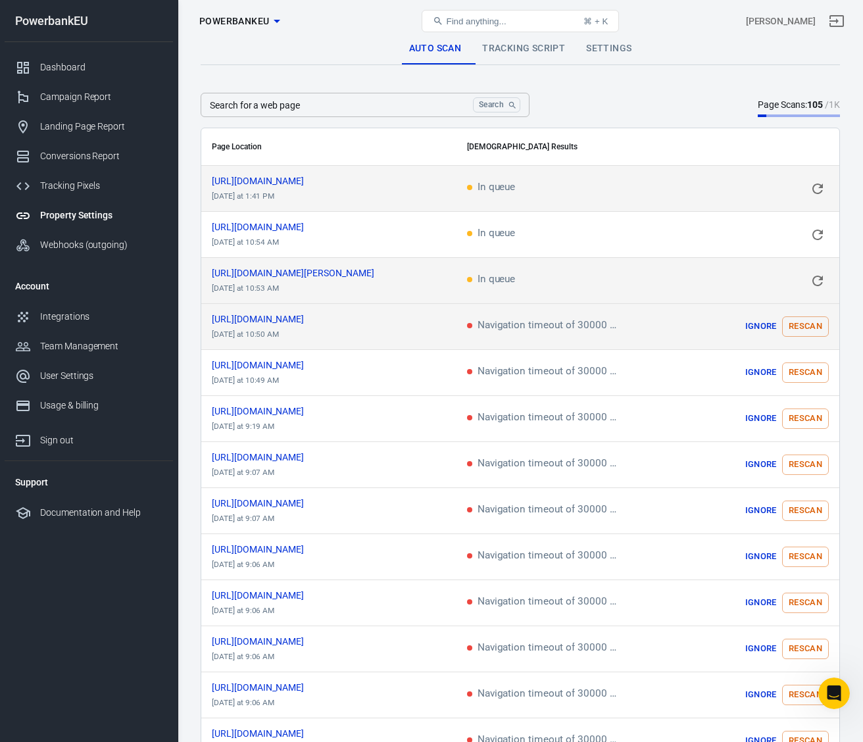
click at [802, 310] on td "Ignore Rescan" at bounding box center [760, 327] width 160 height 46
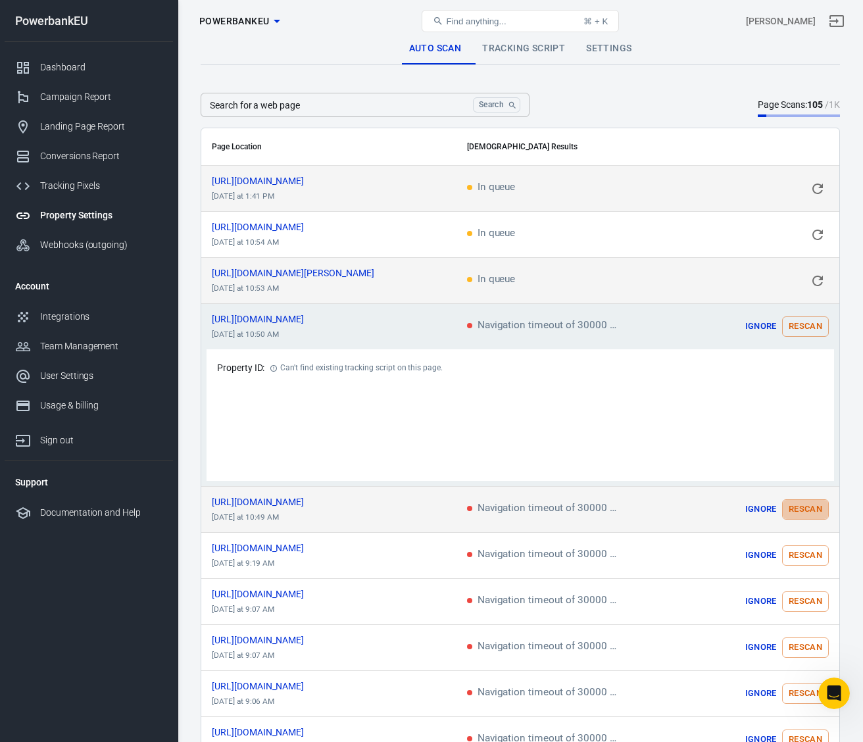
click at [809, 512] on button "Rescan" at bounding box center [805, 509] width 47 height 20
click at [441, 48] on link "Auto Scan" at bounding box center [435, 49] width 74 height 32
click at [245, 20] on span "PowerbankEU" at bounding box center [234, 21] width 70 height 16
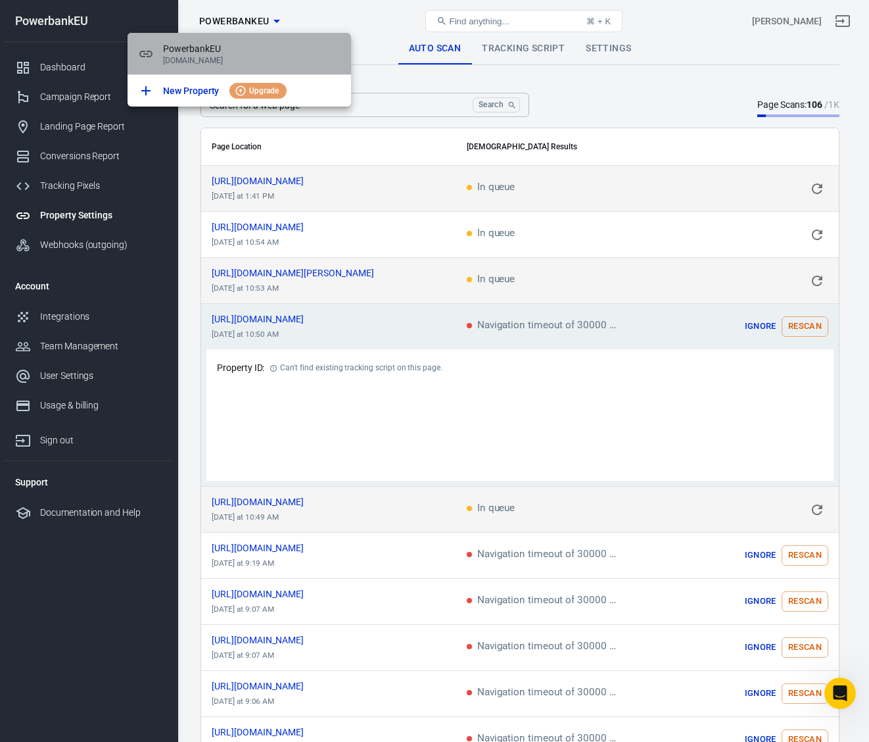
click at [229, 51] on span "PowerbankEU" at bounding box center [252, 49] width 178 height 14
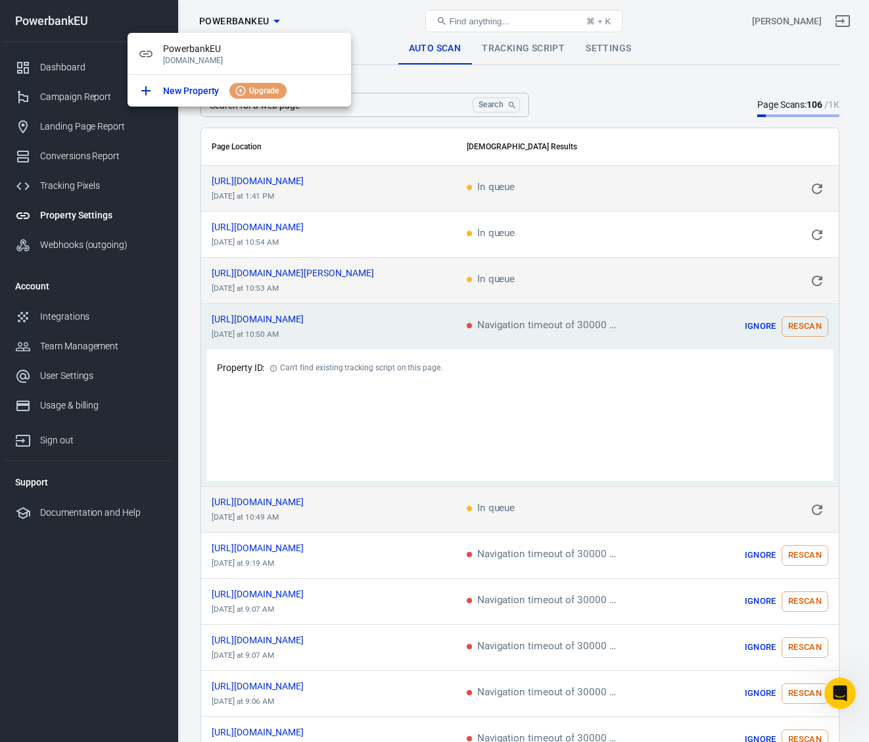
click at [46, 188] on div at bounding box center [434, 371] width 869 height 742
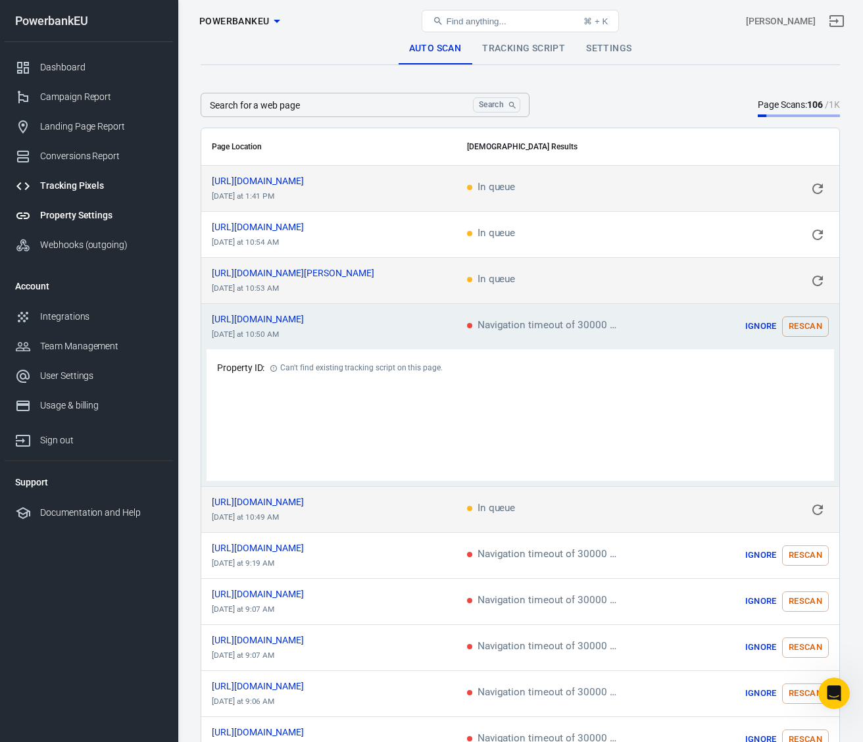
click at [49, 186] on div "Tracking Pixels" at bounding box center [101, 186] width 122 height 14
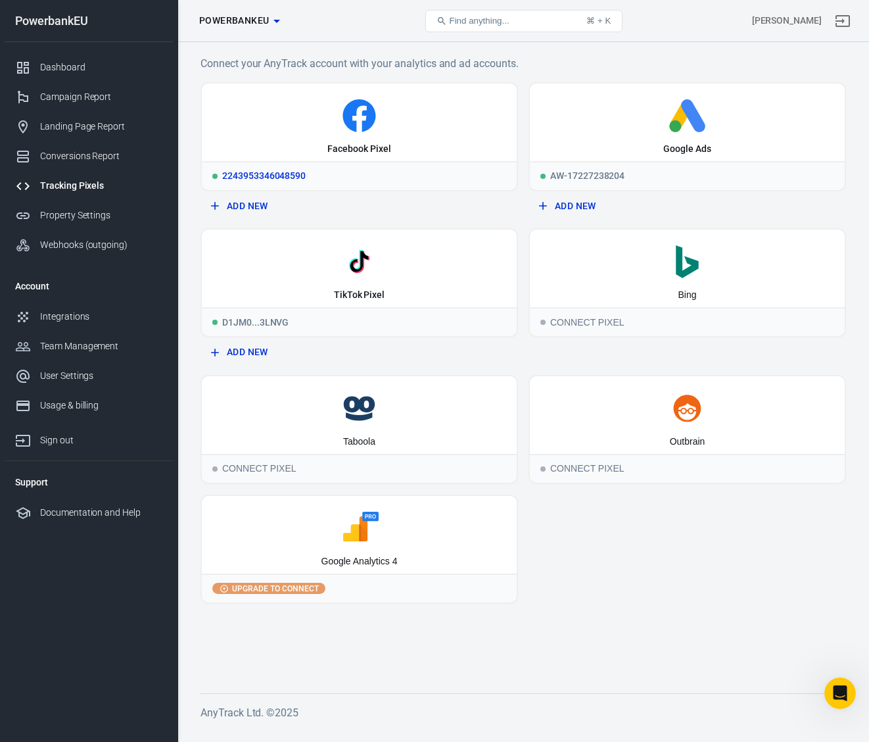
click at [423, 174] on div "2243953346048590" at bounding box center [359, 175] width 315 height 29
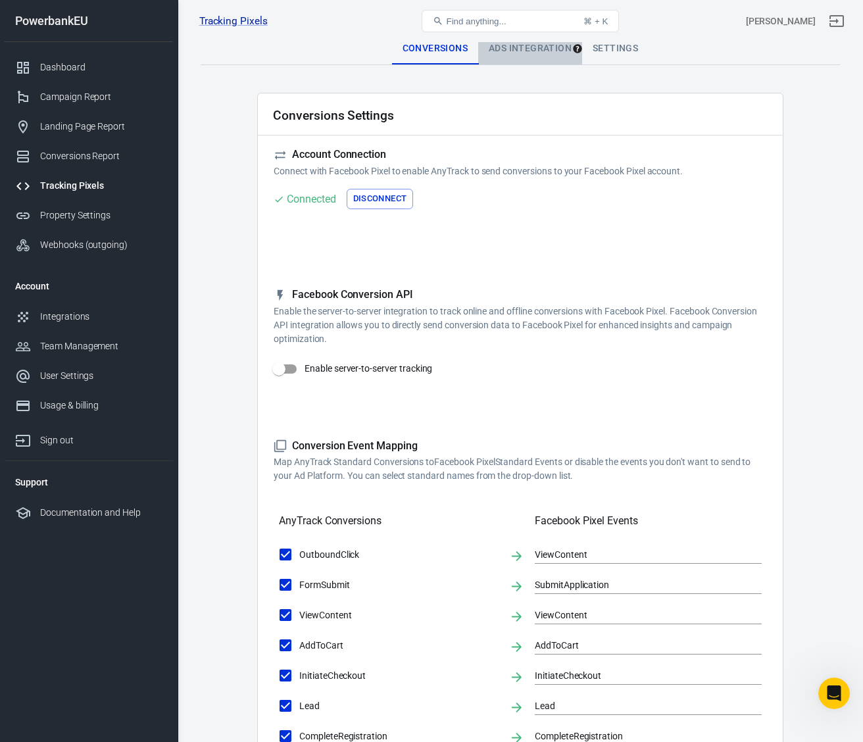
click at [508, 49] on div "Ads Integration" at bounding box center [530, 49] width 104 height 32
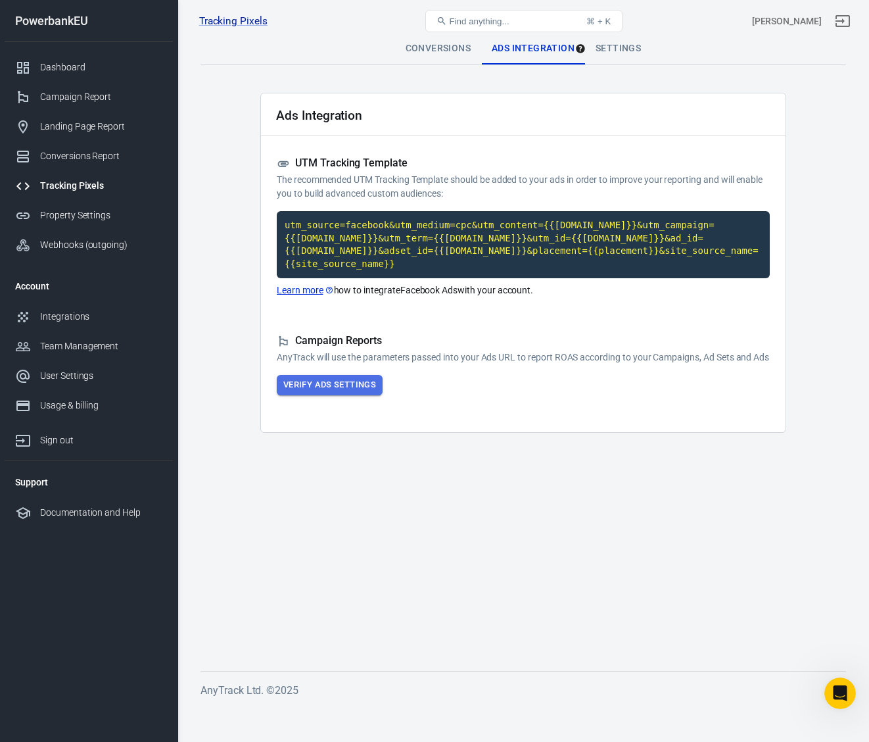
click at [328, 395] on button "Verify Ads Settings" at bounding box center [330, 385] width 106 height 20
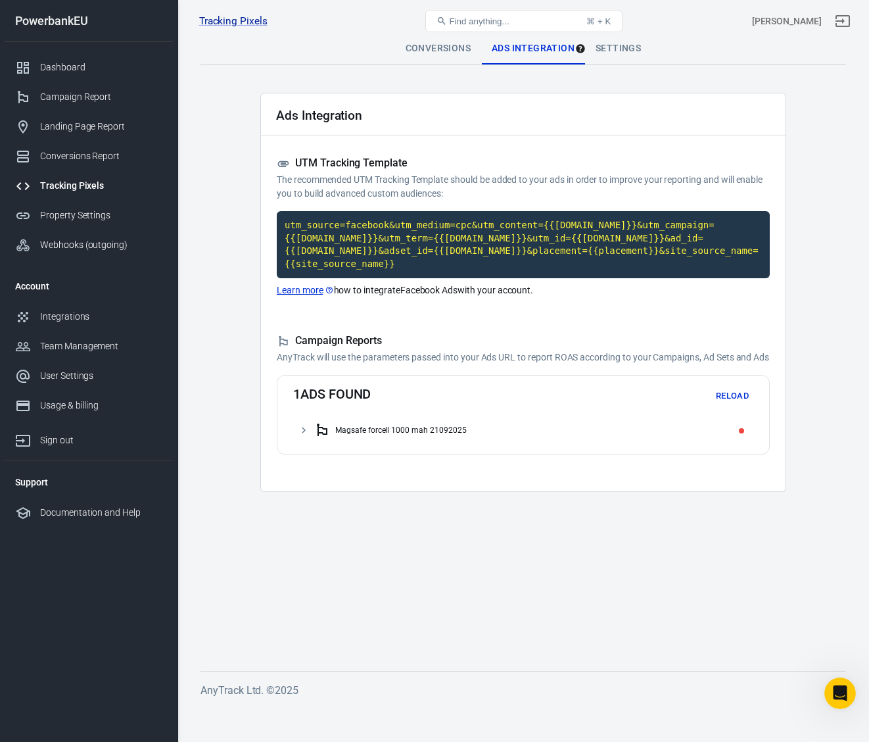
click at [734, 406] on button "Reload" at bounding box center [732, 396] width 42 height 20
click at [331, 441] on div "Magsafe forcell 1000 mah 21092025" at bounding box center [531, 430] width 434 height 21
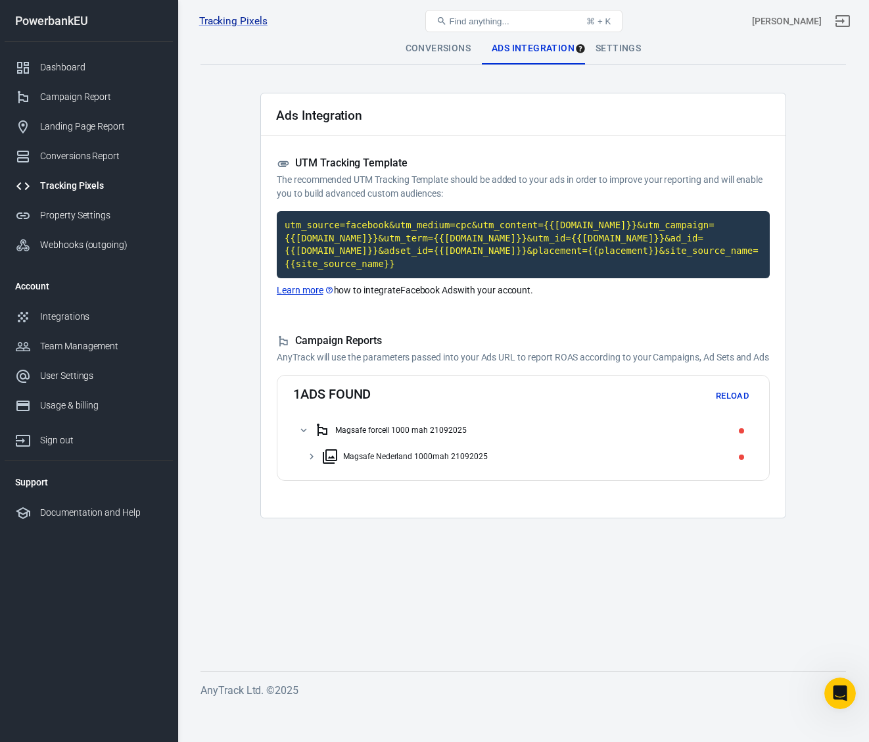
click at [339, 467] on div "Magsafe Nederland 1000mah 21092025" at bounding box center [535, 456] width 426 height 21
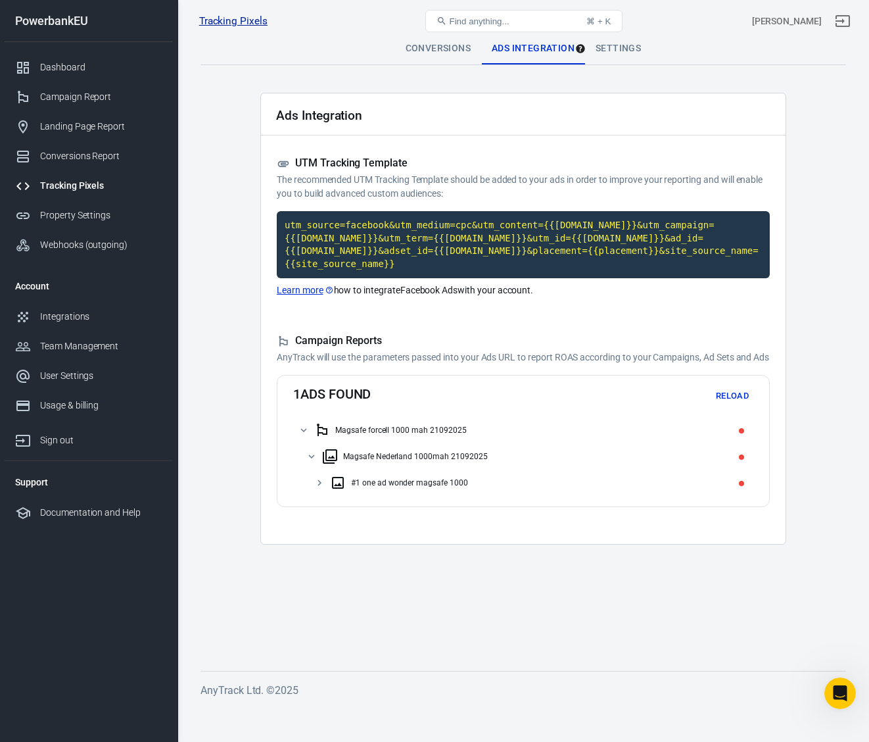
click at [224, 19] on link "Tracking Pixels" at bounding box center [233, 21] width 68 height 14
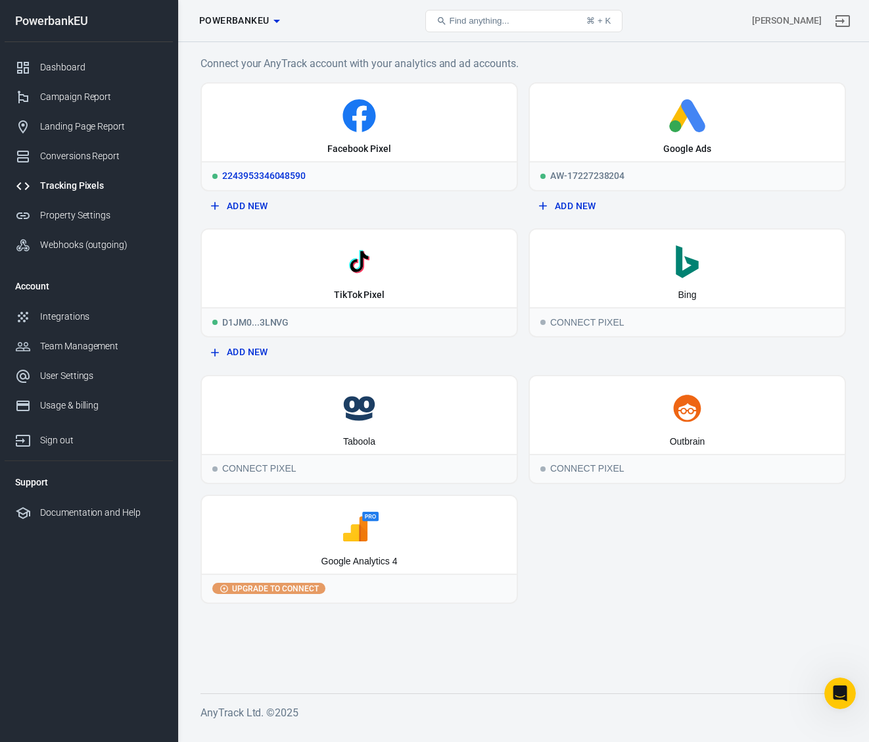
click at [322, 139] on div "Facebook Pixel" at bounding box center [359, 123] width 315 height 78
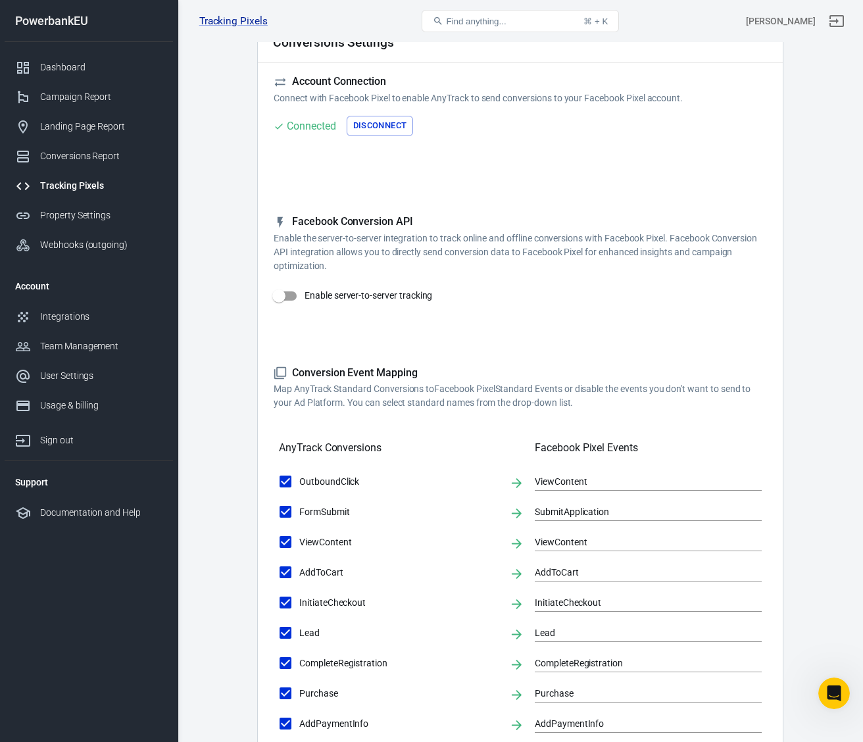
scroll to position [82, 0]
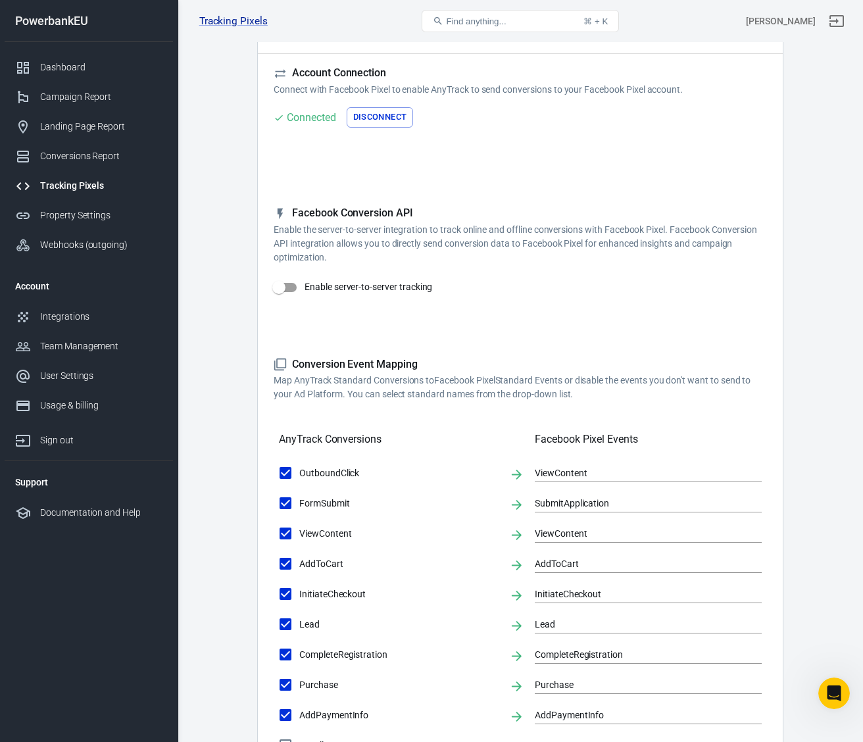
click at [293, 287] on span at bounding box center [285, 287] width 22 height 9
click at [293, 287] on input "Enable server-to-server tracking" at bounding box center [278, 287] width 75 height 25
checkbox input "true"
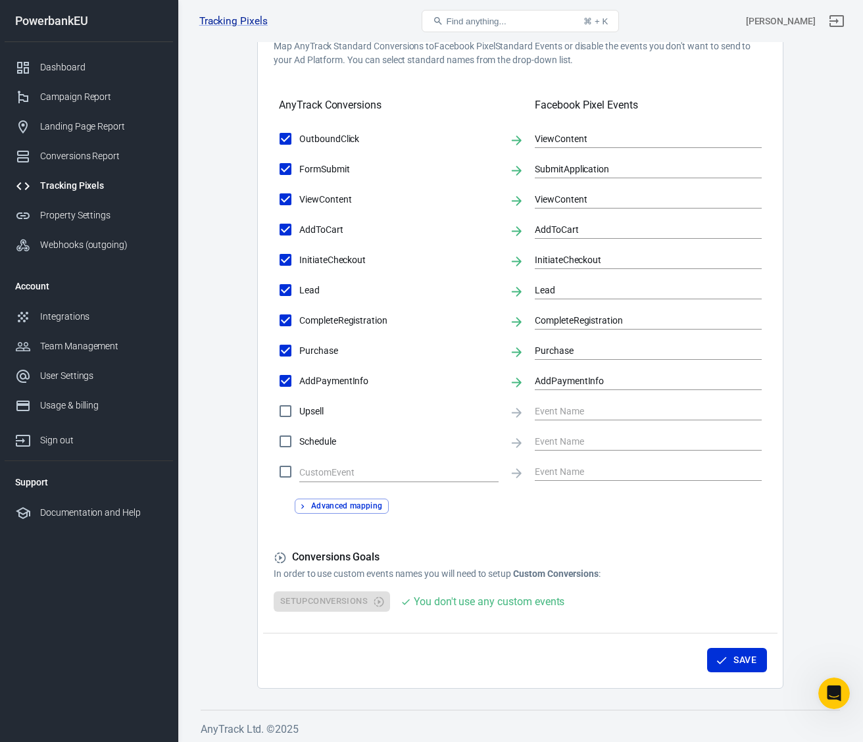
scroll to position [467, 0]
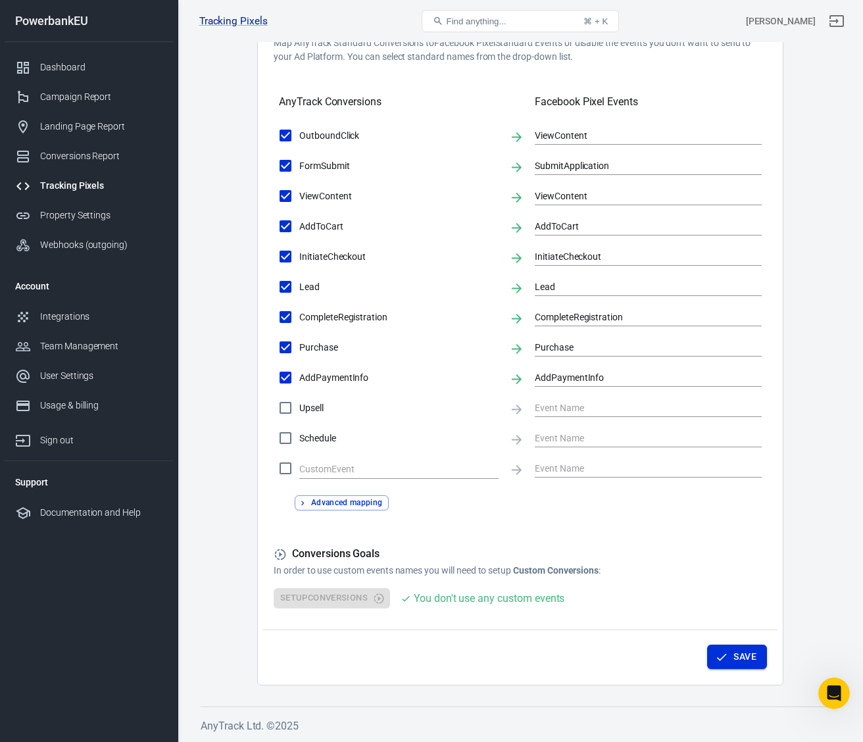
click at [746, 655] on button "Save" at bounding box center [737, 656] width 60 height 24
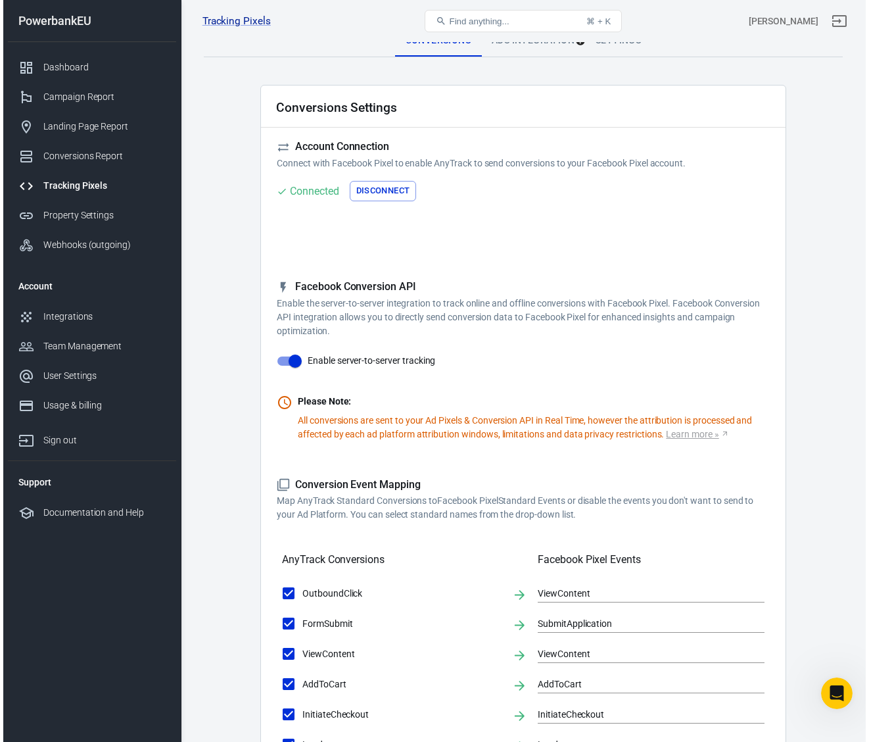
scroll to position [0, 0]
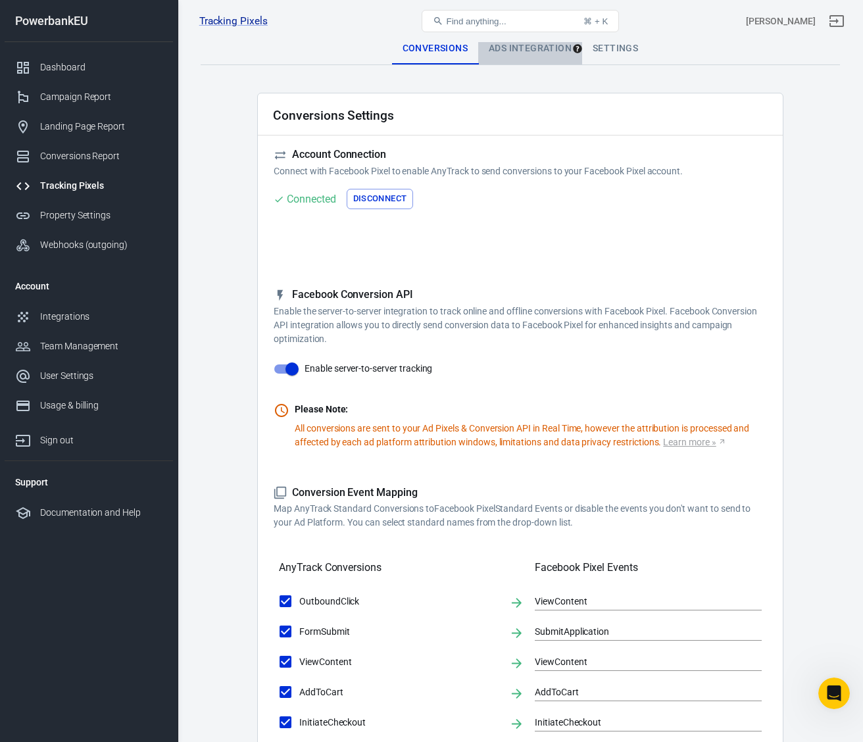
click at [514, 47] on div "Ads Integration" at bounding box center [530, 49] width 104 height 32
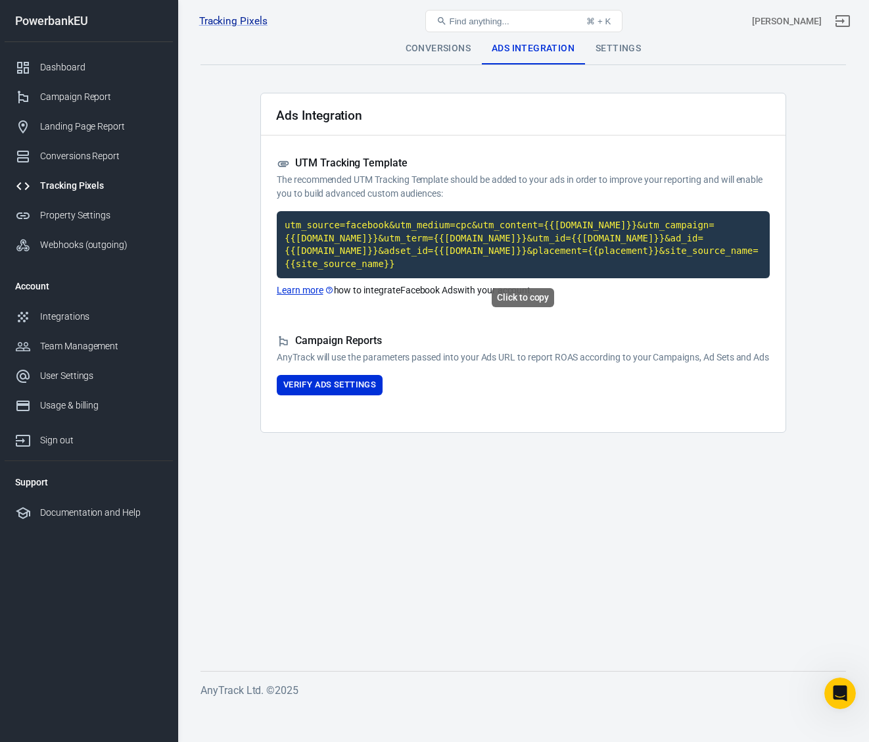
click at [515, 231] on code "utm_source=facebook&utm_medium=cpc&utm_content={{[DOMAIN_NAME]}}&utm_campaign={…" at bounding box center [523, 244] width 493 height 67
click at [210, 18] on link "Tracking Pixels" at bounding box center [233, 21] width 68 height 14
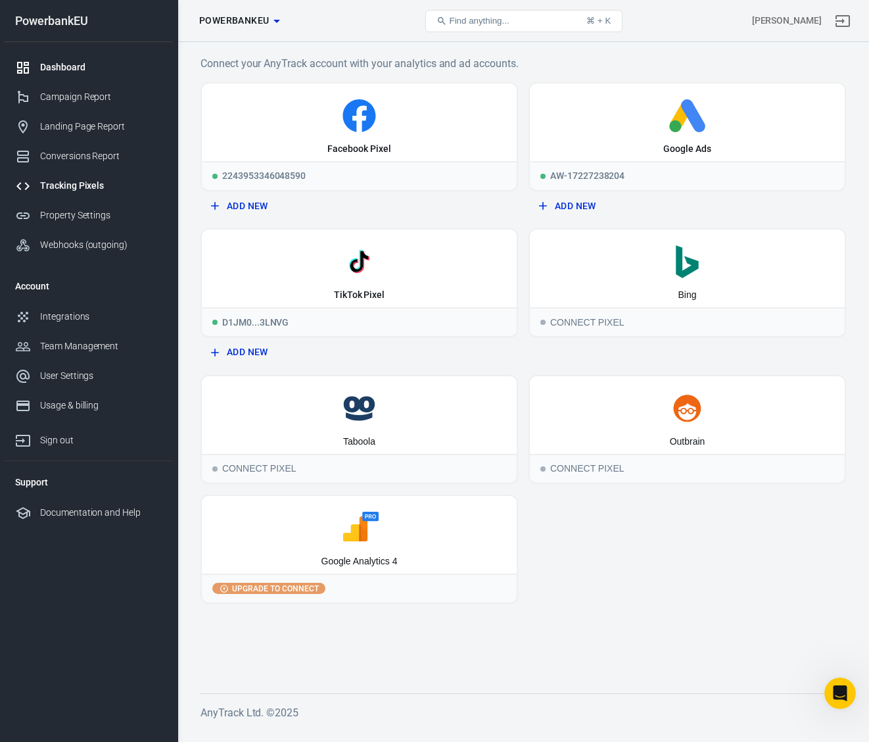
click at [80, 70] on div "Dashboard" at bounding box center [101, 67] width 122 height 14
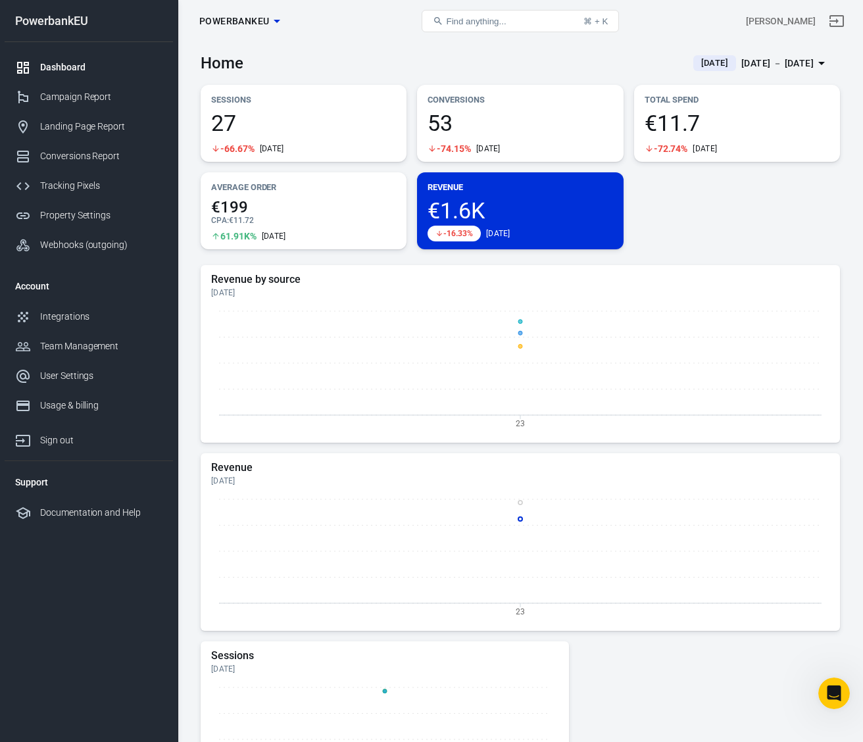
click at [458, 216] on span "€1.6K" at bounding box center [519, 210] width 185 height 22
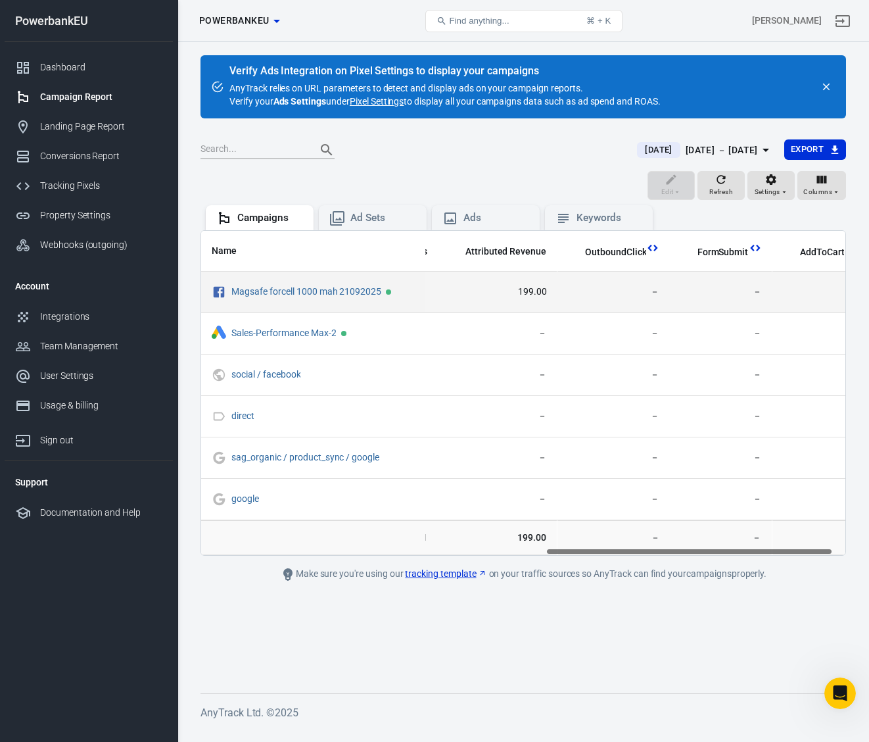
scroll to position [0, 800]
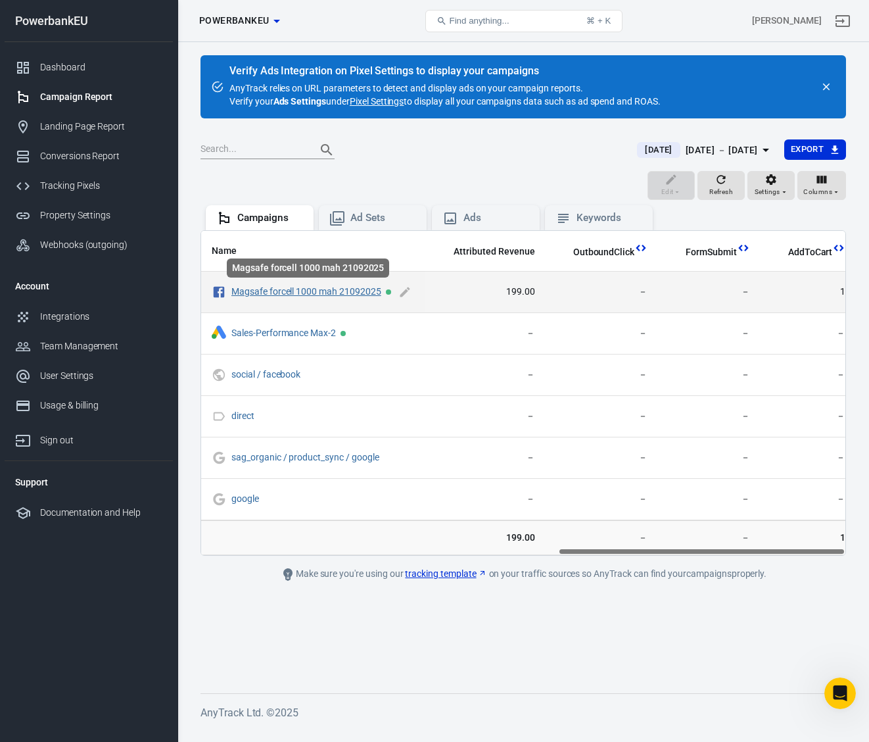
click at [282, 292] on link "Magsafe forcell 1000 mah 21092025" at bounding box center [306, 291] width 150 height 11
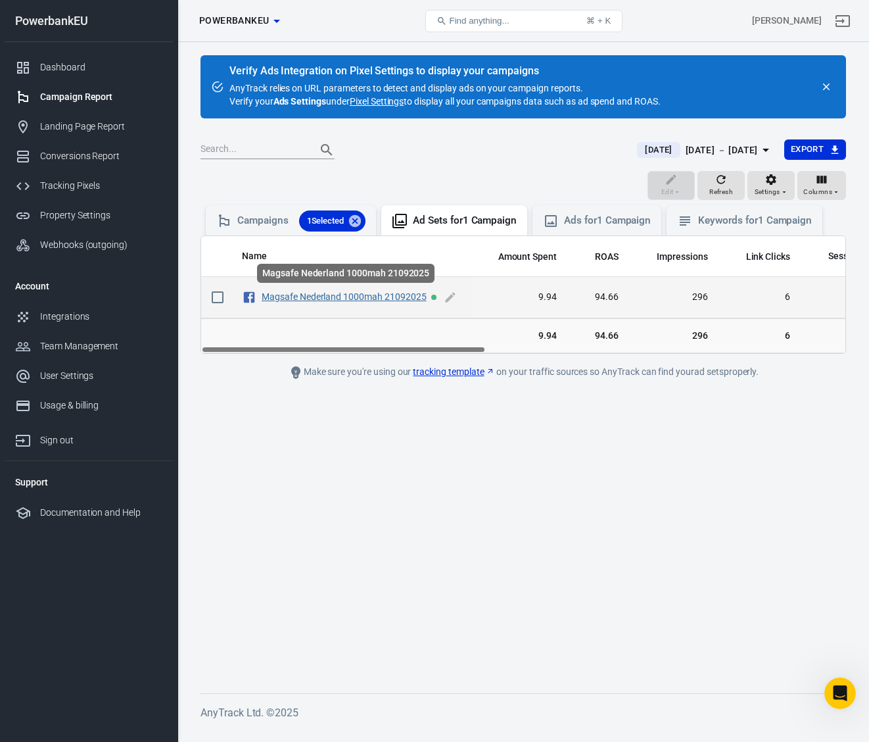
click at [283, 293] on link "Magsafe Nederland 1000mah 21092025" at bounding box center [344, 296] width 165 height 11
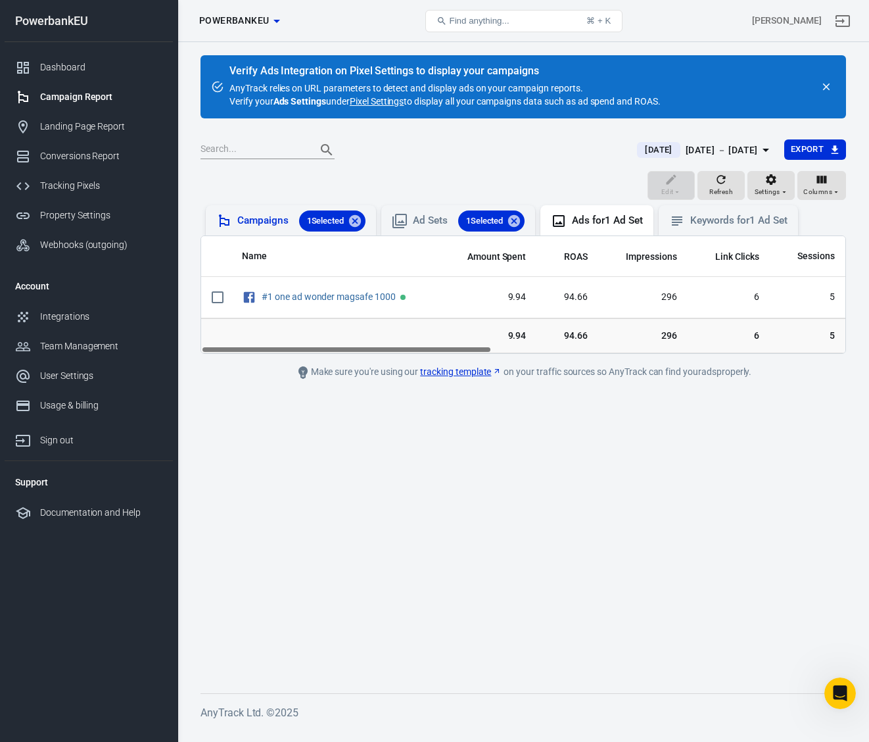
click at [266, 215] on div "Campaigns 1 Selected" at bounding box center [301, 220] width 128 height 21
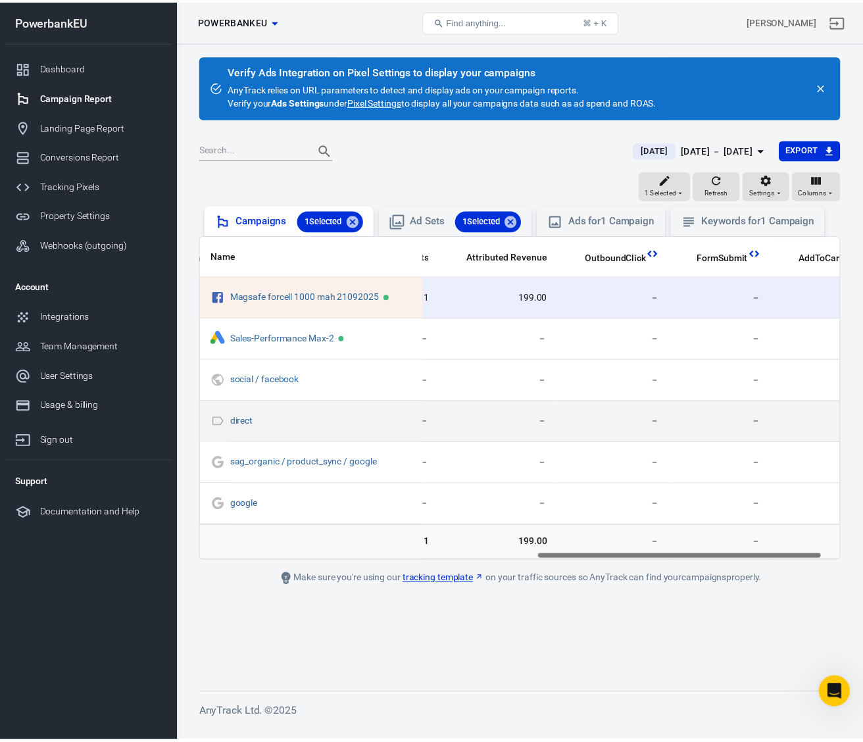
scroll to position [0, 800]
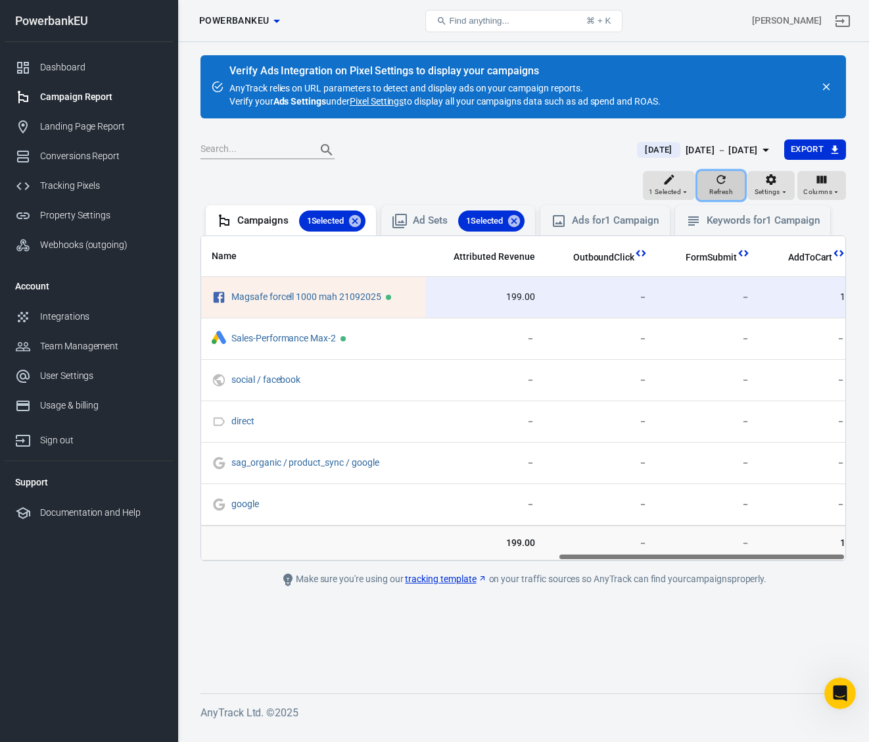
click at [728, 181] on icon "button" at bounding box center [721, 179] width 13 height 13
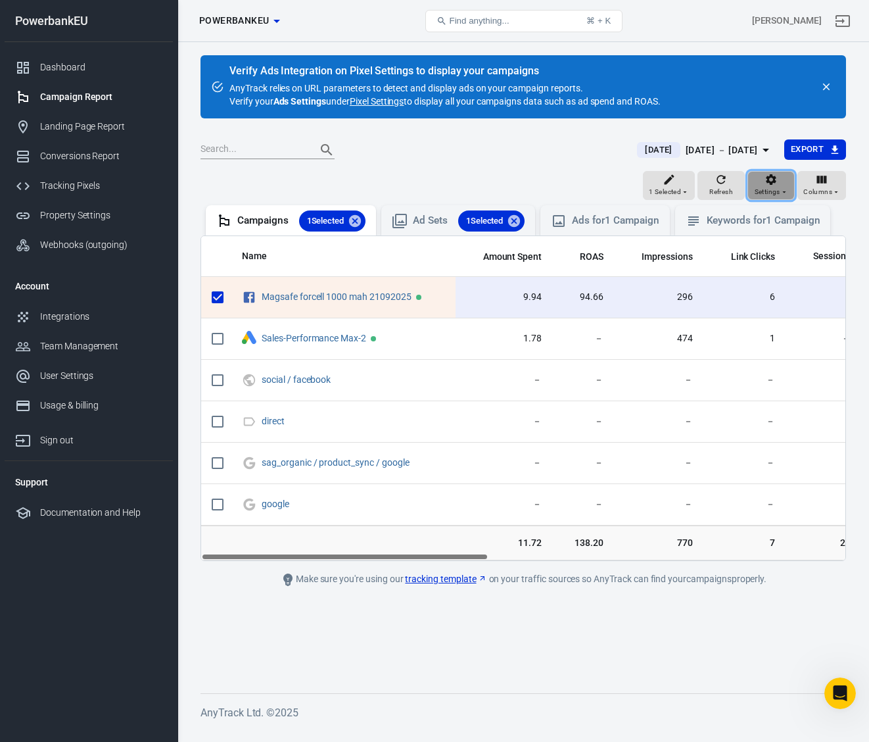
click at [779, 181] on div "Settings" at bounding box center [772, 185] width 34 height 25
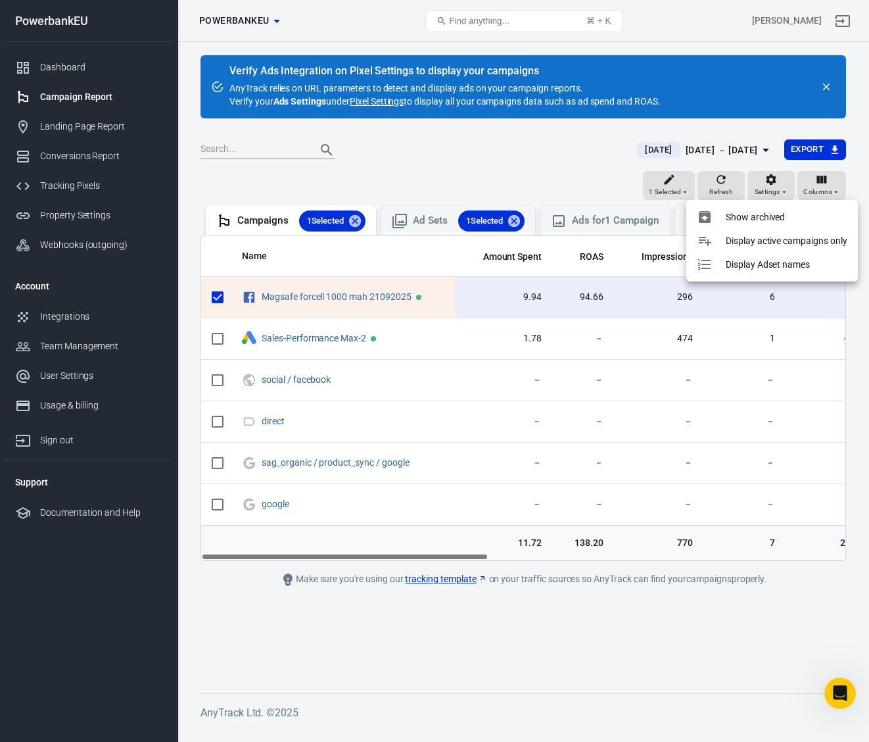
click at [55, 182] on div at bounding box center [434, 371] width 869 height 742
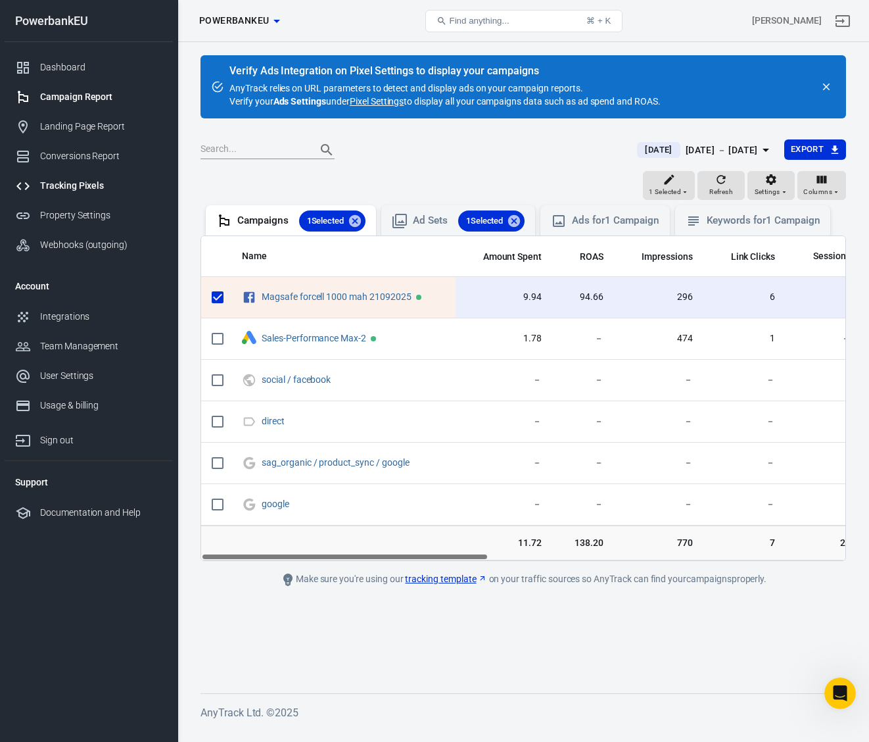
click at [55, 189] on div "Tracking Pixels" at bounding box center [101, 186] width 122 height 14
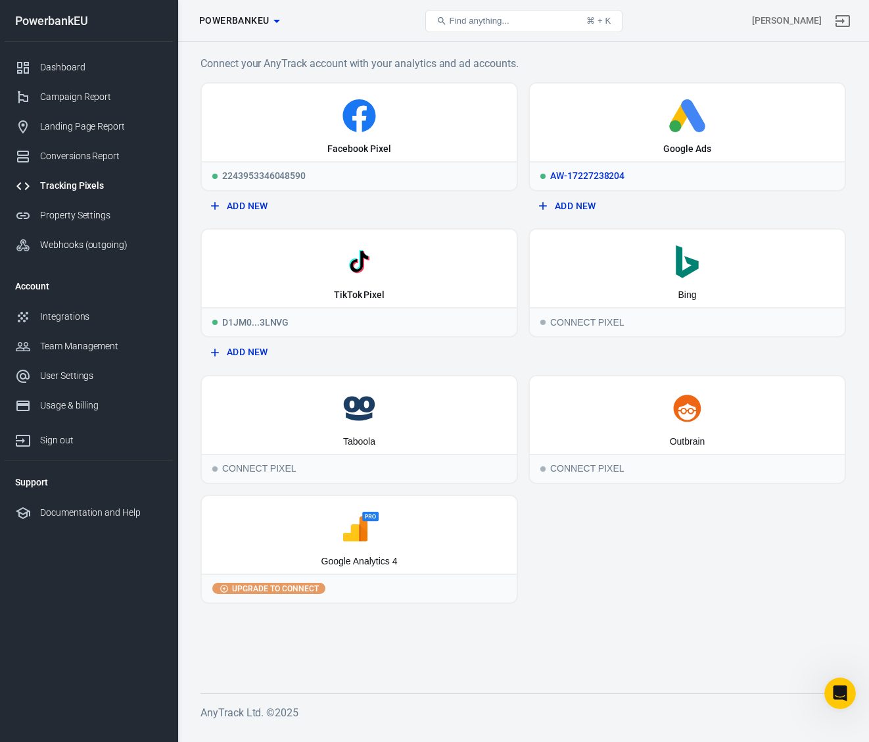
click at [664, 180] on div "AW-17227238204" at bounding box center [687, 175] width 315 height 29
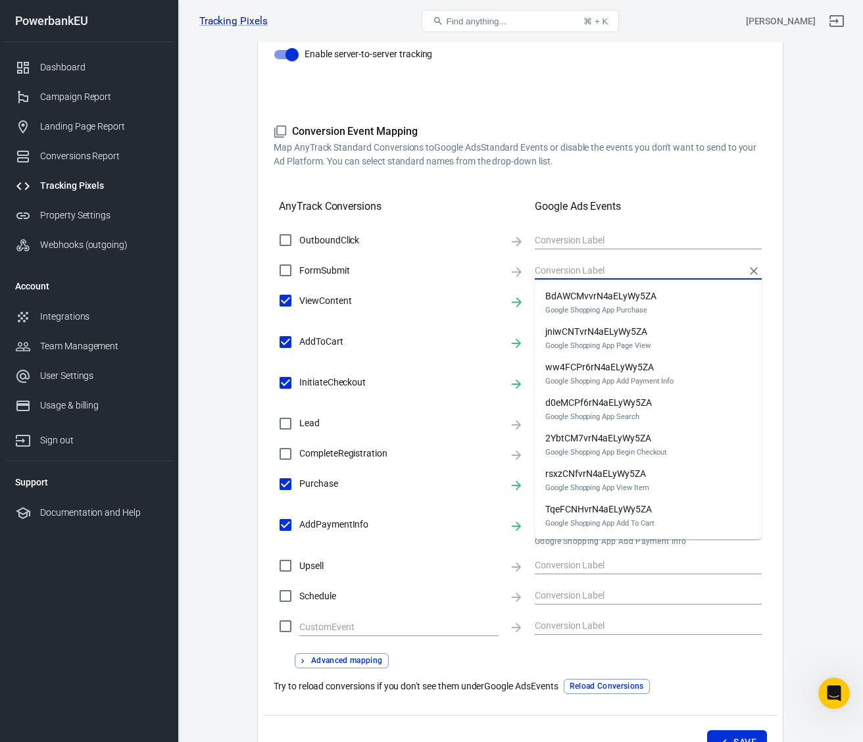
scroll to position [297, 0]
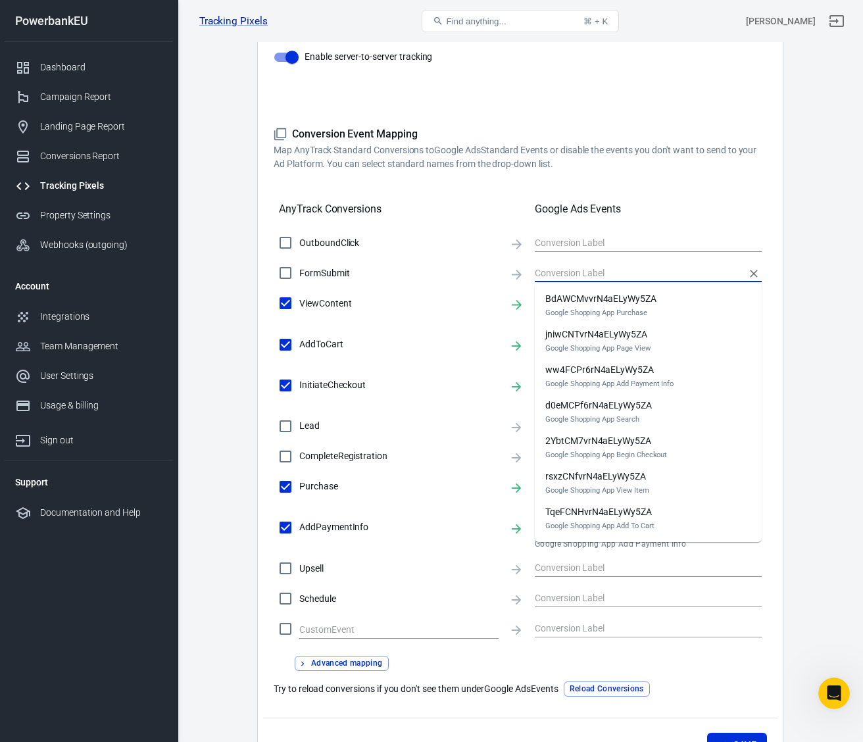
click at [600, 270] on input "text" at bounding box center [638, 272] width 207 height 16
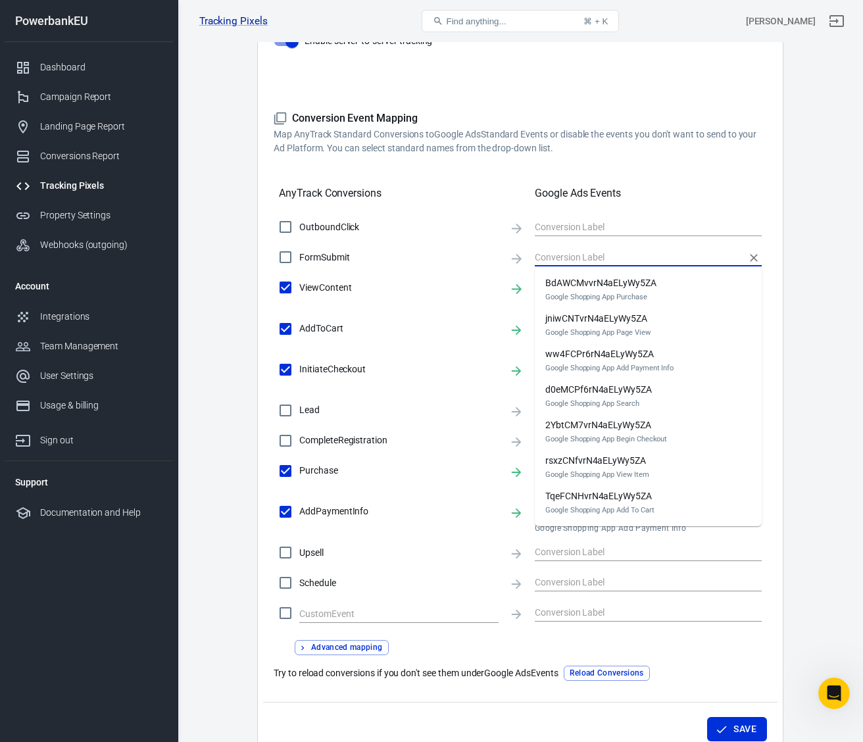
scroll to position [308, 0]
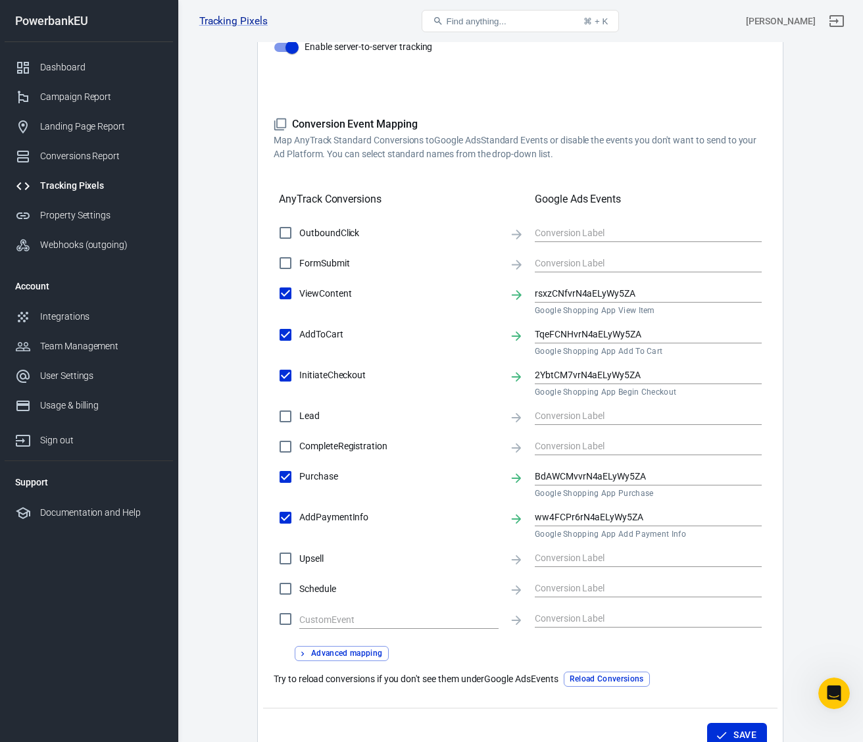
click at [424, 274] on label "FormSubmit" at bounding box center [385, 263] width 227 height 28
click at [299, 274] on input "FormSubmit" at bounding box center [286, 263] width 28 height 28
checkbox input "true"
click at [688, 378] on input "2YbtCM7vrN4aELyWy5ZA" at bounding box center [638, 375] width 207 height 16
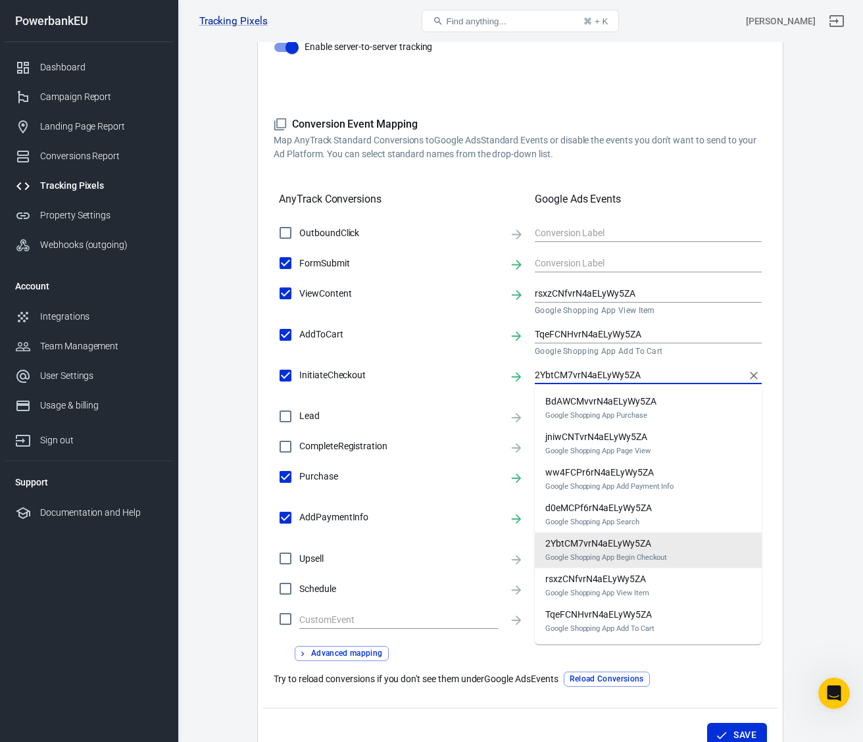
click at [688, 378] on input "2YbtCM7vrN4aELyWy5ZA" at bounding box center [638, 375] width 207 height 16
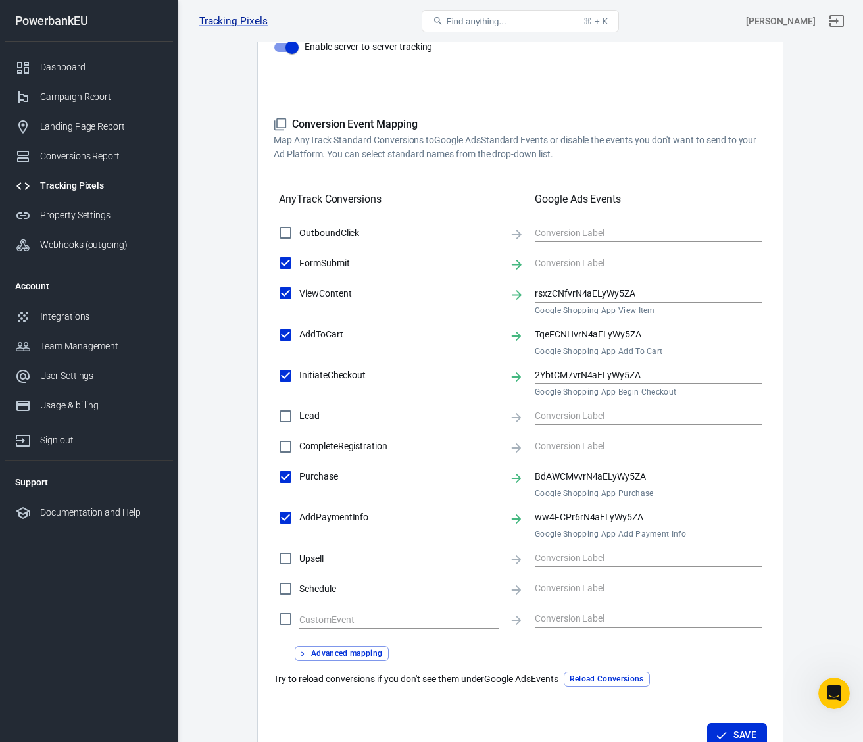
click at [488, 341] on span "AddToCart" at bounding box center [398, 334] width 199 height 14
click at [299, 341] on input "AddToCart" at bounding box center [286, 335] width 28 height 28
checkbox input "false"
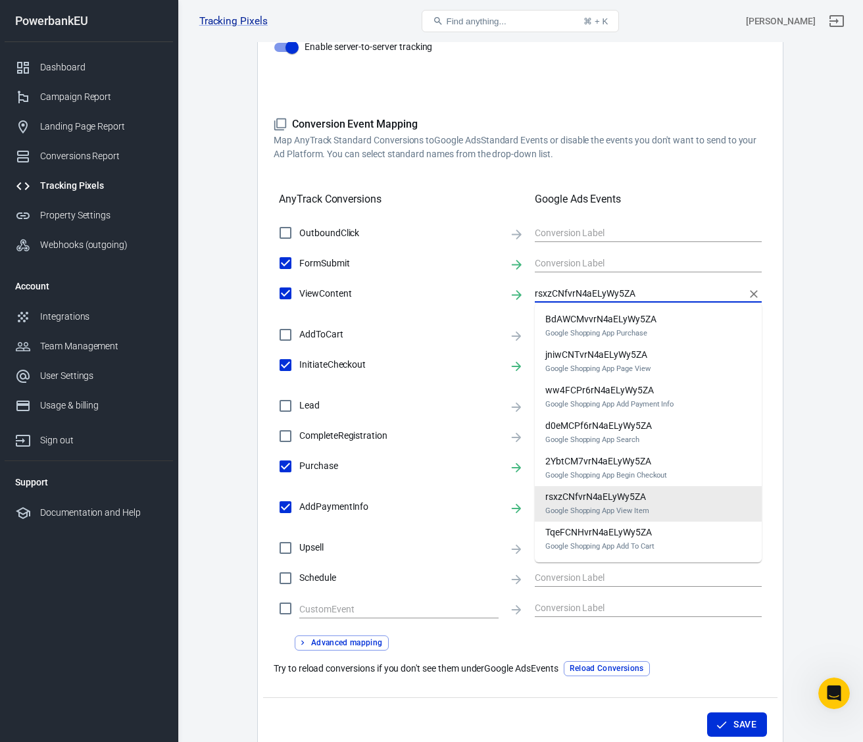
click at [681, 293] on input "rsxzCNfvrN4aELyWy5ZA" at bounding box center [638, 293] width 207 height 16
click at [688, 352] on li "jniwCNTvrN4aELyWy5ZA Google Shopping App Page View" at bounding box center [648, 362] width 227 height 36
type input "jniwCNTvrN4aELyWy5ZA"
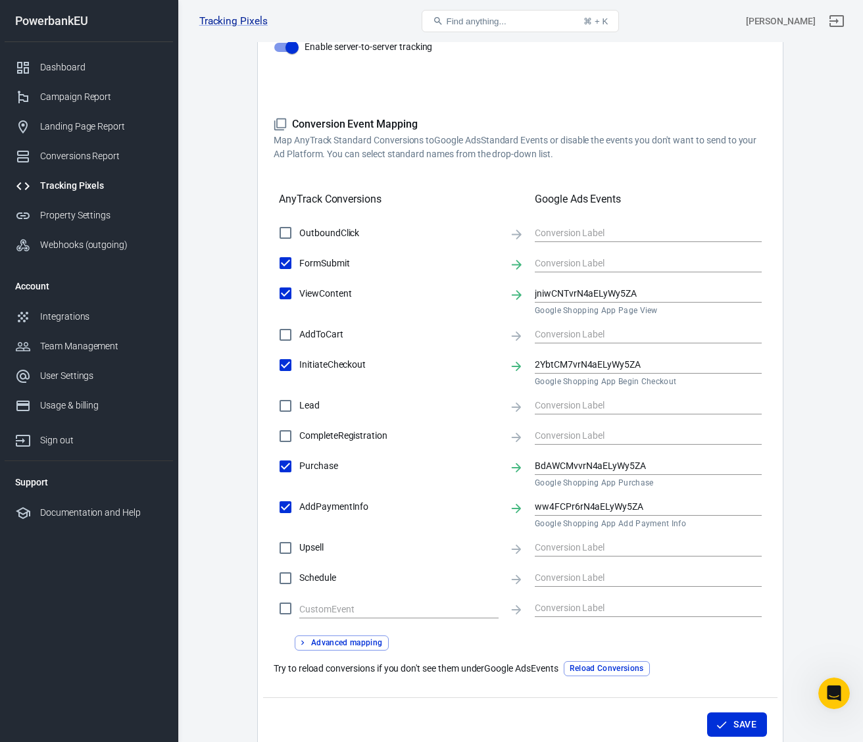
click at [435, 329] on span "AddToCart" at bounding box center [398, 334] width 199 height 14
click at [299, 329] on input "AddToCart" at bounding box center [286, 335] width 28 height 28
checkbox input "true"
type input "TqeFCNHvrN4aELyWy5ZA"
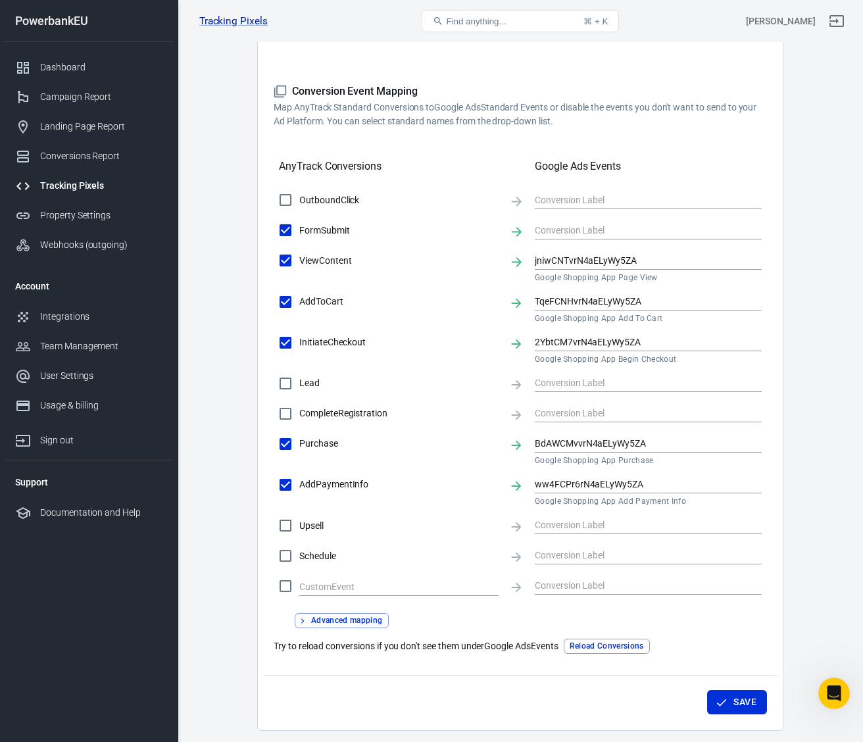
scroll to position [343, 0]
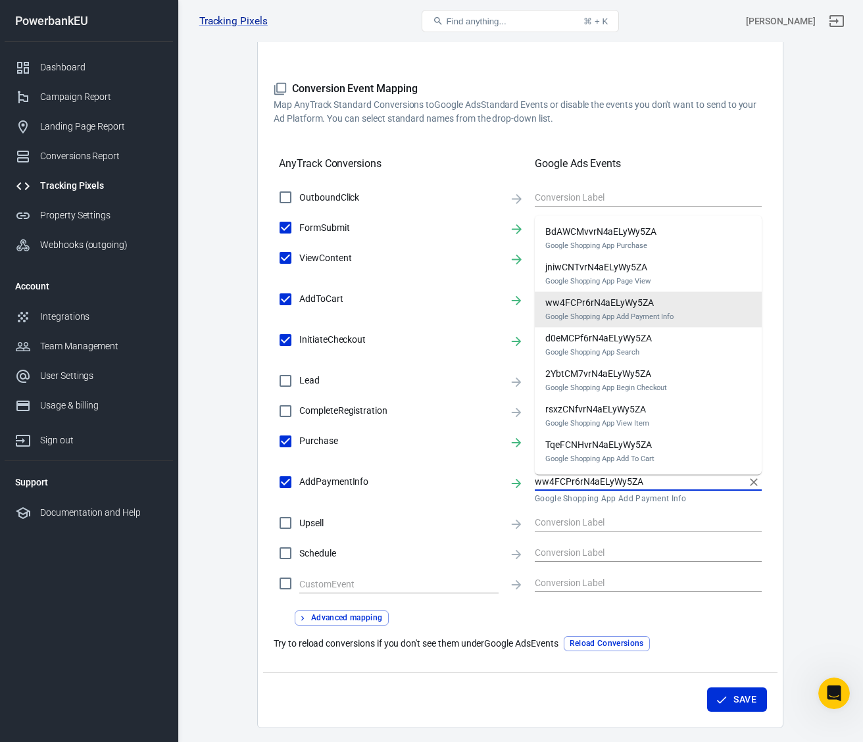
click at [669, 486] on input "ww4FCPr6rN4aELyWy5ZA" at bounding box center [638, 481] width 207 height 16
click at [669, 487] on input "ww4FCPr6rN4aELyWy5ZA" at bounding box center [638, 481] width 207 height 16
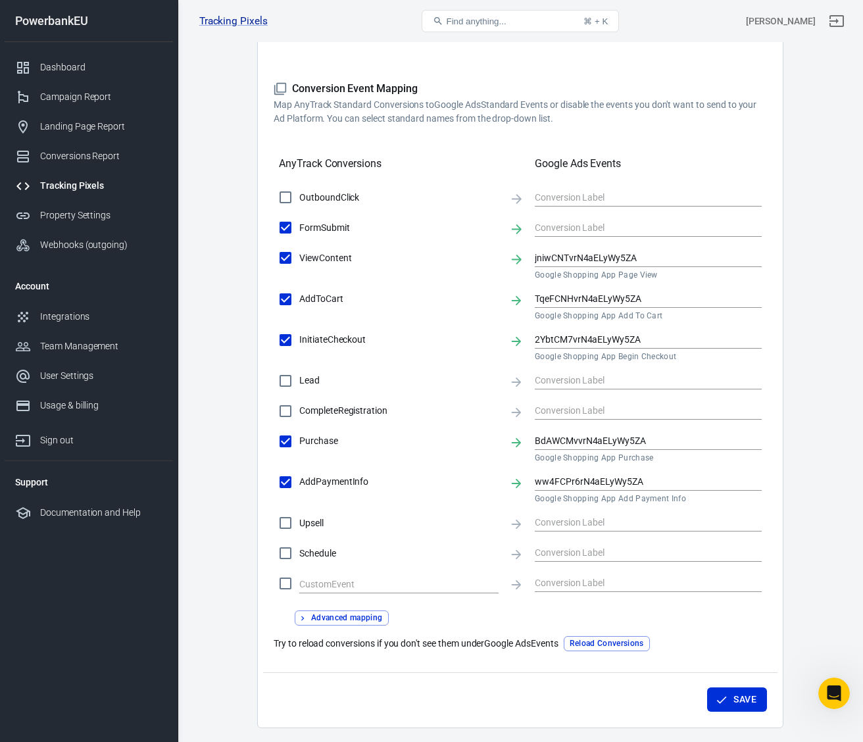
click at [435, 467] on div "OutboundClick FormSubmit ViewContent jniwCNTvrN4aELyWy5ZA Google Shopping App P…" at bounding box center [520, 390] width 493 height 414
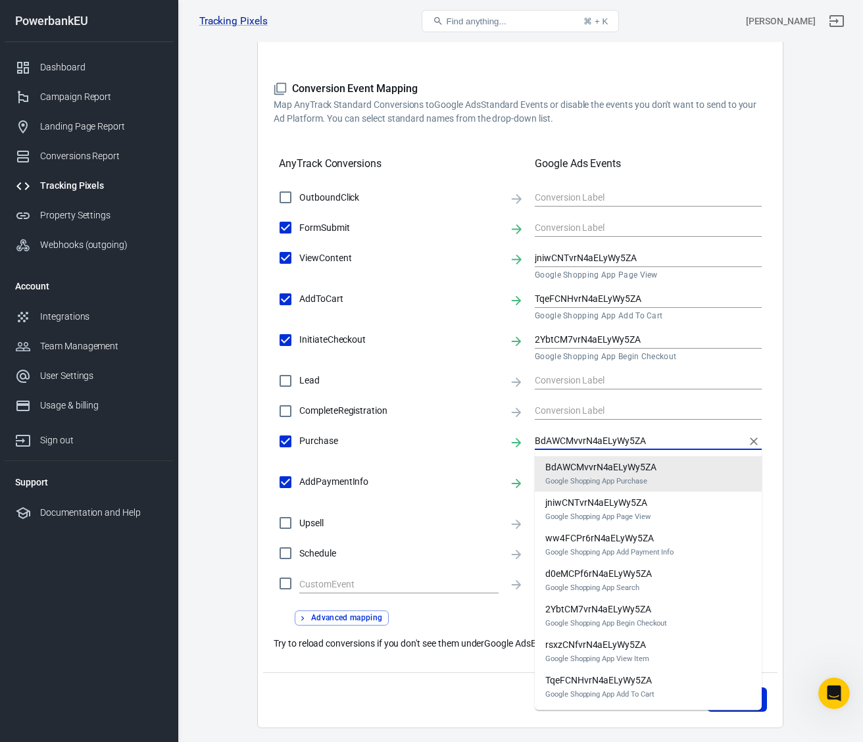
click at [692, 445] on input "BdAWCMvvrN4aELyWy5ZA" at bounding box center [638, 441] width 207 height 16
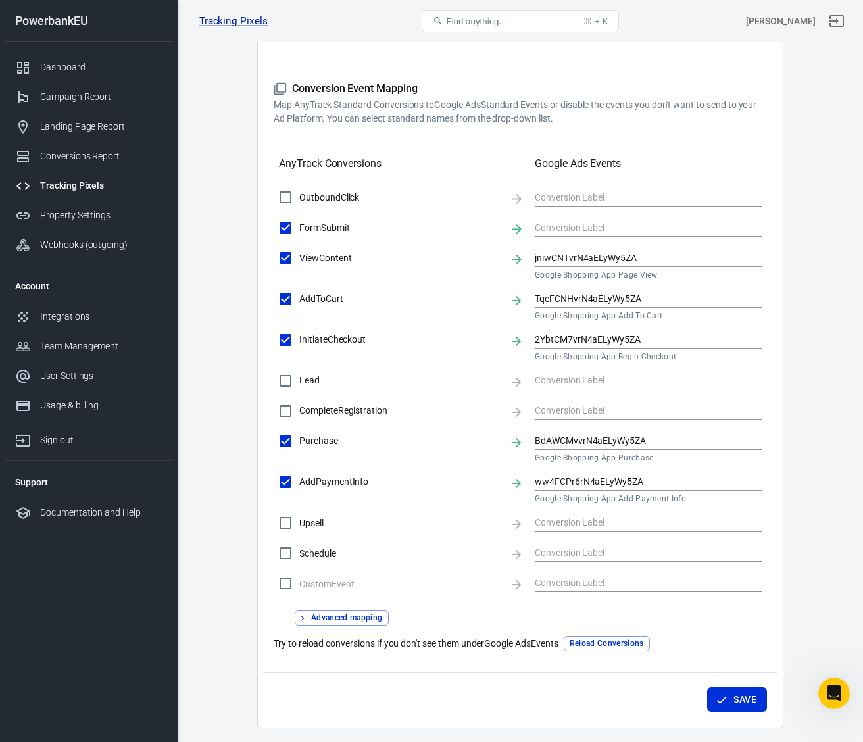
click at [459, 418] on span "CompleteRegistration" at bounding box center [398, 411] width 199 height 14
click at [299, 418] on input "CompleteRegistration" at bounding box center [286, 411] width 28 height 28
checkbox input "true"
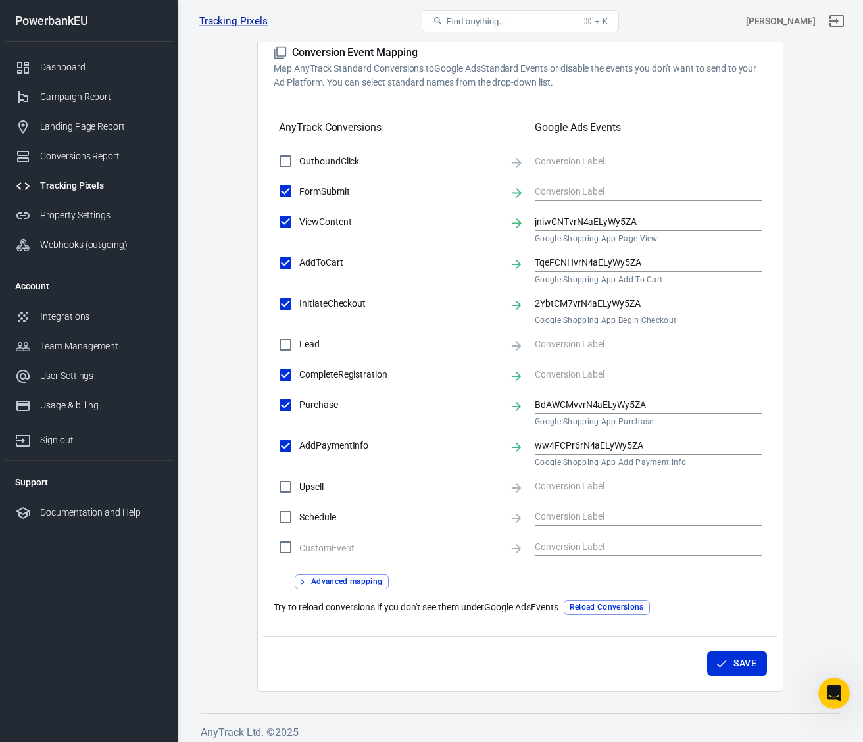
scroll to position [387, 0]
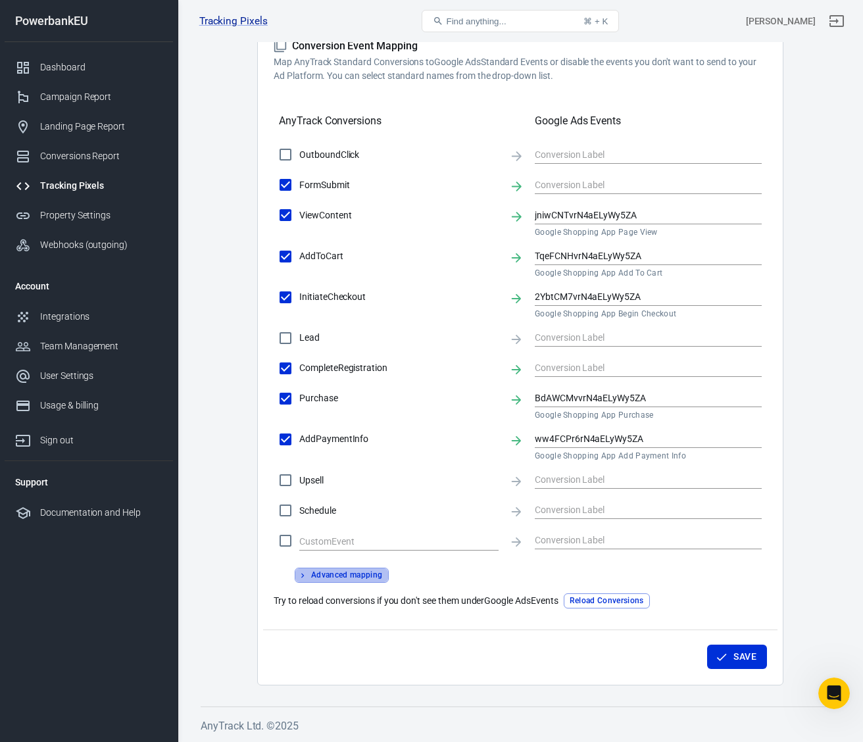
click at [328, 575] on button "Advanced mapping" at bounding box center [342, 574] width 94 height 15
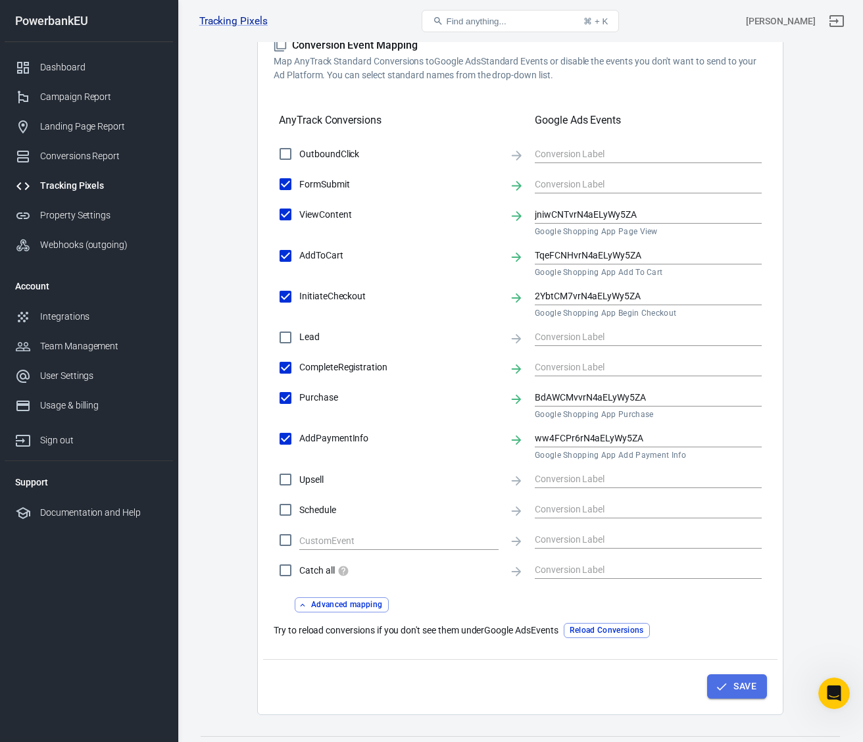
click at [721, 685] on icon "button" at bounding box center [721, 686] width 13 height 13
click at [621, 633] on button "Reload Conversions" at bounding box center [607, 630] width 86 height 15
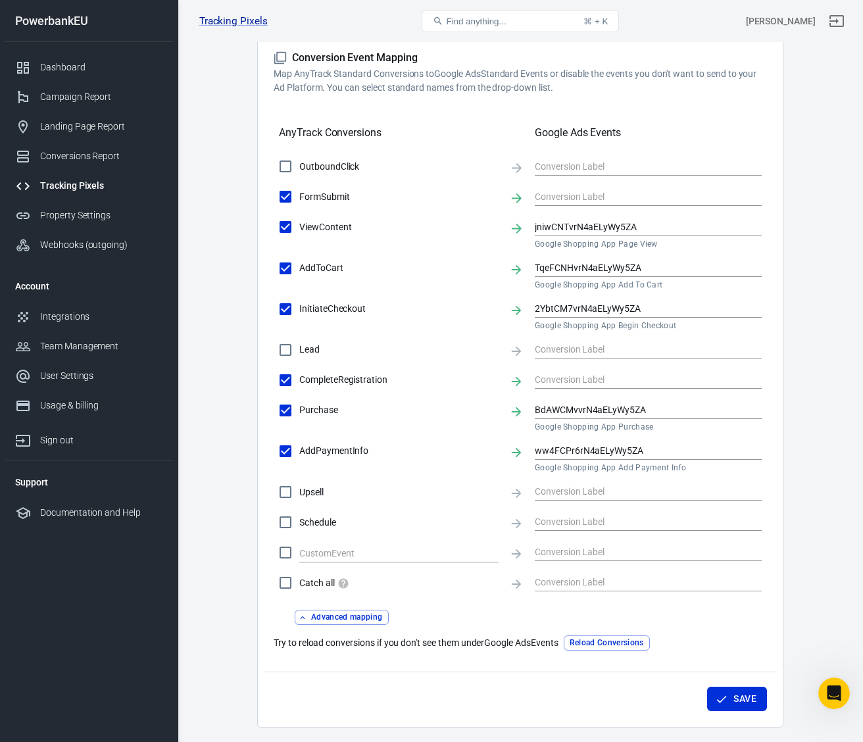
scroll to position [371, 0]
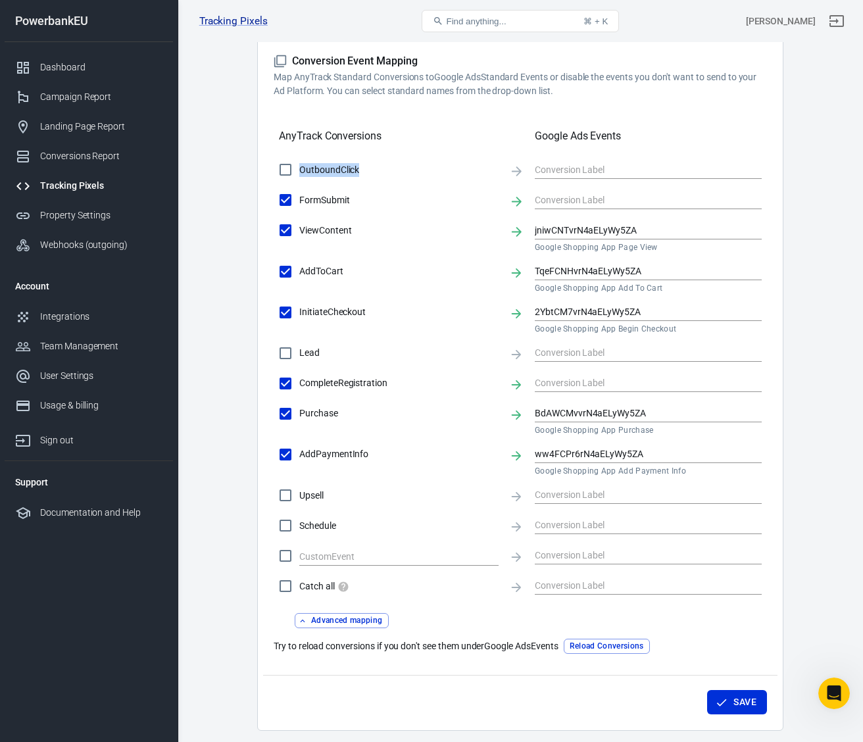
drag, startPoint x: 299, startPoint y: 170, endPoint x: 375, endPoint y: 170, distance: 76.3
click at [379, 170] on span "OutboundClick" at bounding box center [398, 170] width 199 height 14
copy span "OutboundClick"
click at [78, 155] on div "Conversions Report" at bounding box center [101, 156] width 122 height 14
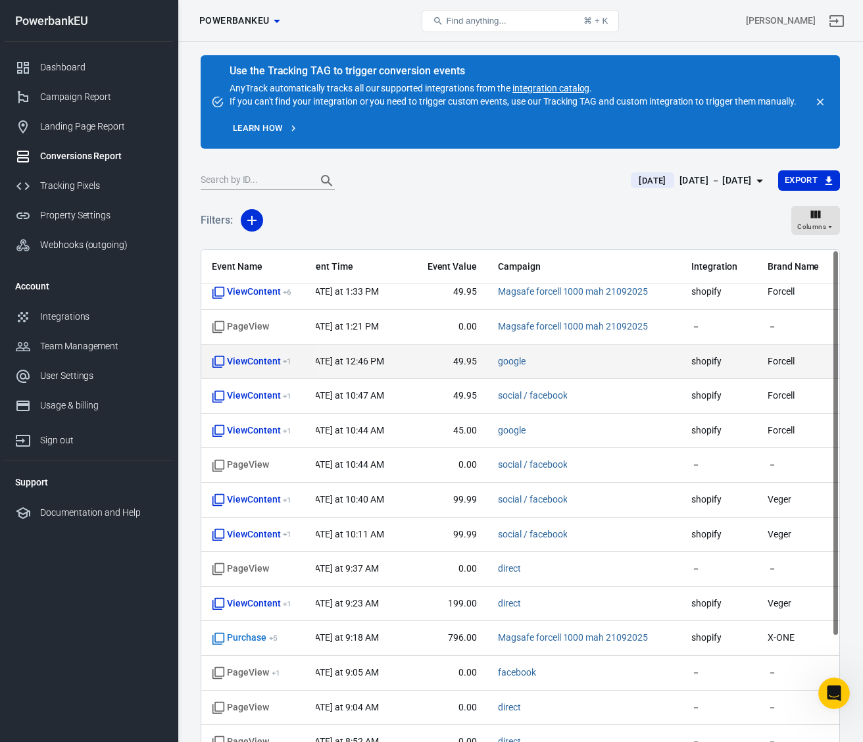
scroll to position [0, 20]
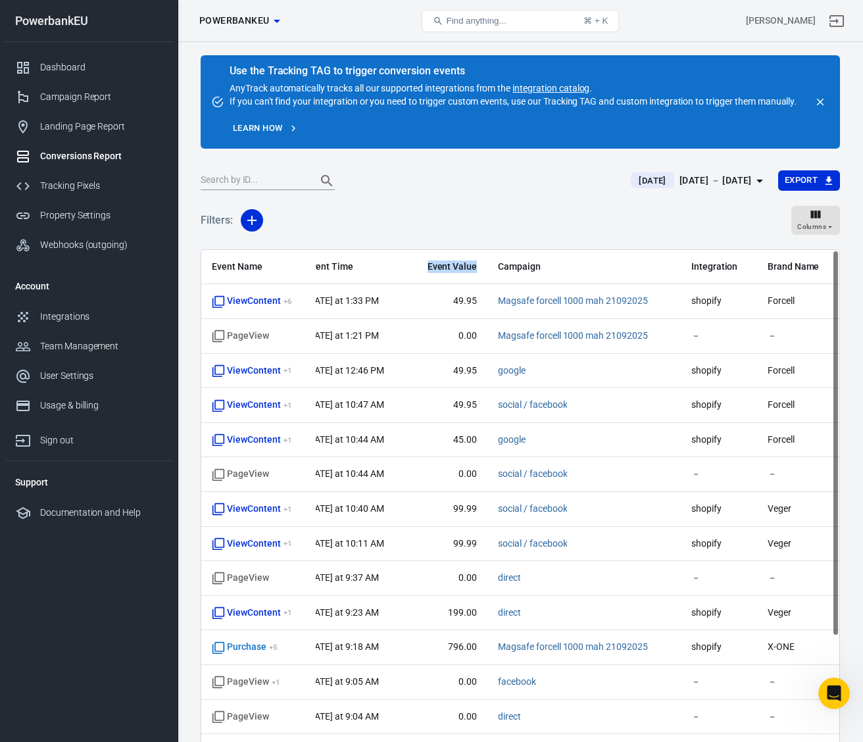
drag, startPoint x: 424, startPoint y: 268, endPoint x: 459, endPoint y: 266, distance: 34.9
click at [480, 267] on th "Event Value" at bounding box center [448, 267] width 80 height 35
copy span "Event Value"
click at [829, 687] on icon "Open Intercom Messenger" at bounding box center [832, 692] width 22 height 22
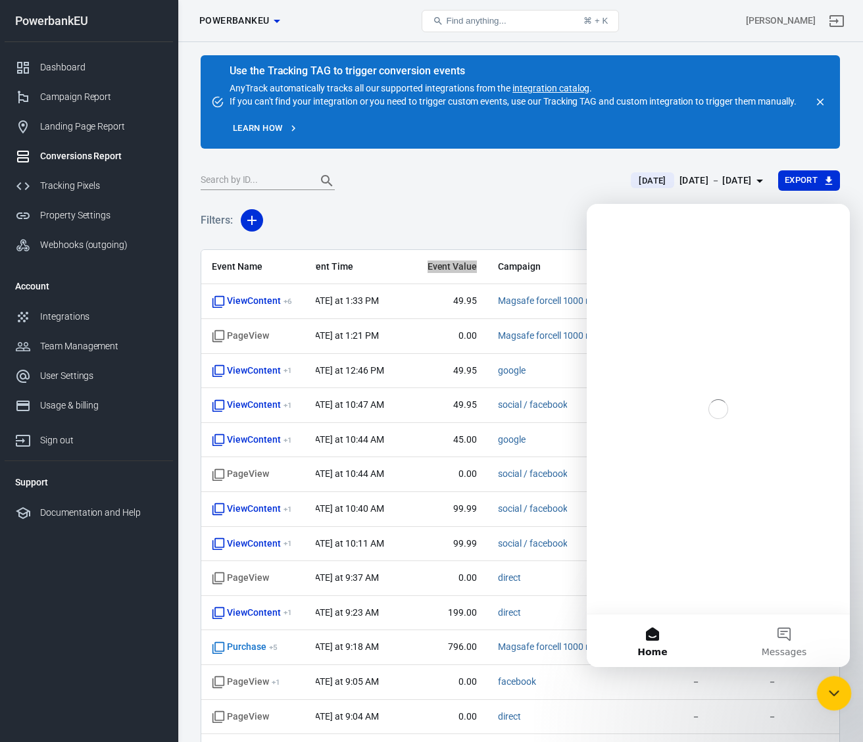
scroll to position [0, 0]
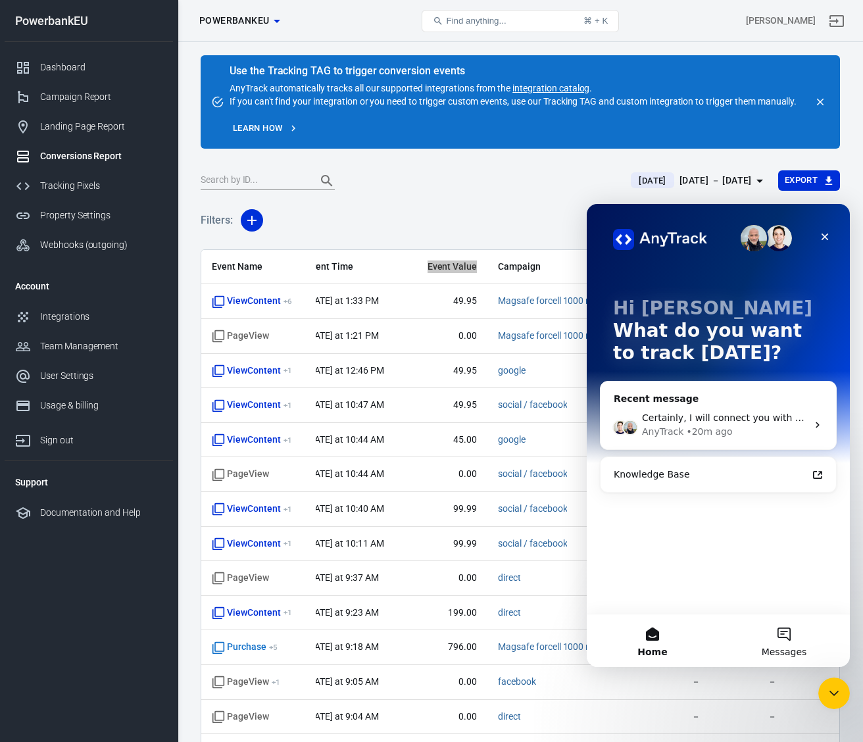
click at [788, 638] on button "Messages" at bounding box center [784, 640] width 132 height 53
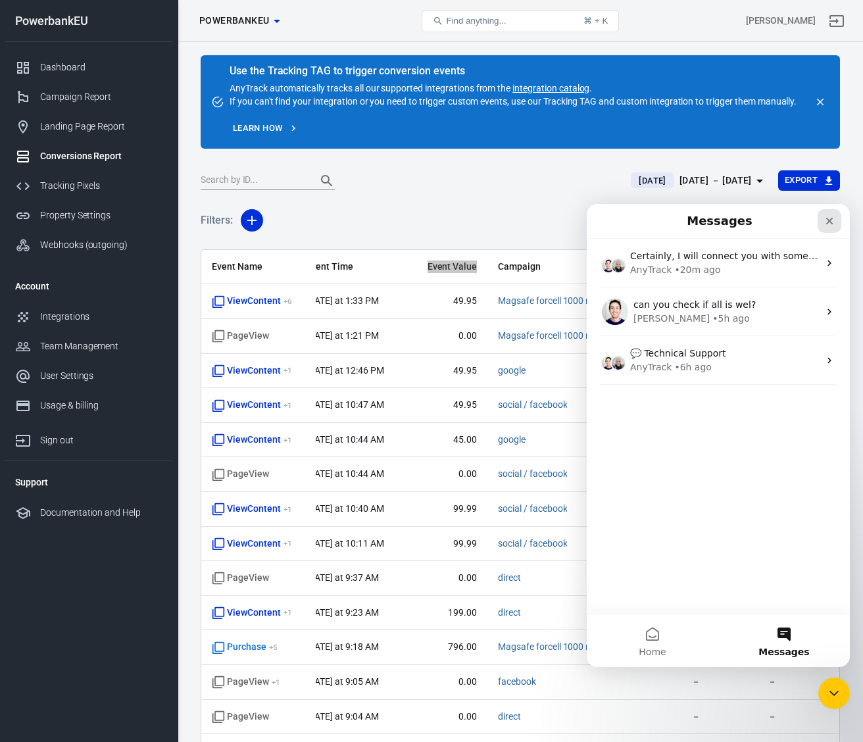
click at [826, 216] on icon "Close" at bounding box center [829, 221] width 11 height 11
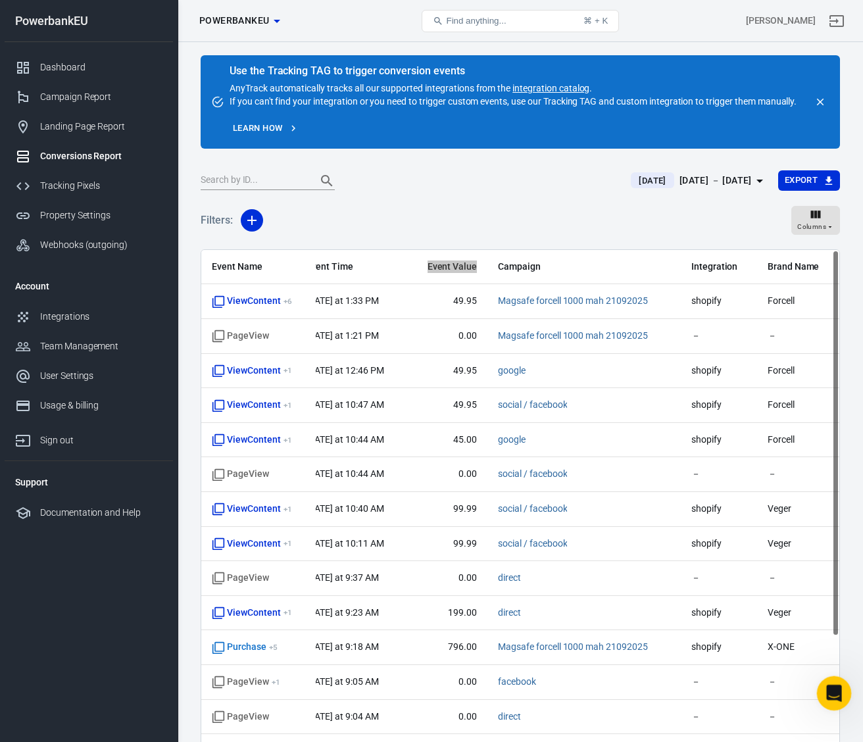
click at [832, 691] on icon "Open Intercom Messenger" at bounding box center [832, 692] width 22 height 22
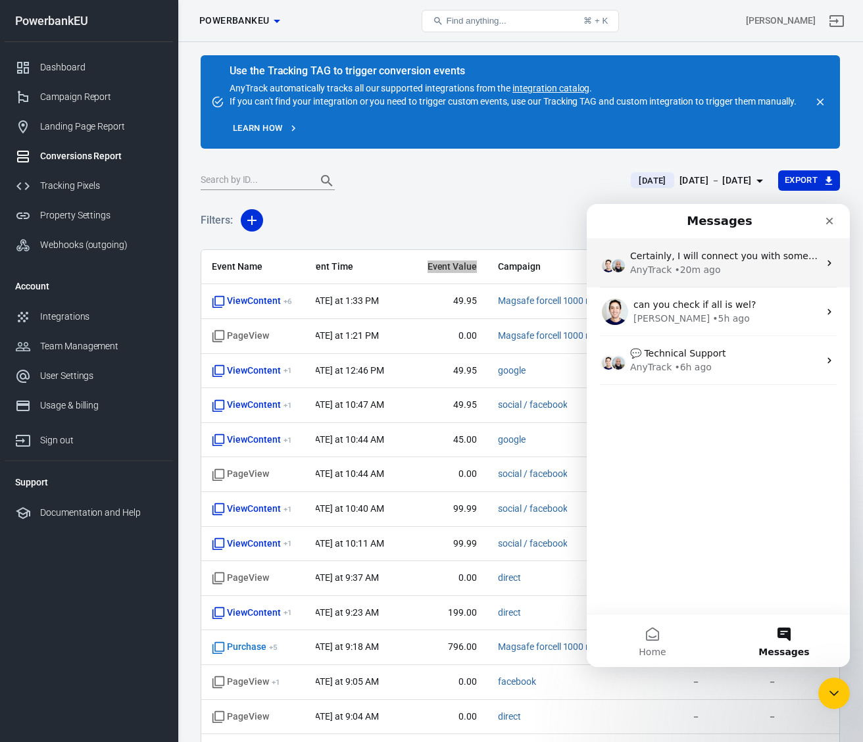
click at [761, 273] on div "AnyTrack • 20m ago" at bounding box center [724, 270] width 189 height 14
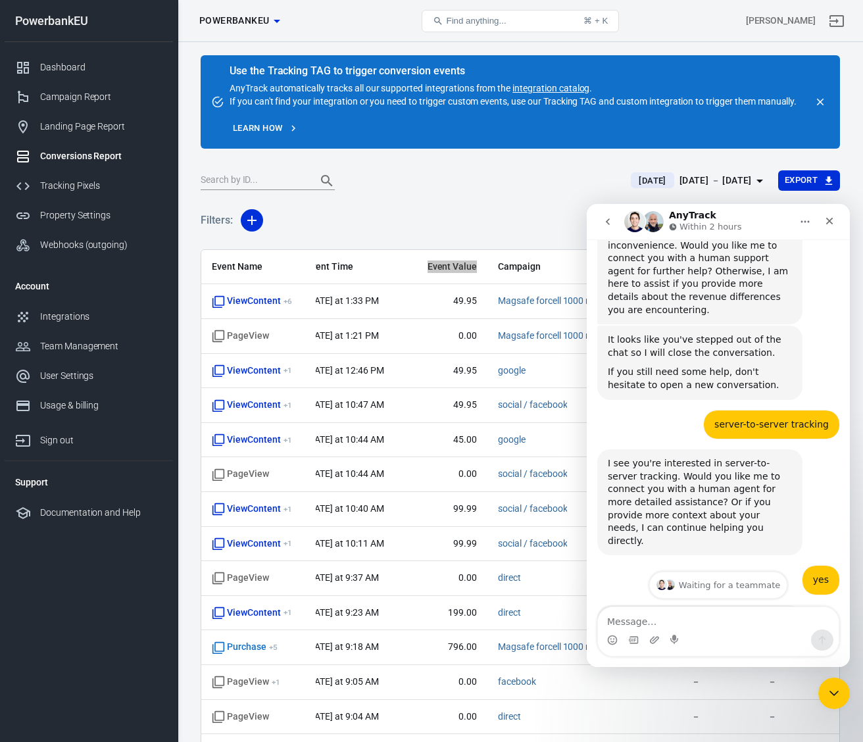
scroll to position [2142, 0]
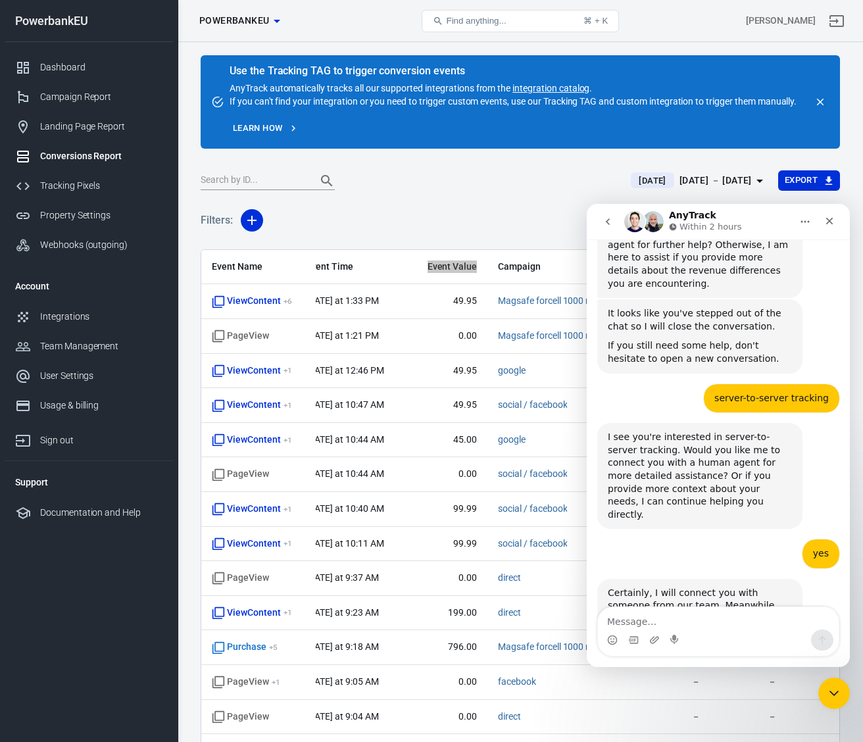
type textarea "Event Value"
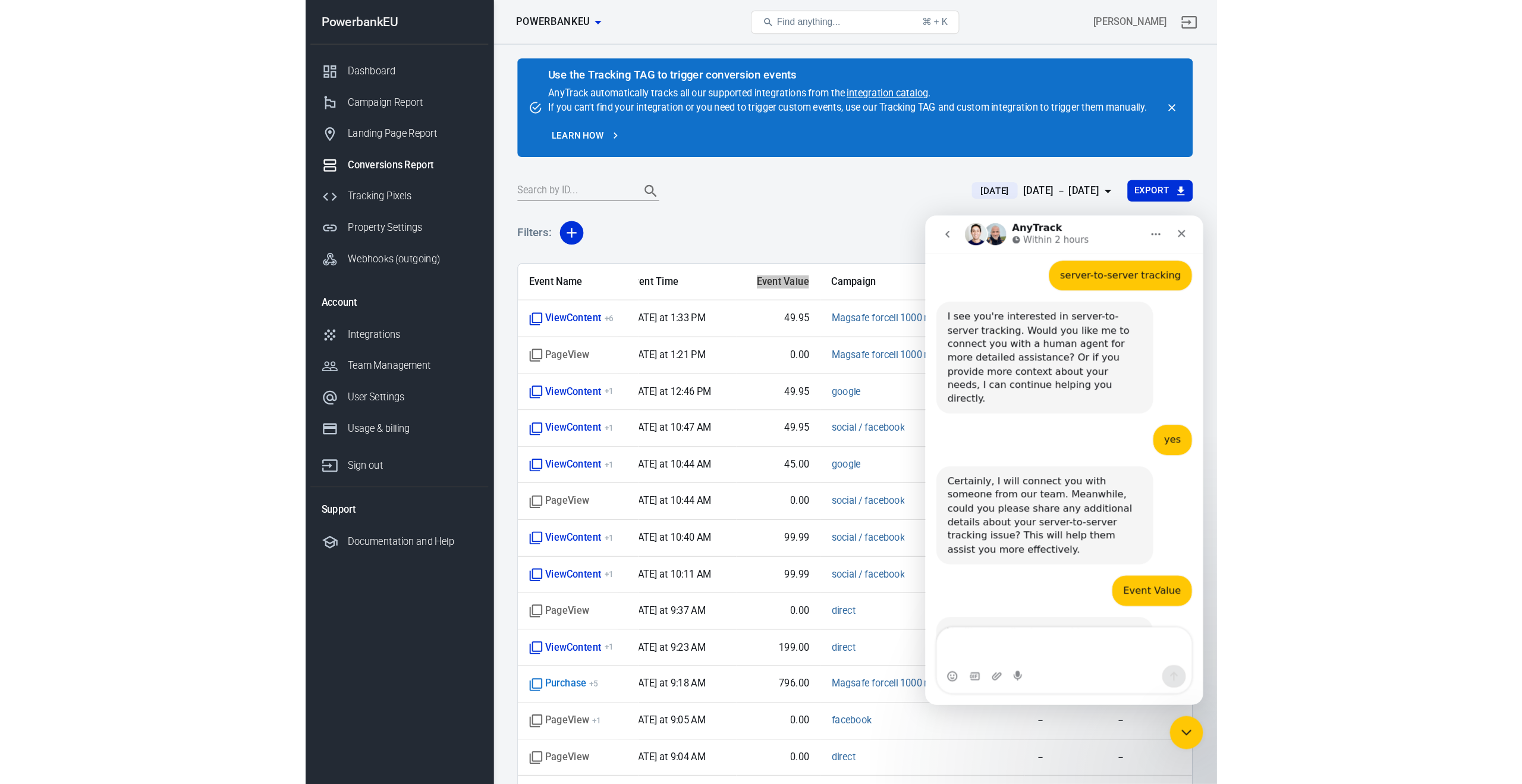
scroll to position [2061, 0]
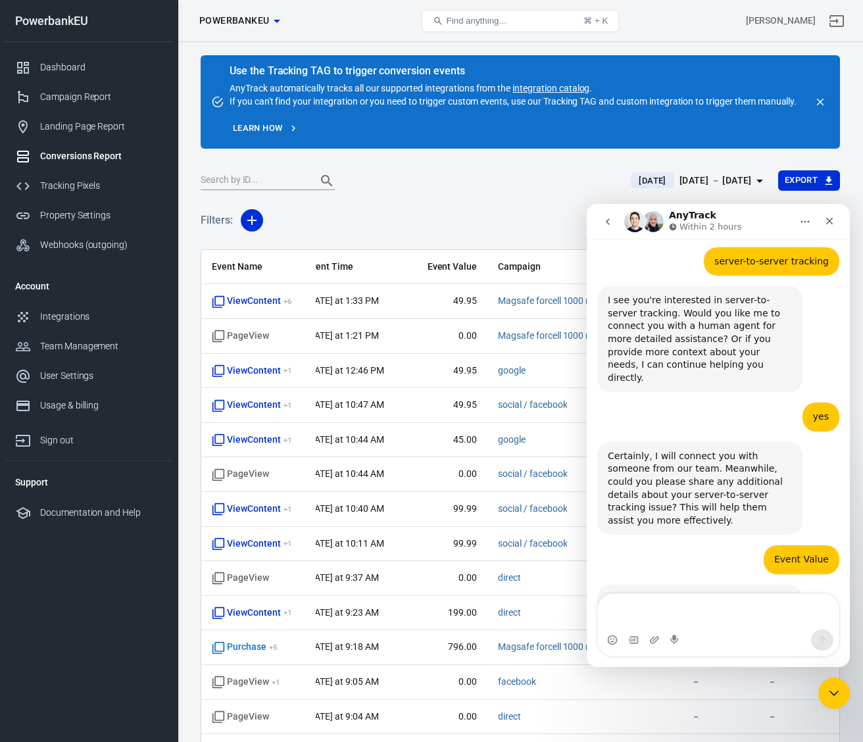
click at [378, 203] on div "Filters: Columns" at bounding box center [520, 225] width 639 height 47
click at [54, 64] on div "Dashboard" at bounding box center [101, 67] width 122 height 14
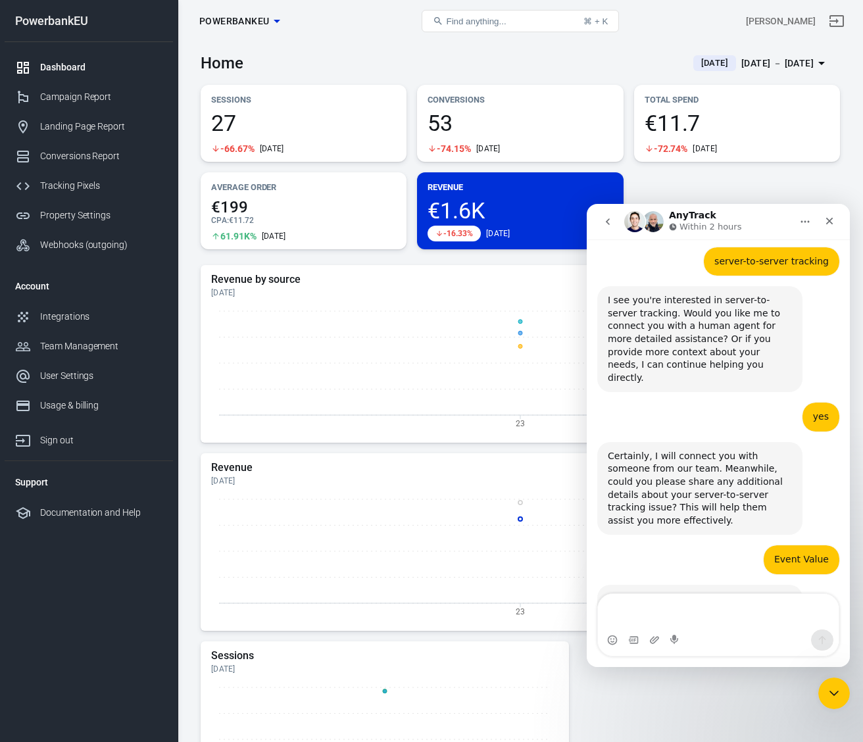
click at [456, 199] on span "€1.6K" at bounding box center [519, 210] width 185 height 22
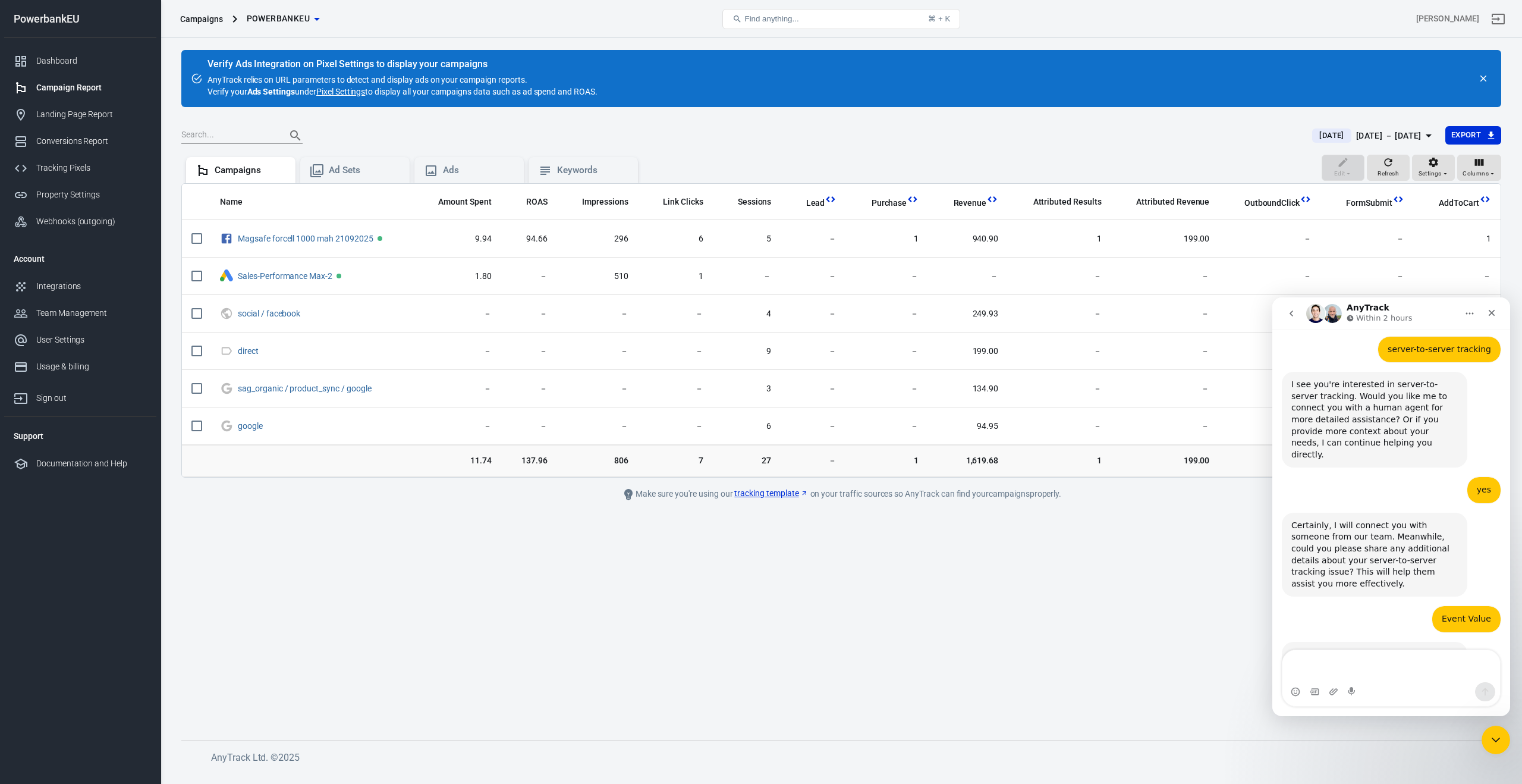
click at [23, 433] on li "Support" at bounding box center [80, 436] width 152 height 29
click at [43, 460] on div "Documentation and Help" at bounding box center [91, 464] width 110 height 13
click at [43, 463] on div "Documentation and Help" at bounding box center [91, 464] width 110 height 13
click at [752, 492] on link "tracking template" at bounding box center [771, 494] width 74 height 13
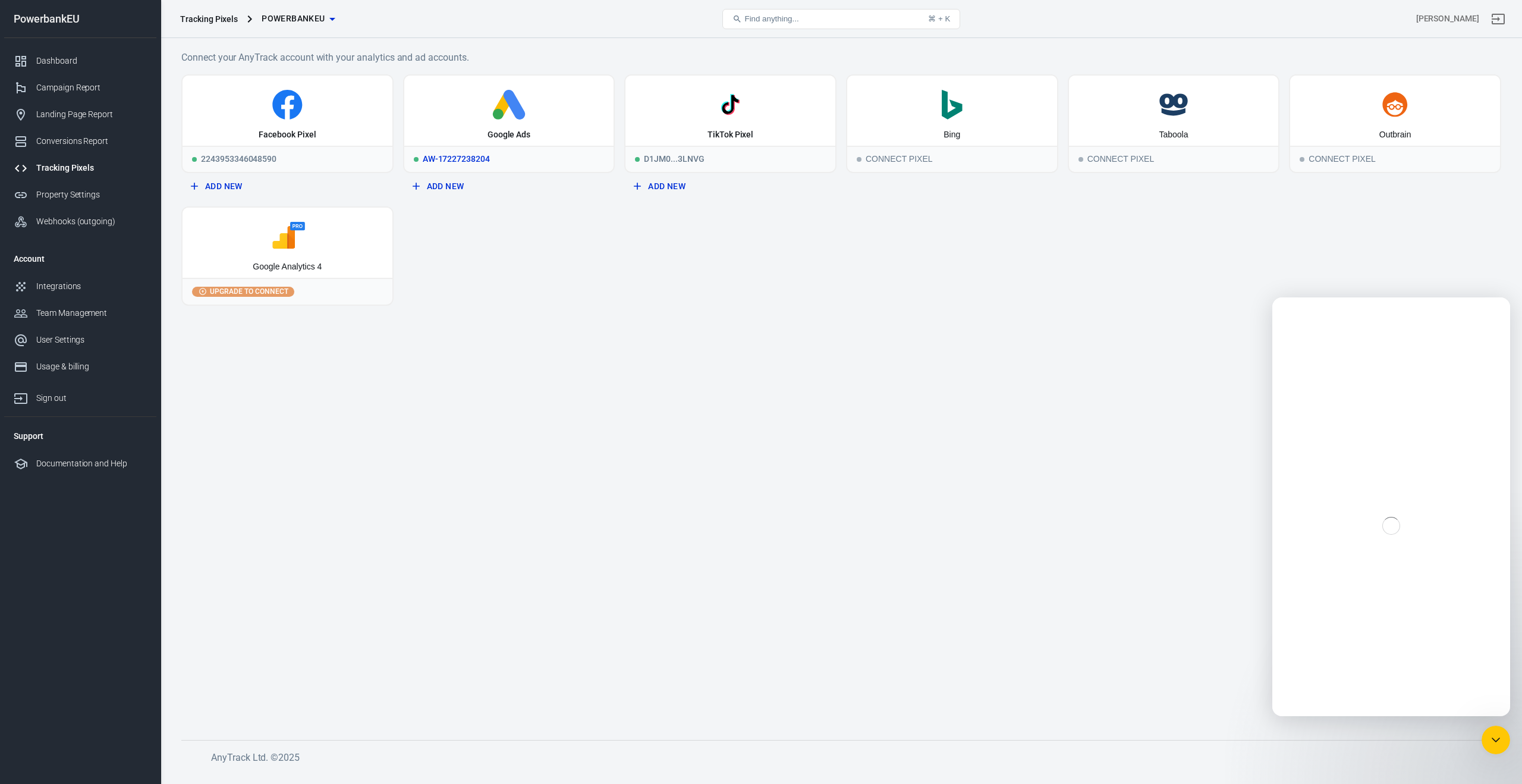
click at [491, 154] on div "AW-17227238204" at bounding box center [509, 158] width 210 height 26
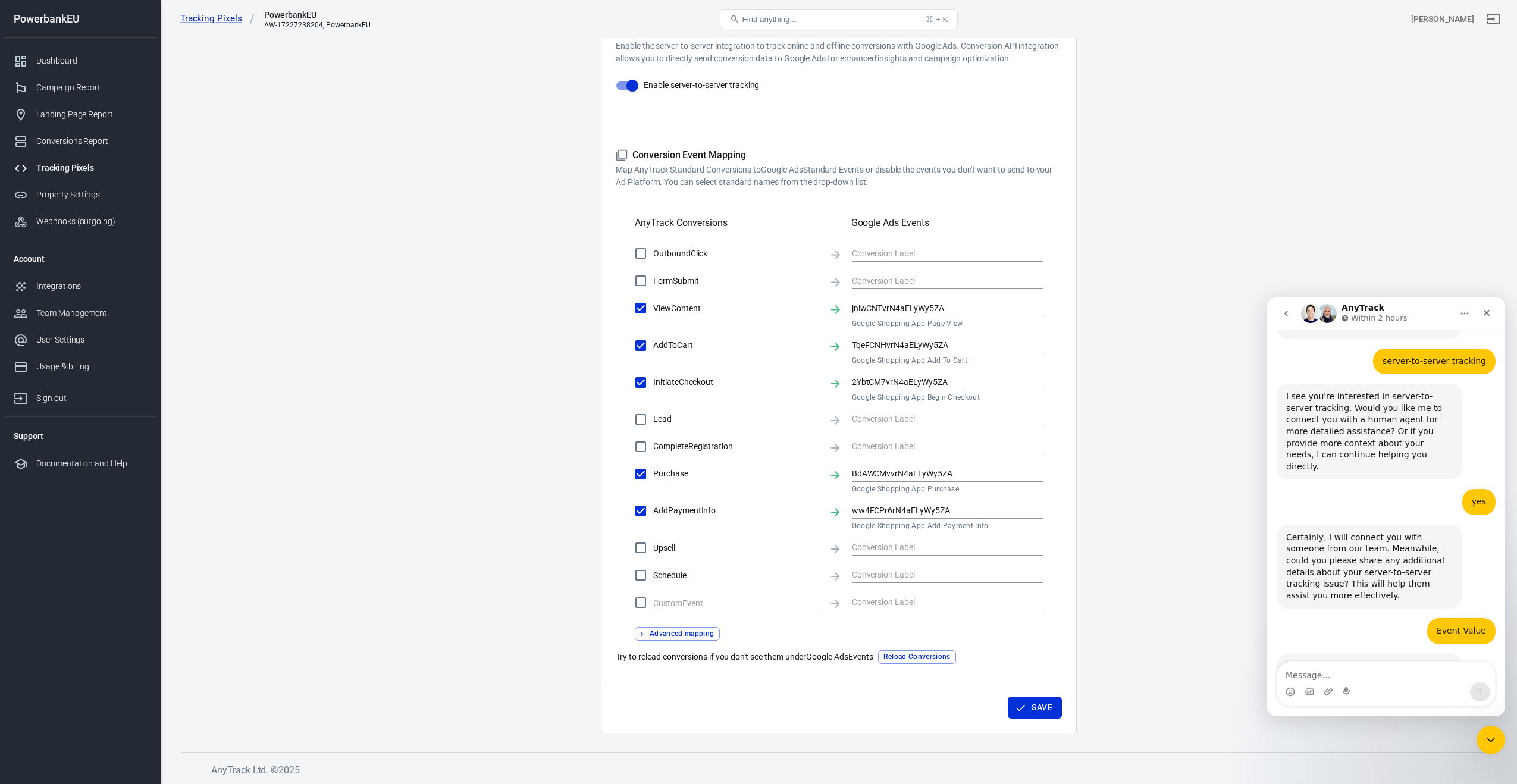
scroll to position [237, 0]
click at [210, 22] on link "Tracking Pixels" at bounding box center [217, 19] width 75 height 13
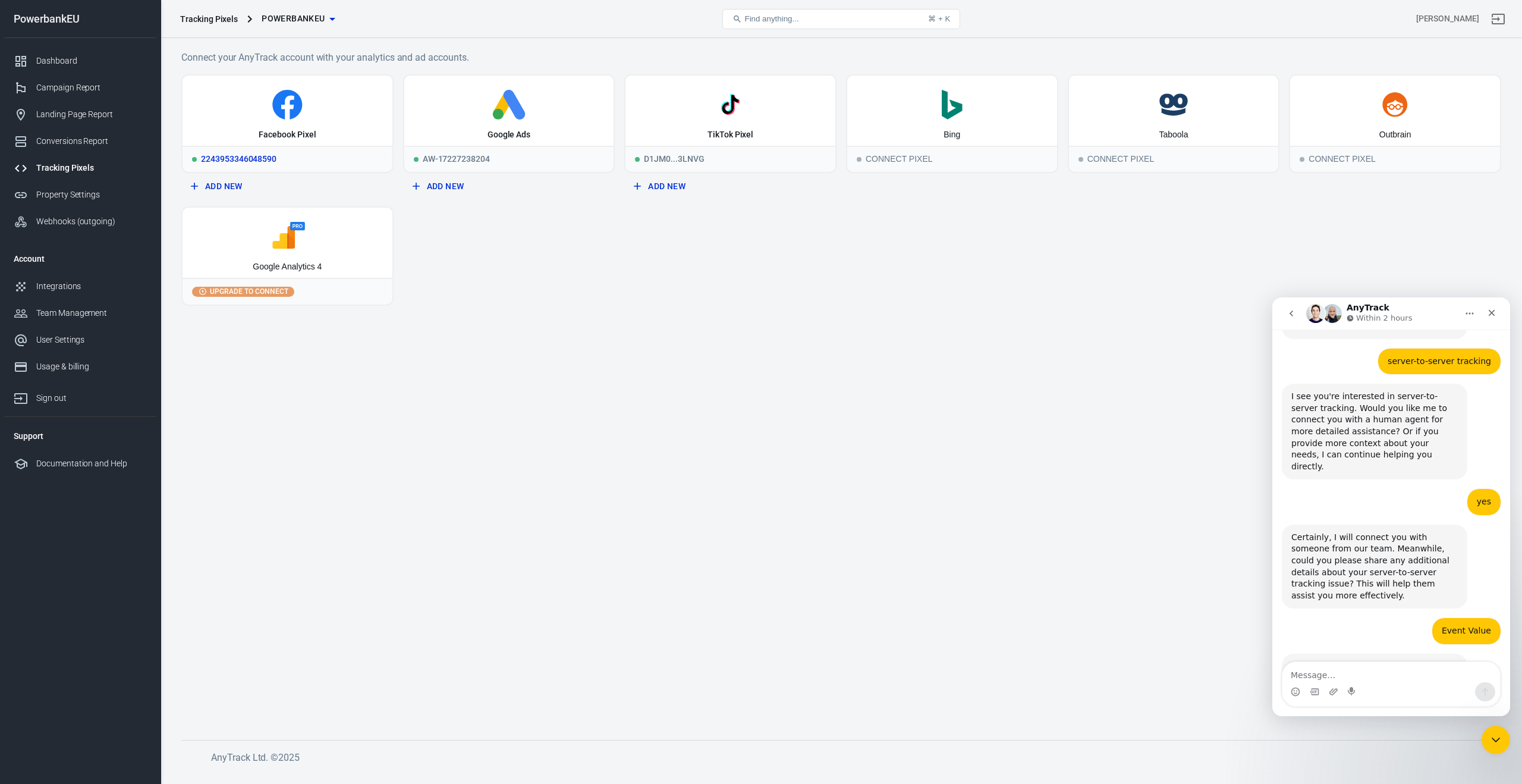
click at [270, 156] on div "2243953346048590" at bounding box center [288, 158] width 210 height 26
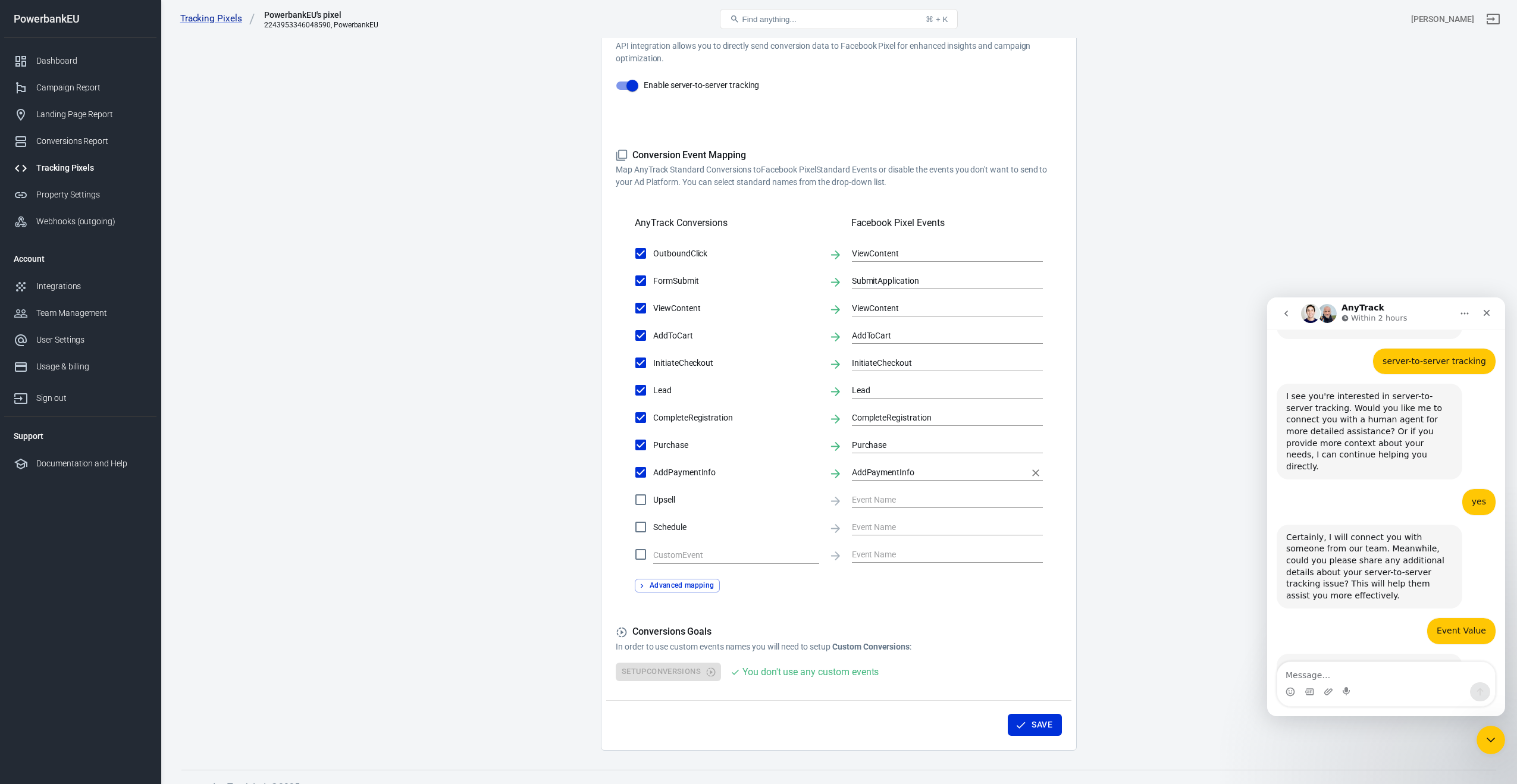
scroll to position [267, 0]
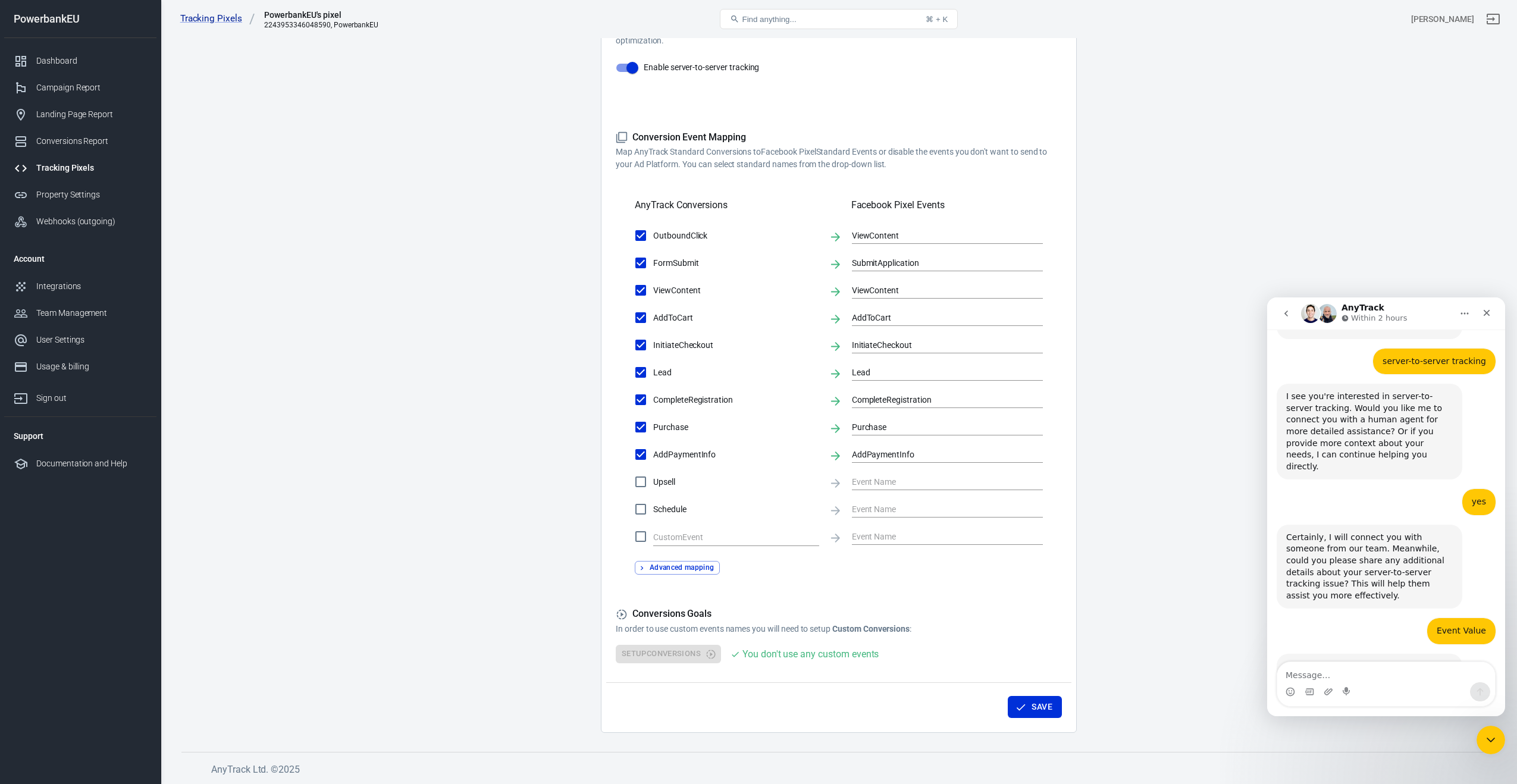
click at [620, 616] on icon at bounding box center [621, 614] width 12 height 12
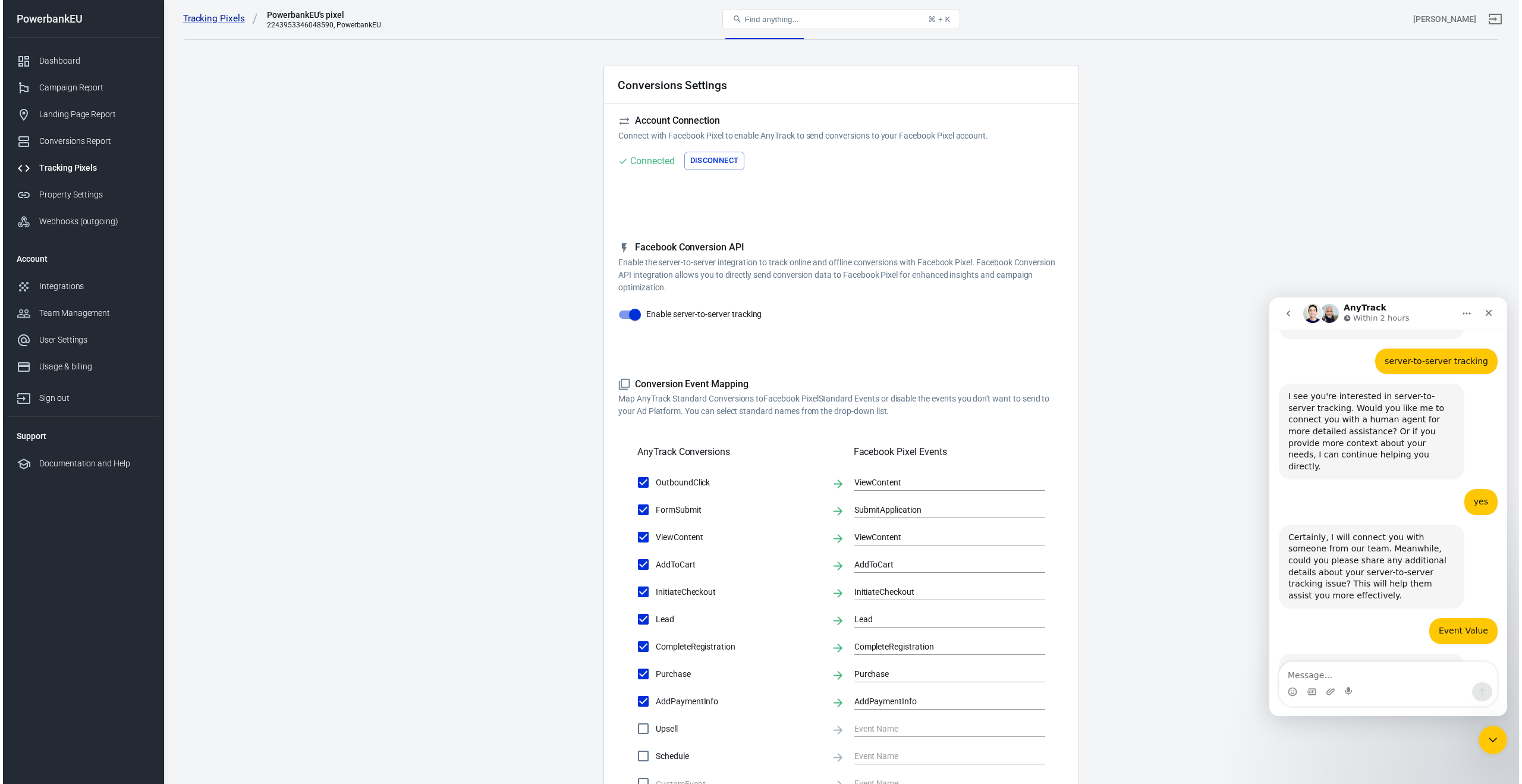
scroll to position [0, 0]
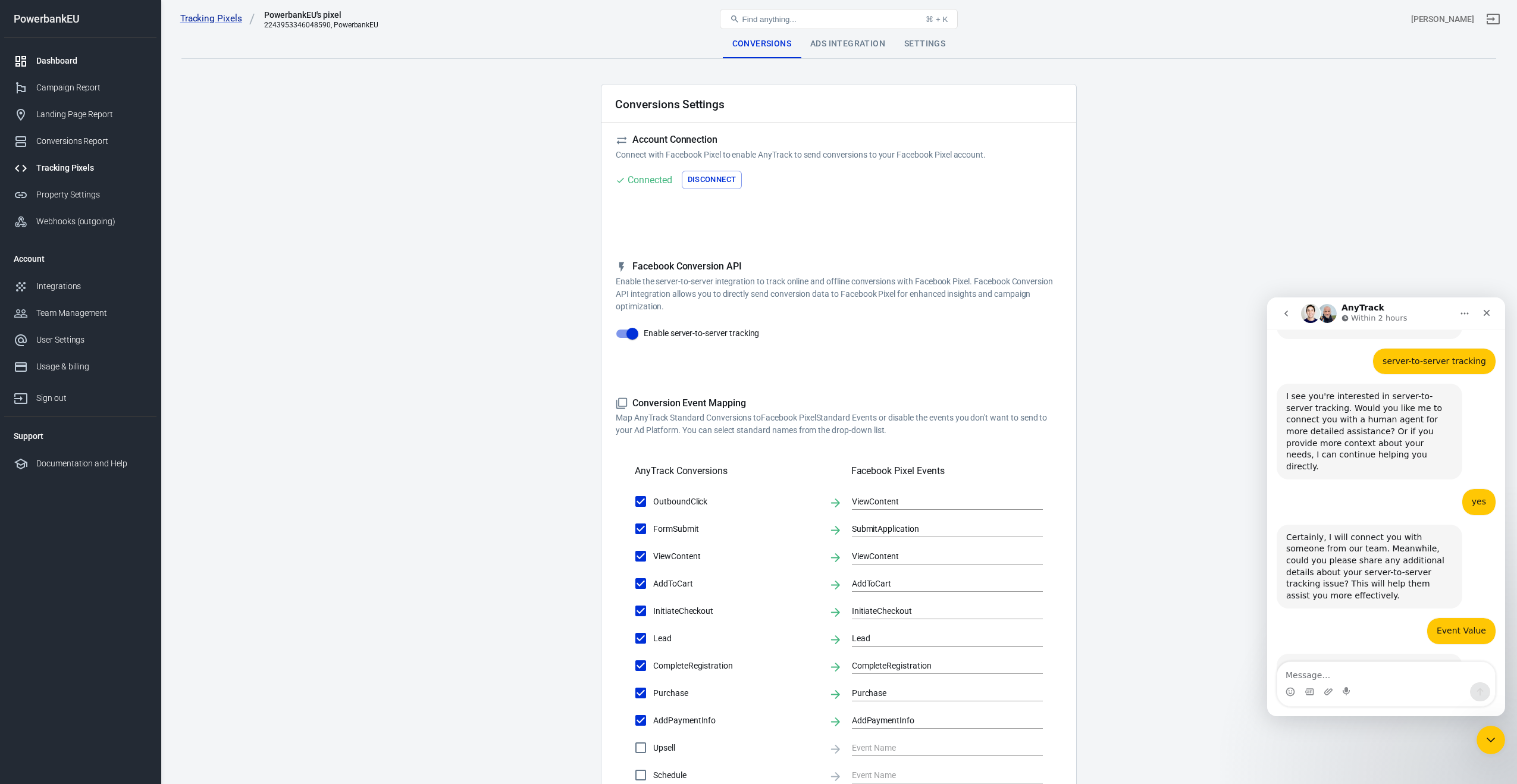
click at [58, 59] on div "Dashboard" at bounding box center [91, 61] width 110 height 13
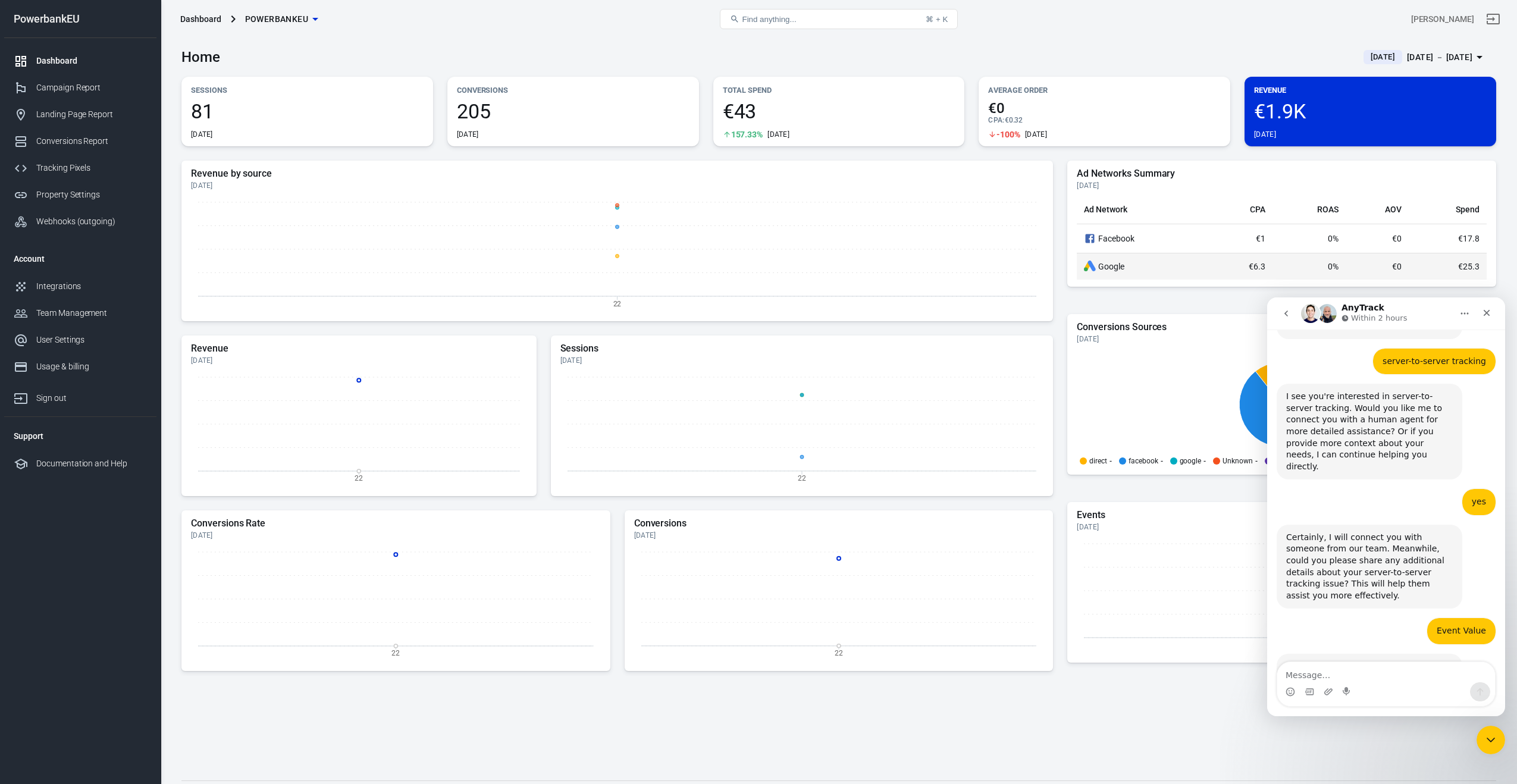
click at [1113, 268] on div "Google" at bounding box center [1142, 266] width 119 height 12
click at [1288, 110] on span "€1.9K" at bounding box center [1370, 111] width 232 height 20
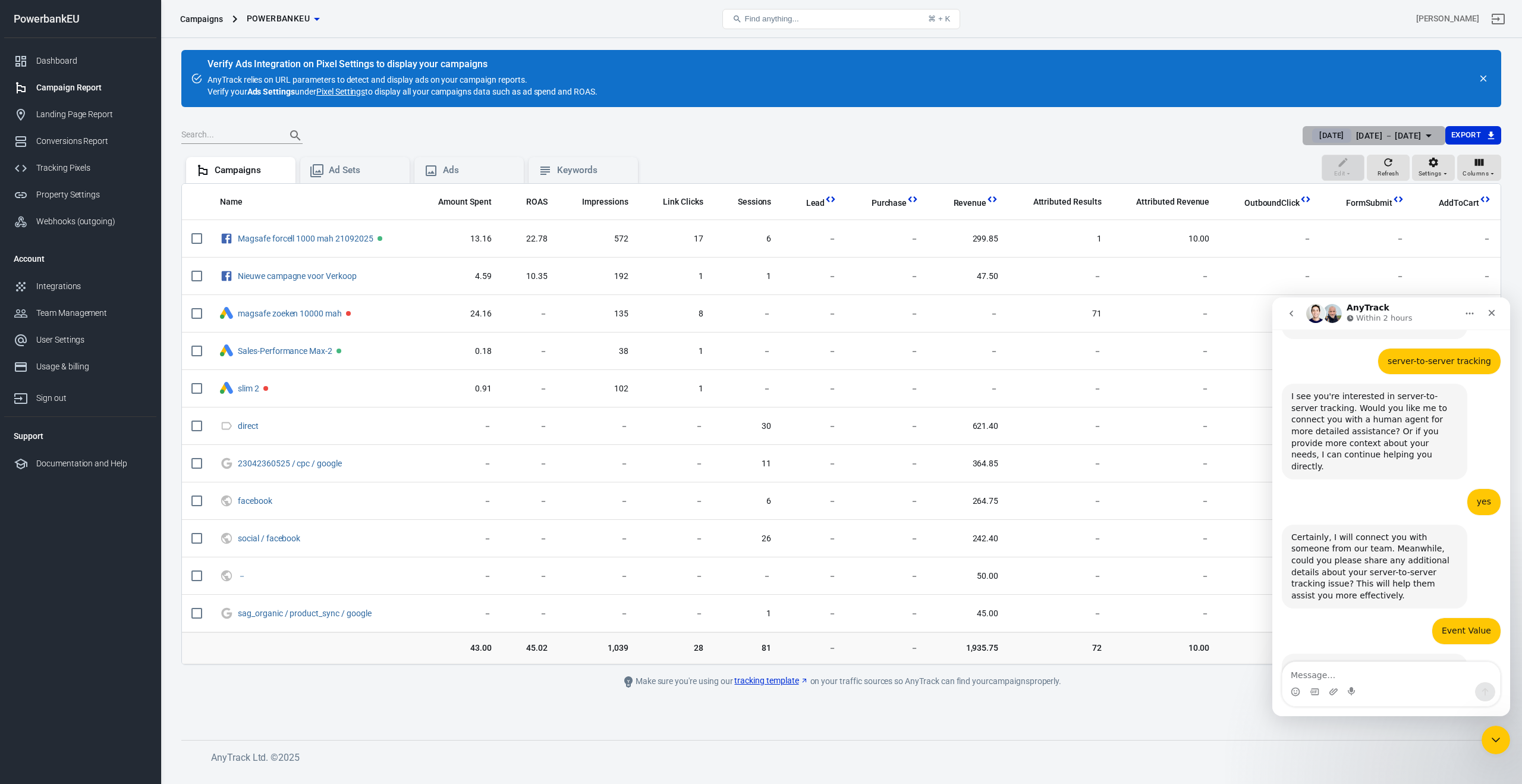
click at [1315, 138] on span "Yesterday" at bounding box center [1331, 135] width 33 height 12
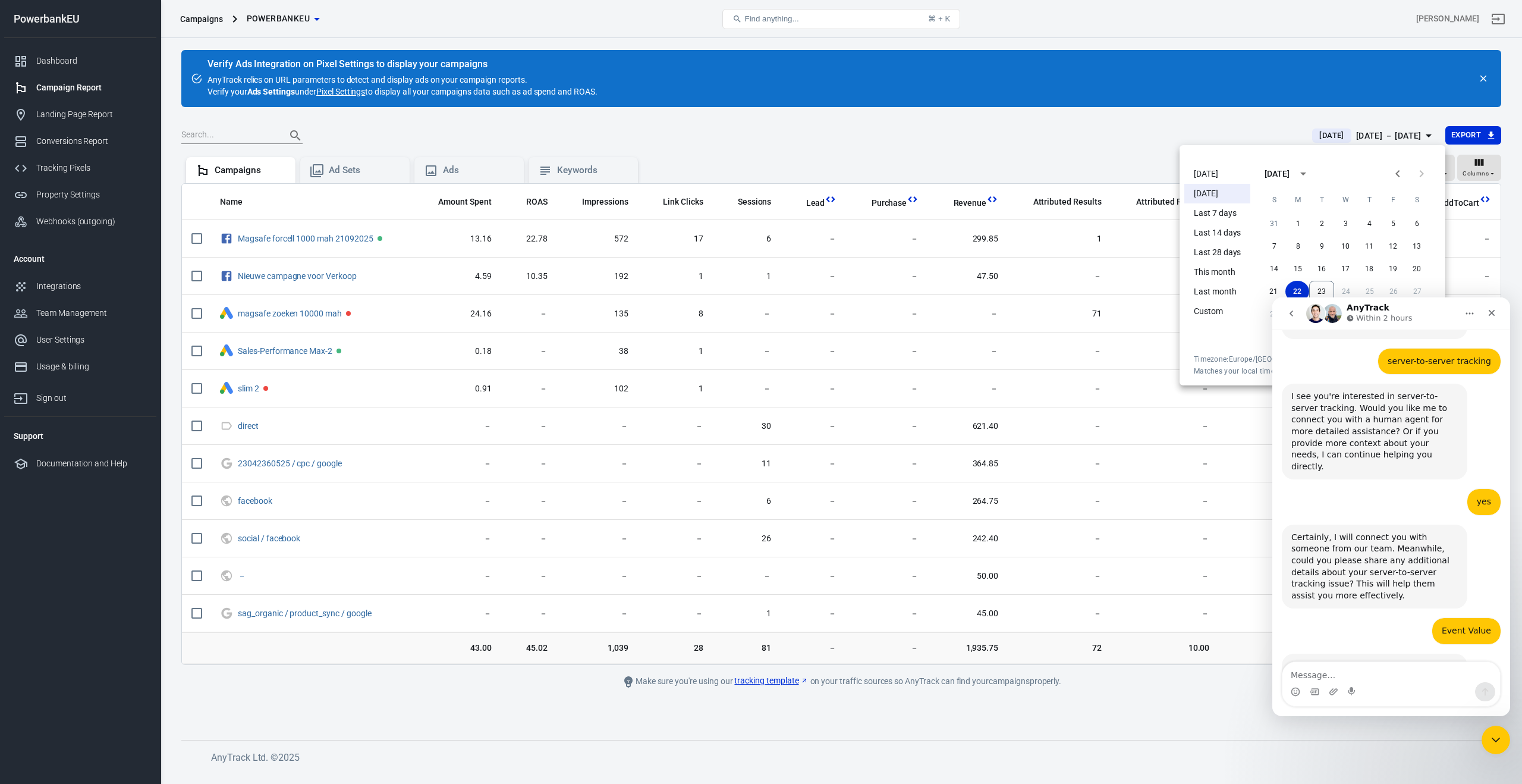
click at [1218, 175] on li "[DATE]" at bounding box center [1217, 174] width 66 height 20
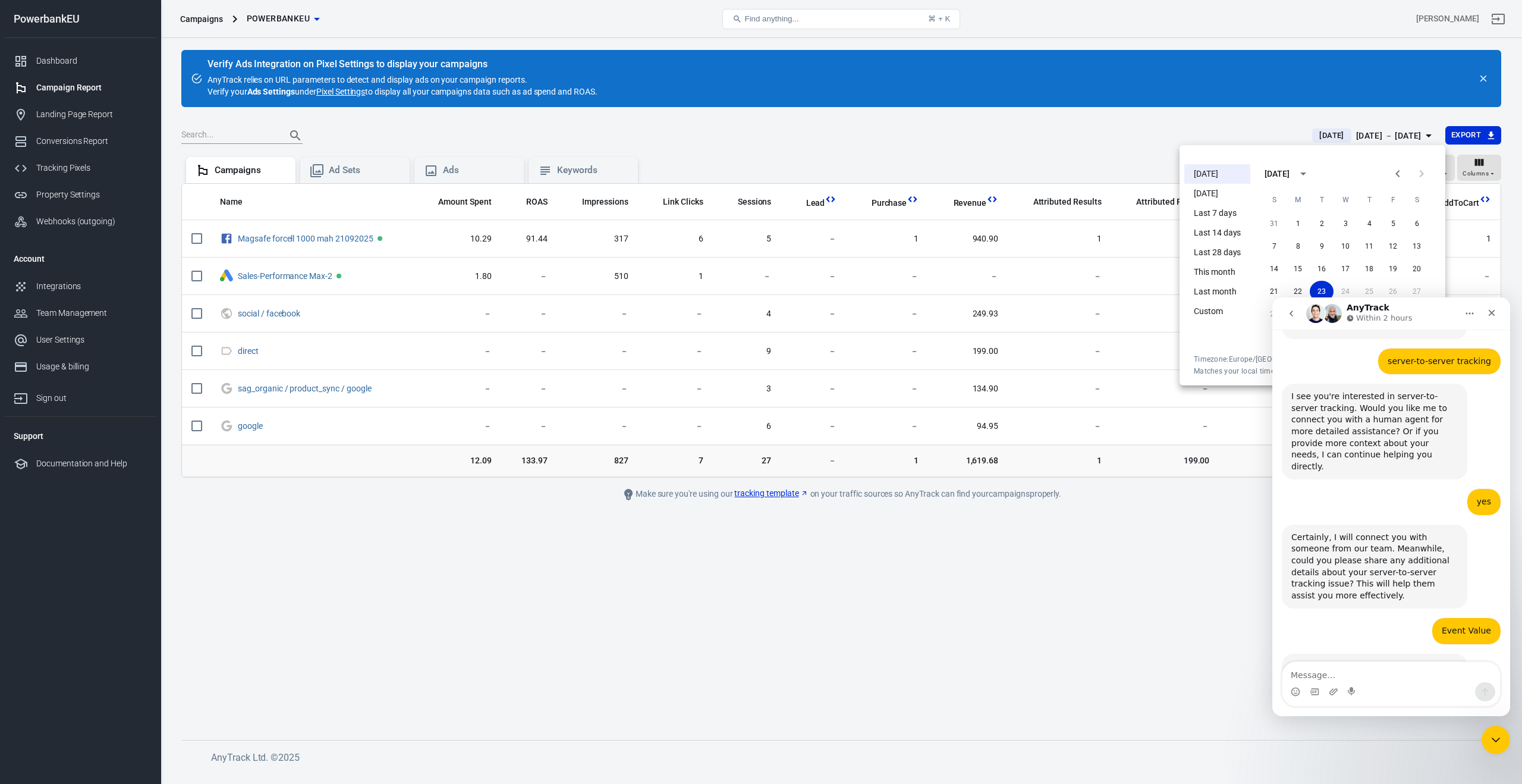
click at [1007, 136] on div at bounding box center [761, 392] width 1522 height 784
